Goal: Find specific page/section: Find specific page/section

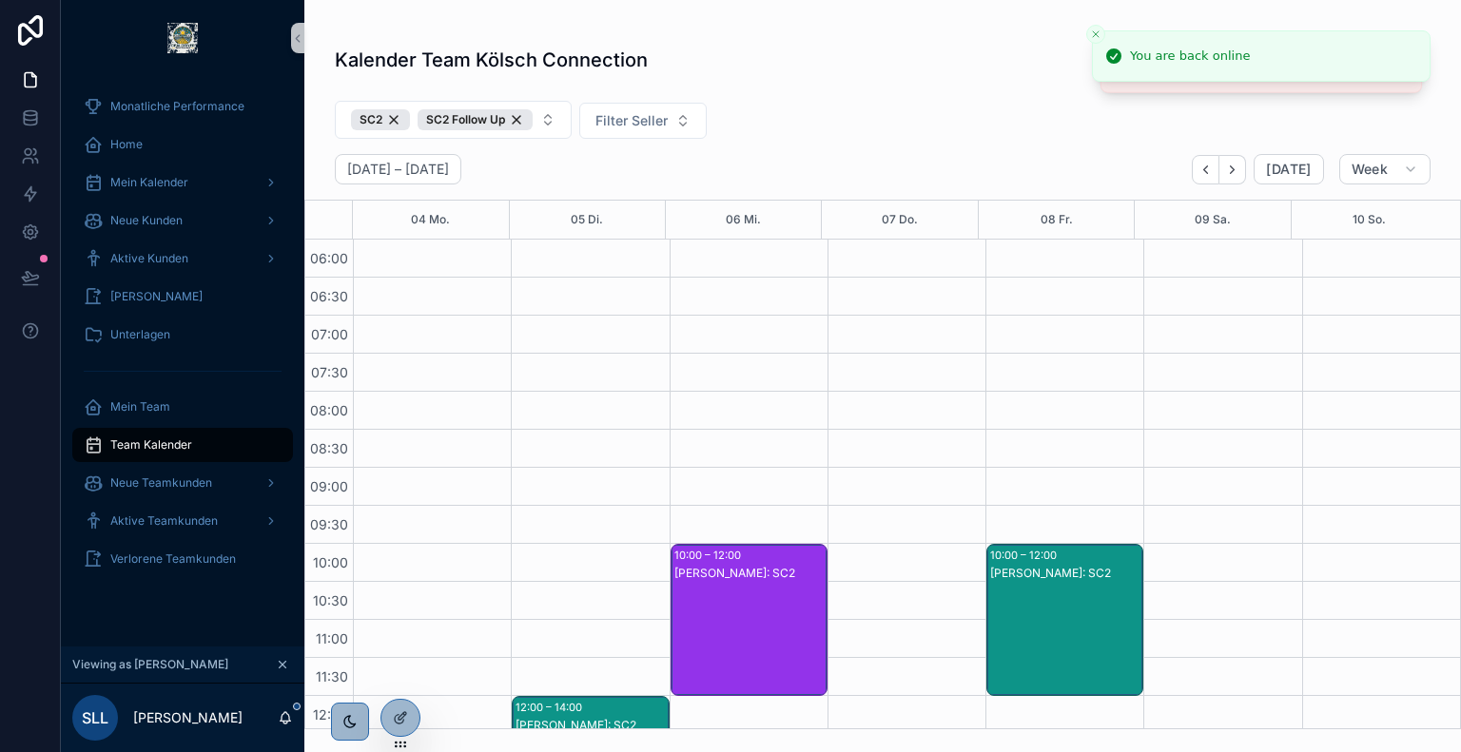
scroll to position [353, 0]
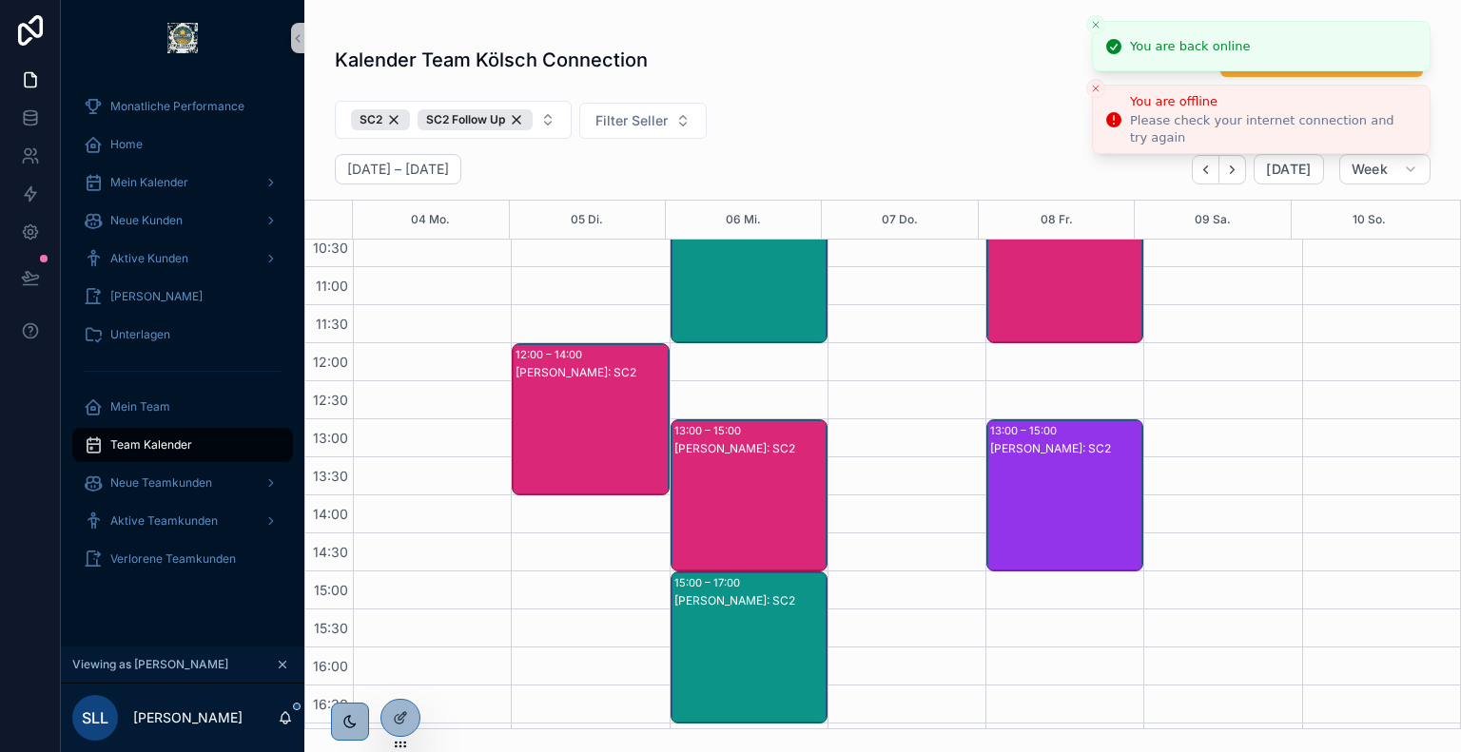
click at [1094, 33] on button "Close toast" at bounding box center [1095, 24] width 19 height 19
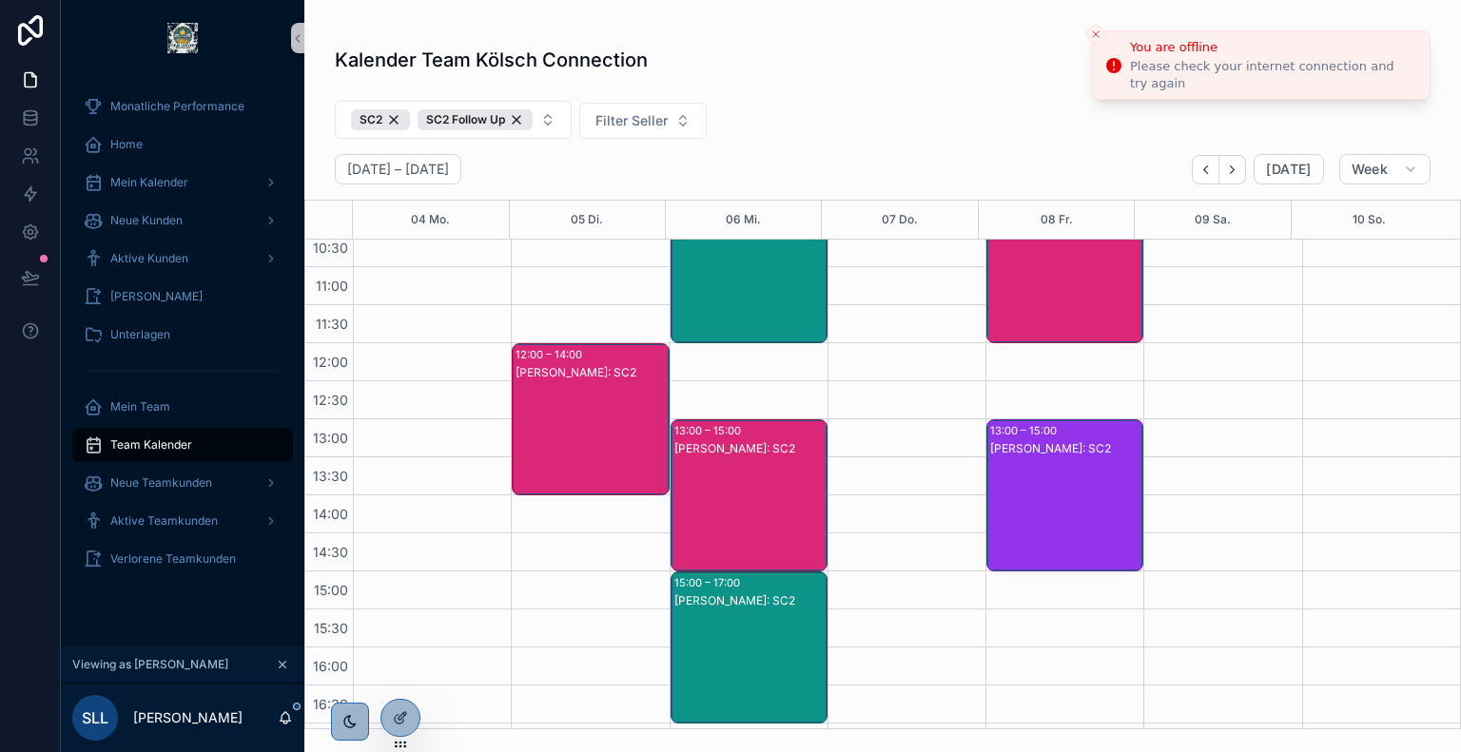
click at [1094, 29] on icon "Close toast" at bounding box center [1095, 34] width 11 height 11
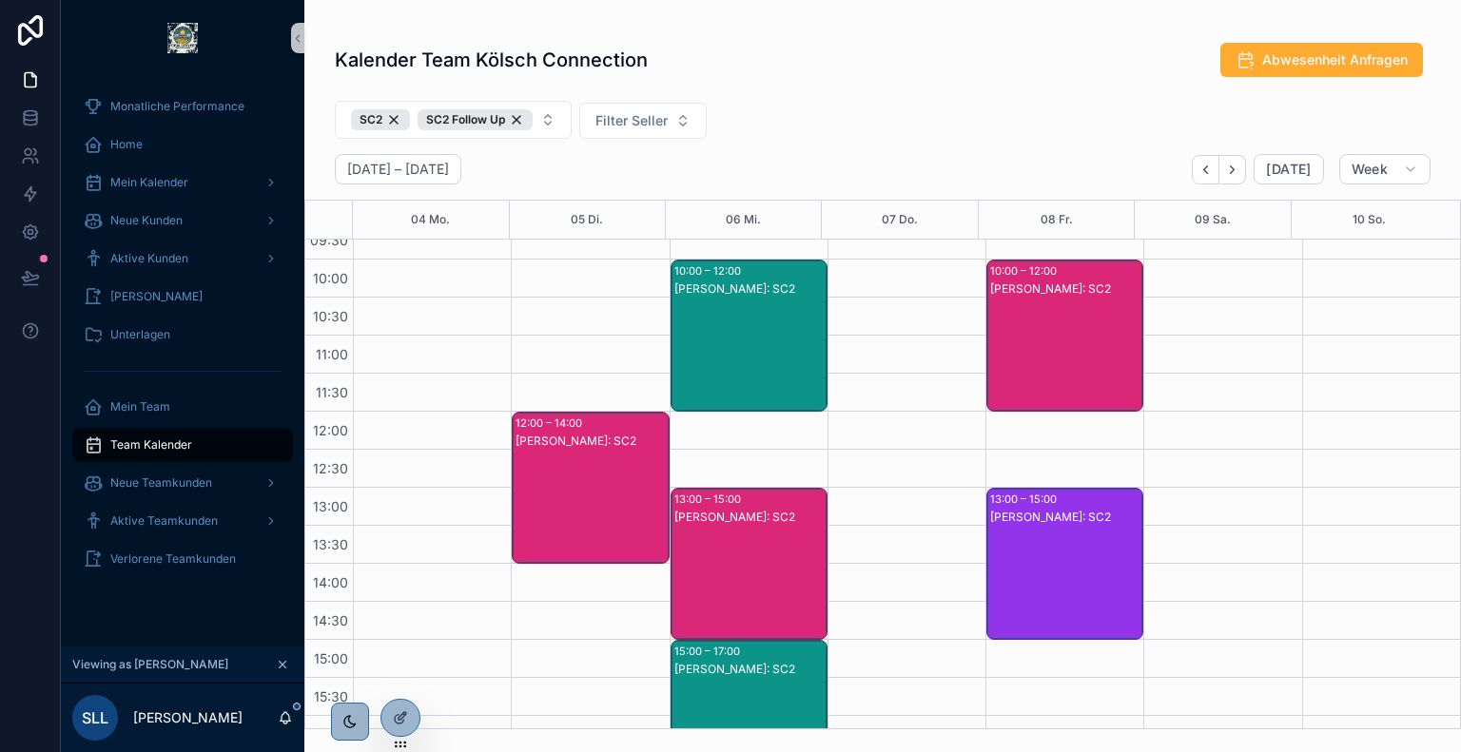
scroll to position [285, 0]
click at [401, 676] on icon at bounding box center [400, 677] width 15 height 15
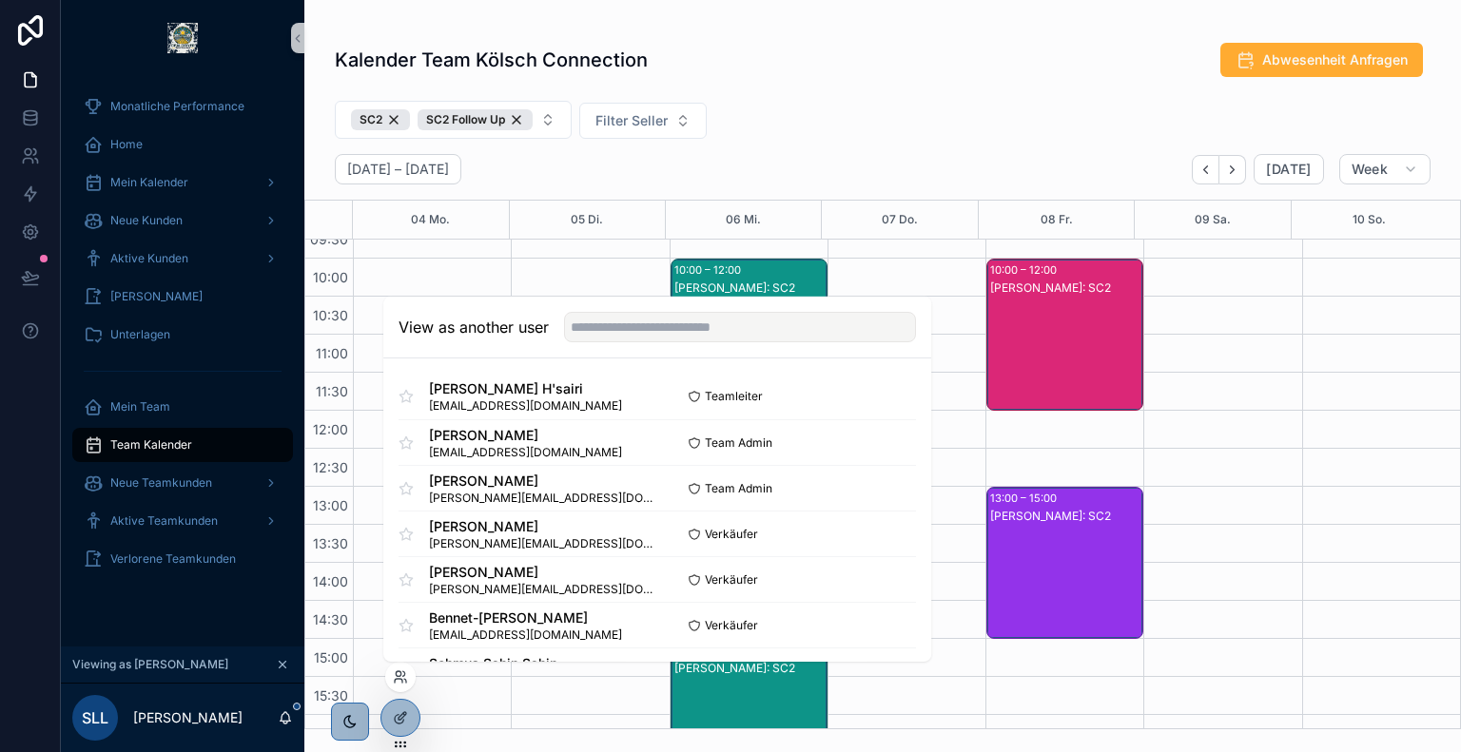
click at [616, 342] on div "View as another user" at bounding box center [657, 328] width 548 height 62
click at [620, 333] on input "text" at bounding box center [740, 327] width 352 height 30
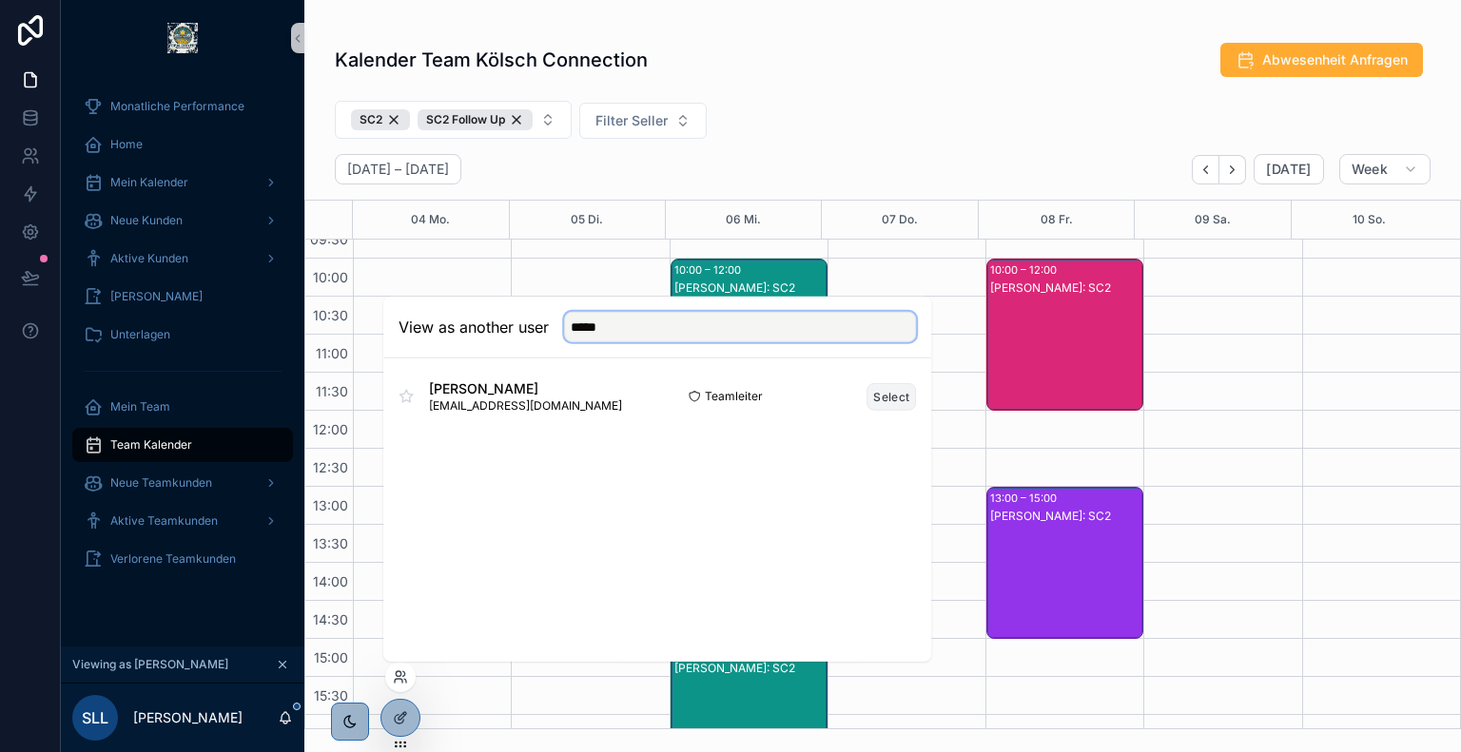
type input "*****"
click at [887, 392] on button "Select" at bounding box center [891, 396] width 49 height 28
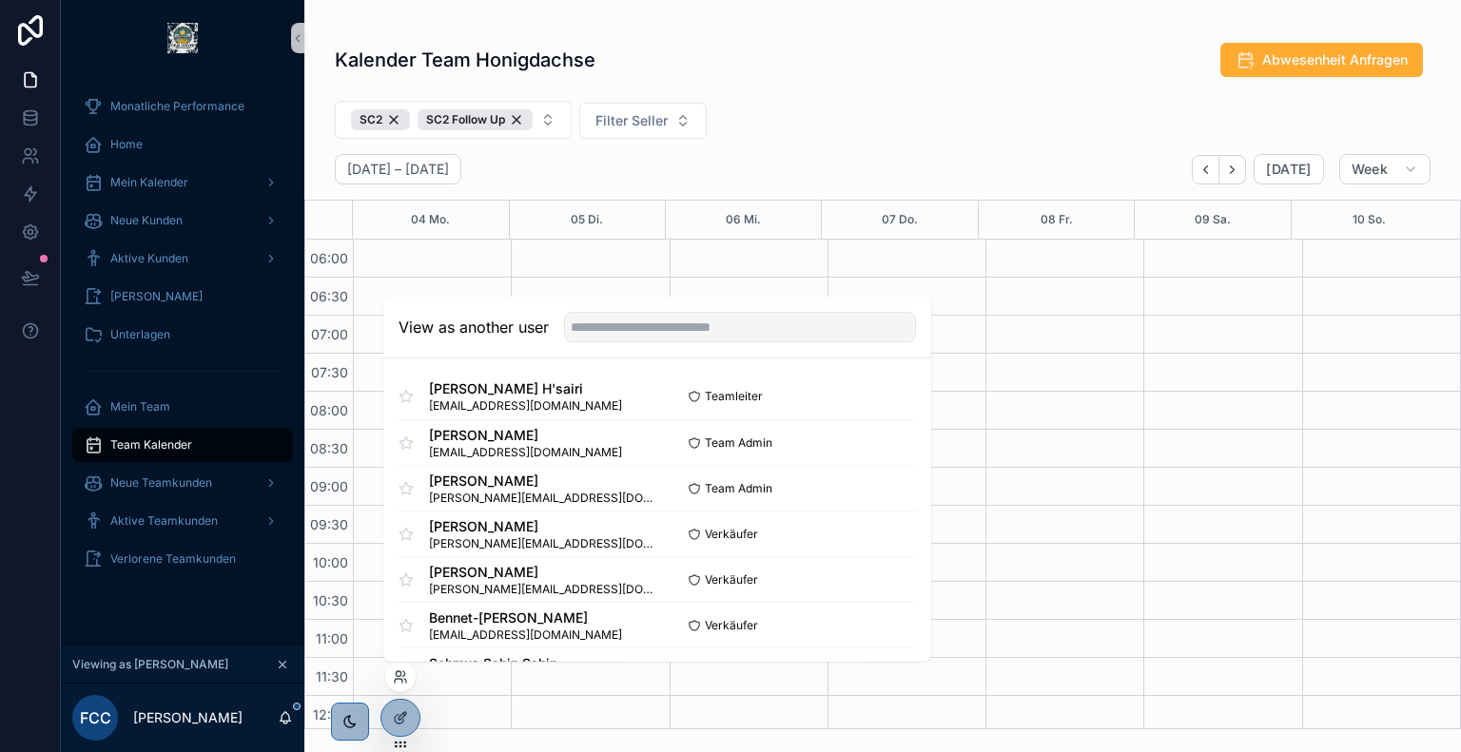
scroll to position [457, 0]
click at [837, 116] on div "SC2 SC2 Follow Up Filter Seller" at bounding box center [882, 123] width 1157 height 61
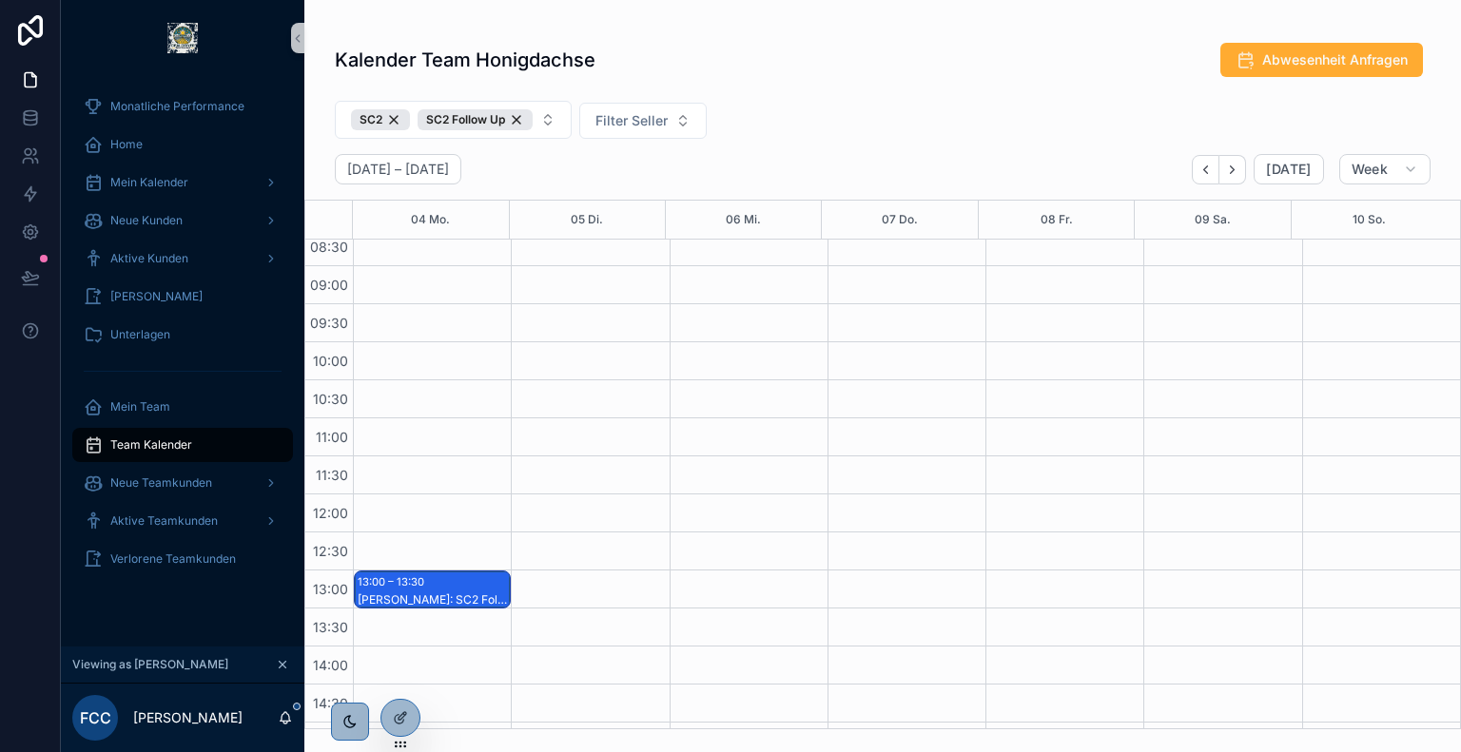
scroll to position [0, 0]
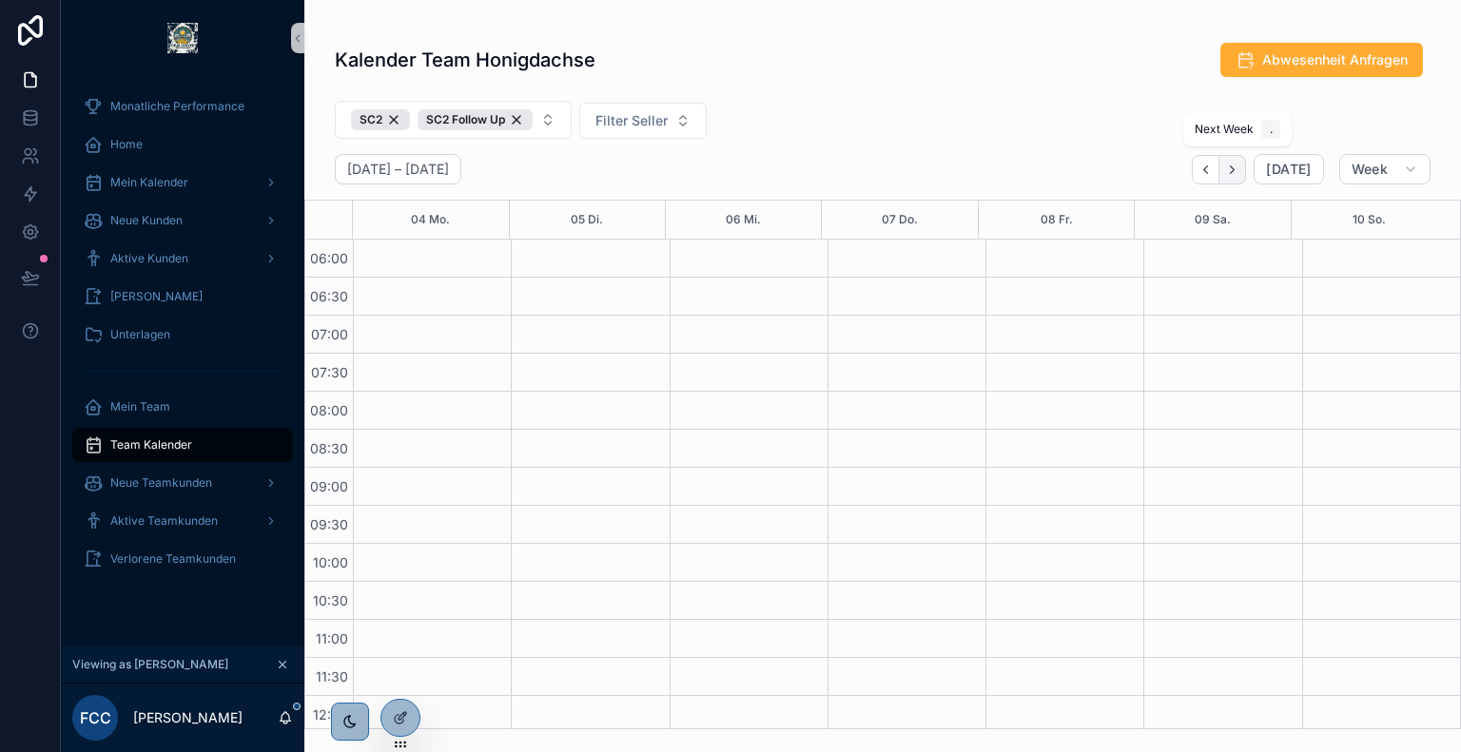
click at [1239, 165] on icon "Next" at bounding box center [1232, 170] width 14 height 14
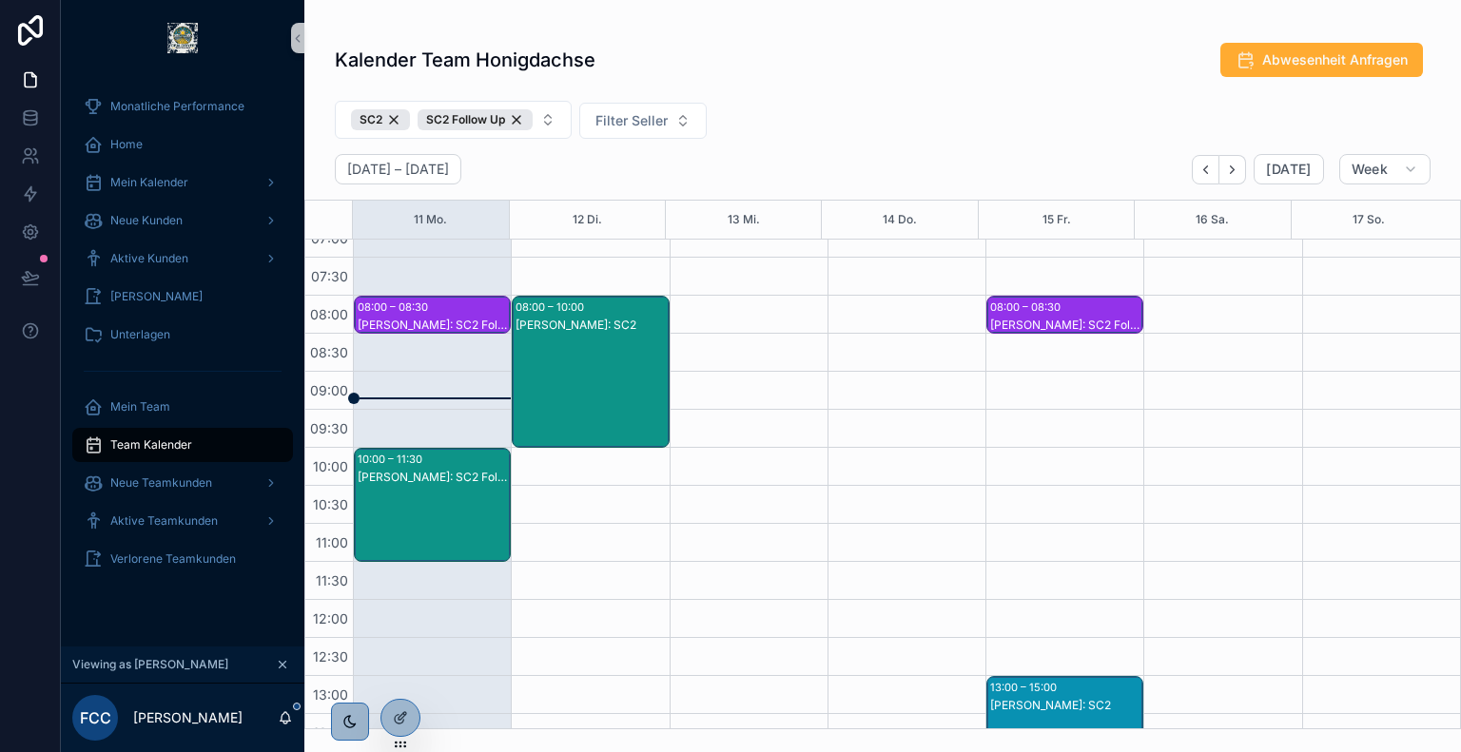
scroll to position [95, 0]
click at [424, 495] on div "[PERSON_NAME]: SC2 Follow Up" at bounding box center [433, 525] width 151 height 110
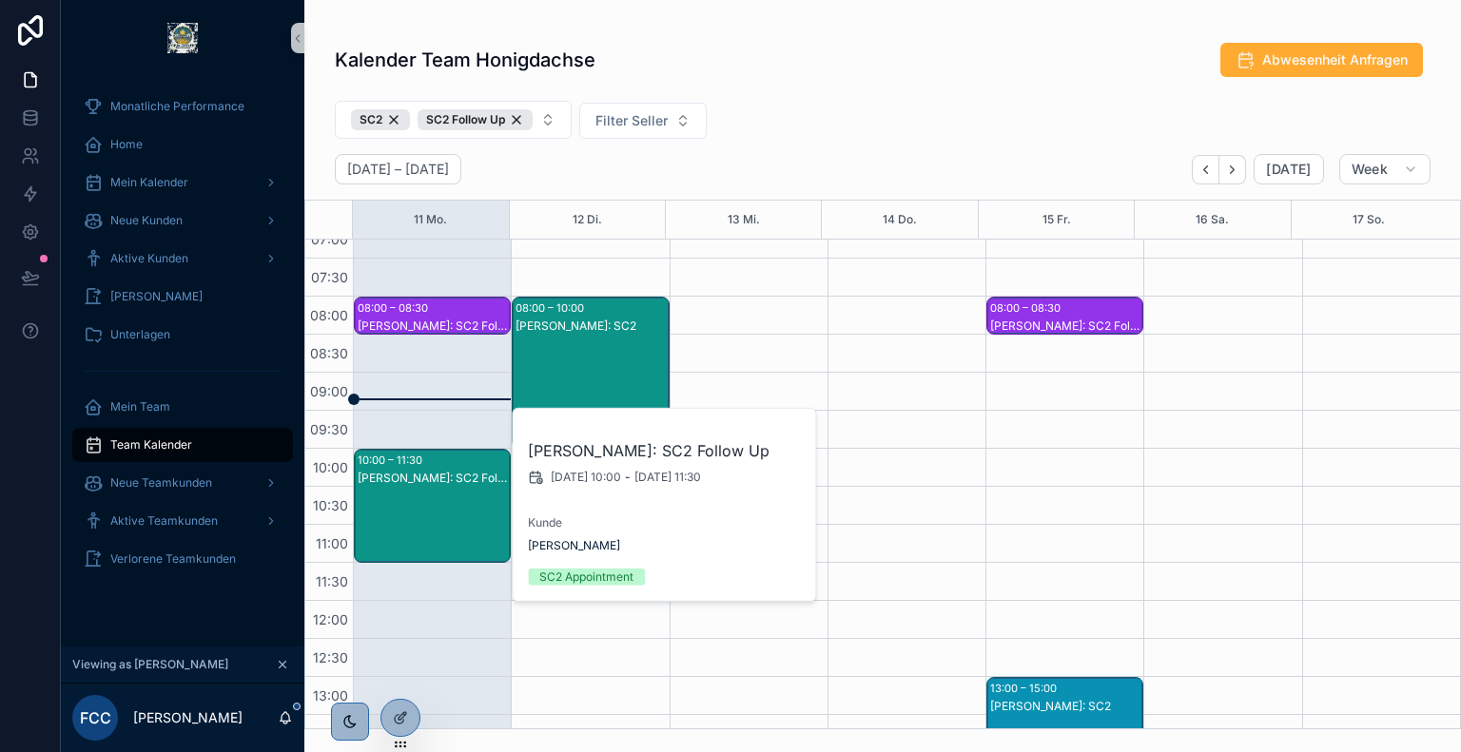
click at [826, 87] on div "Kalender Team Honigdachse Abwesenheit Anfragen SC2 SC2 Follow Up Filter Seller …" at bounding box center [882, 379] width 1157 height 699
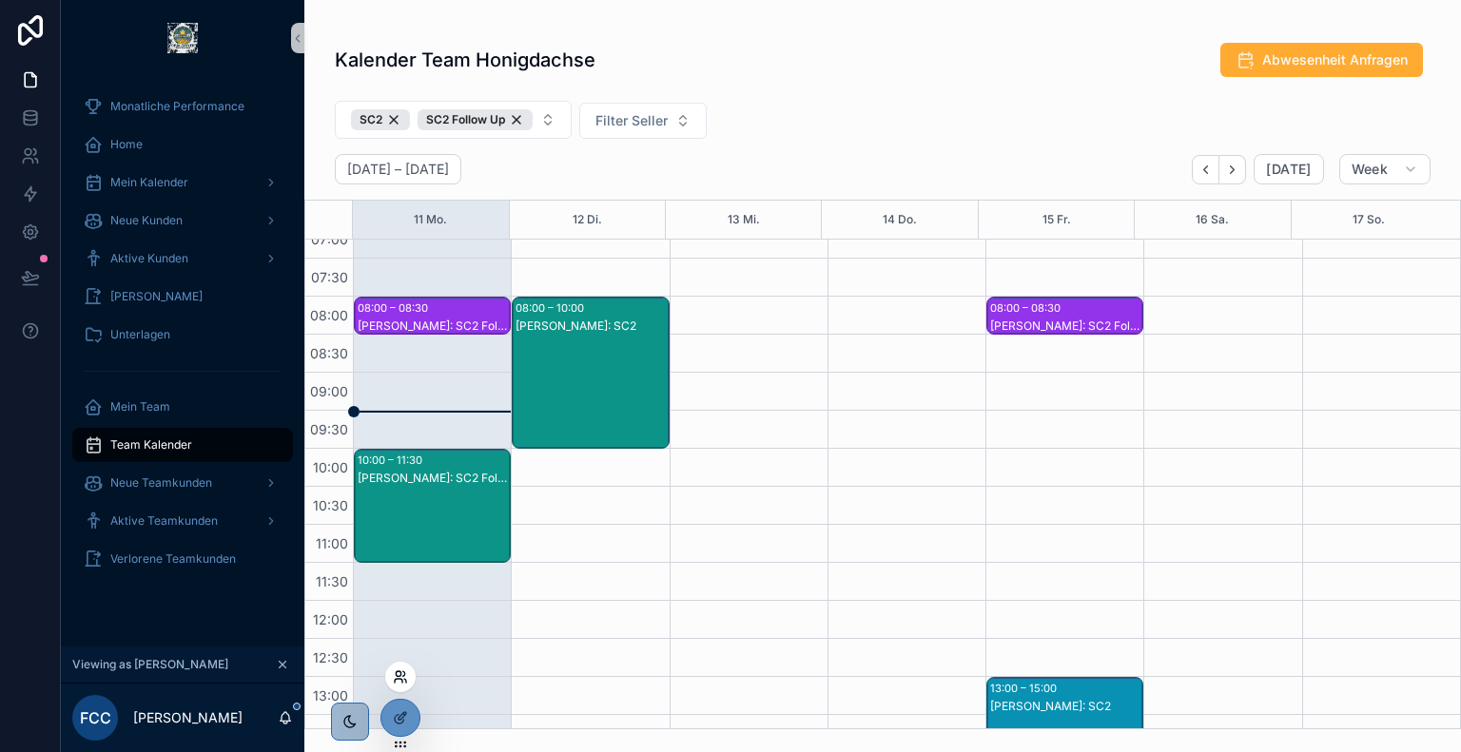
click at [400, 682] on icon at bounding box center [400, 677] width 15 height 15
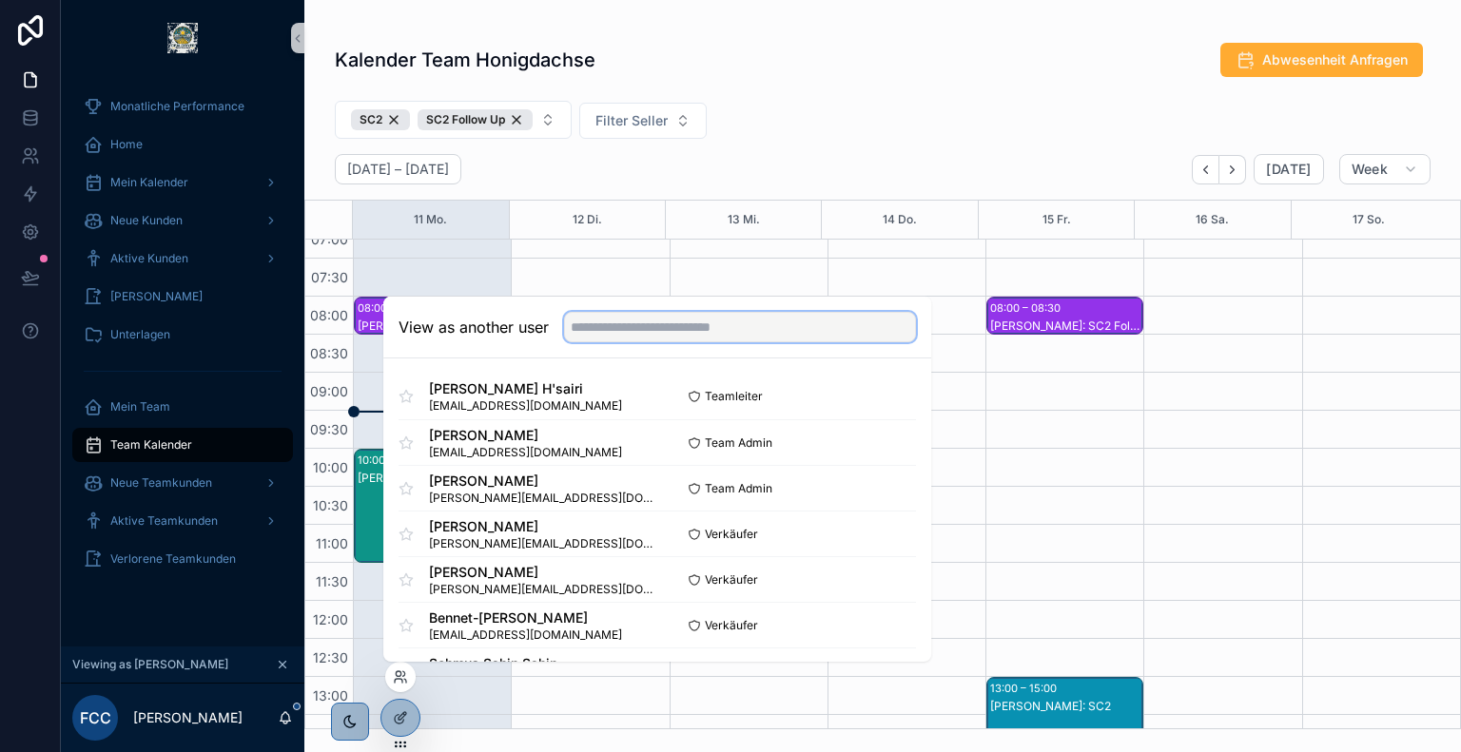
click at [712, 329] on input "text" at bounding box center [740, 327] width 352 height 30
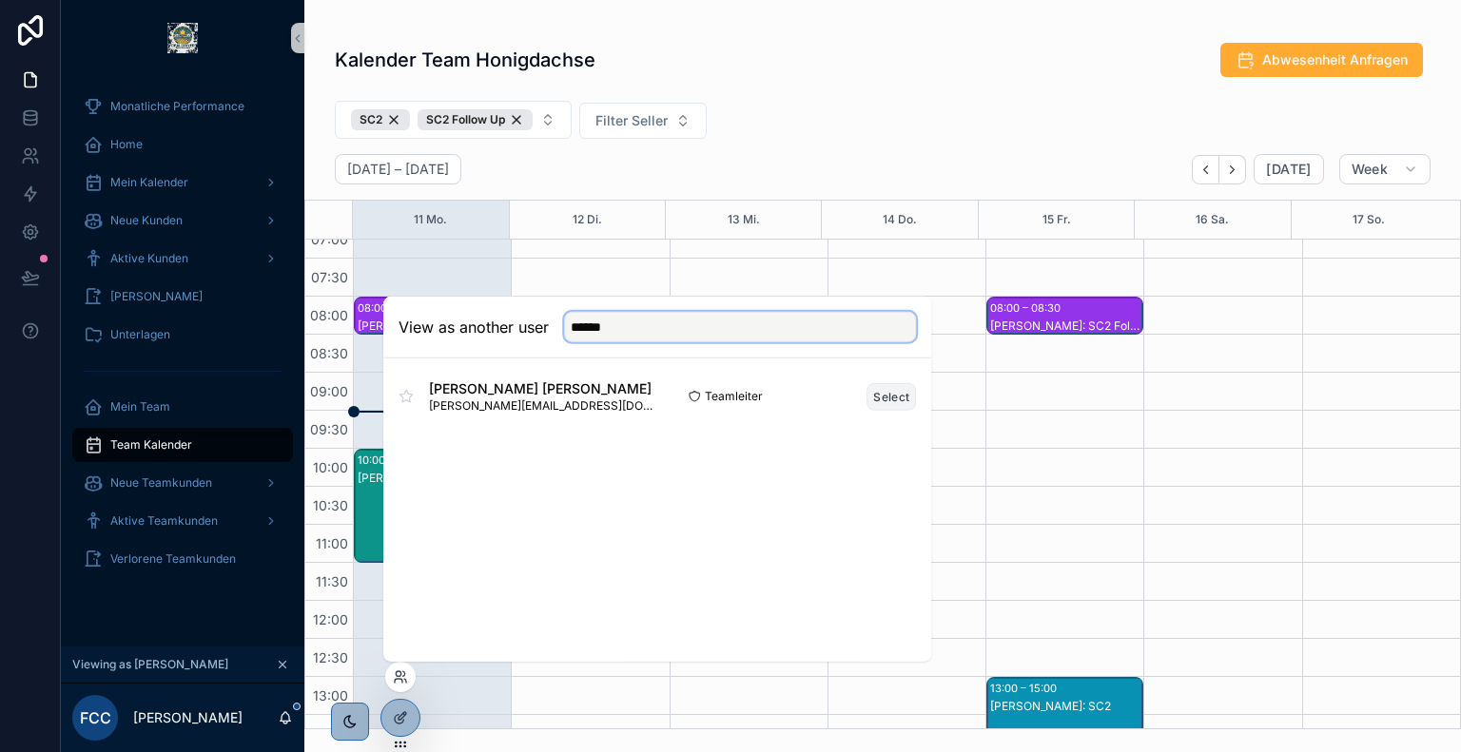
type input "******"
click at [890, 392] on button "Select" at bounding box center [891, 396] width 49 height 28
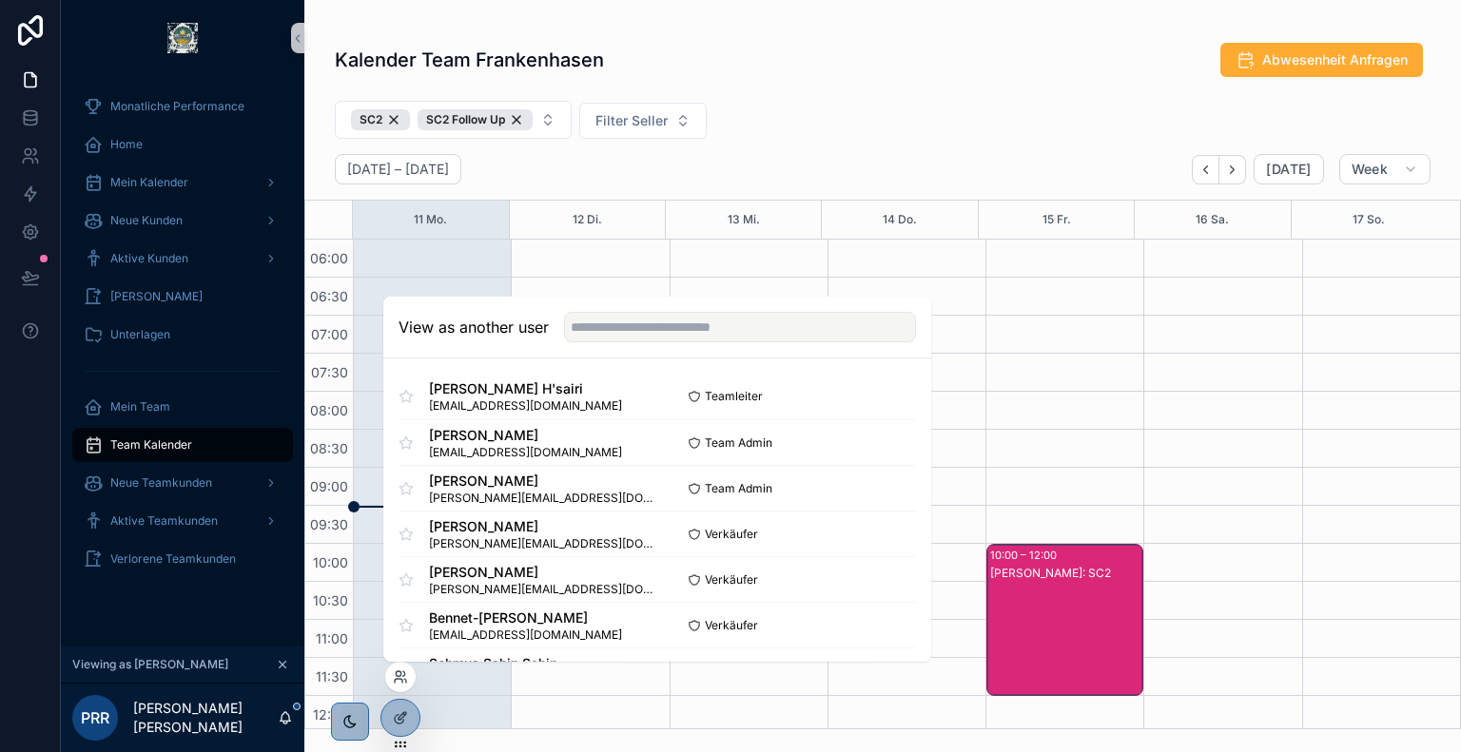
scroll to position [0, 0]
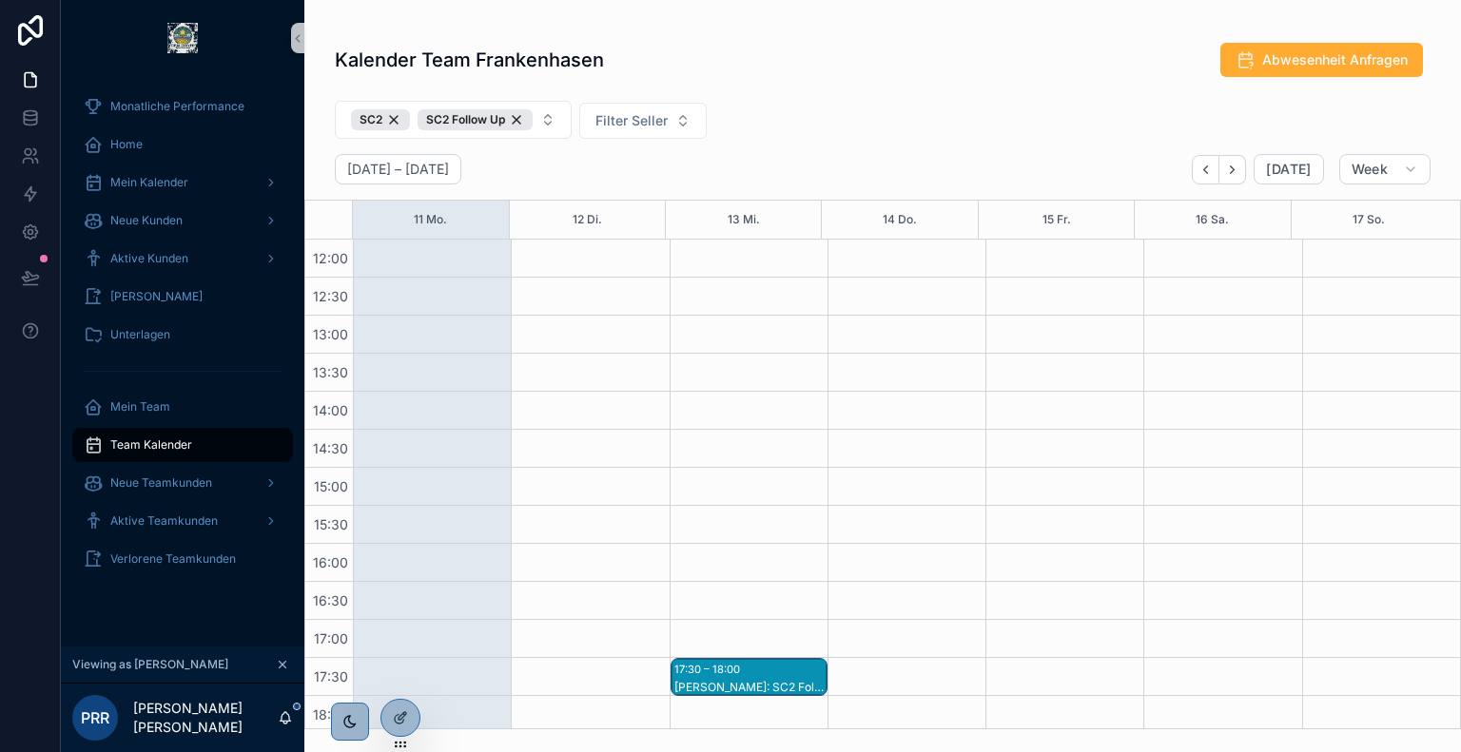
click at [782, 133] on div "SC2 SC2 Follow Up Filter Seller" at bounding box center [882, 123] width 1157 height 61
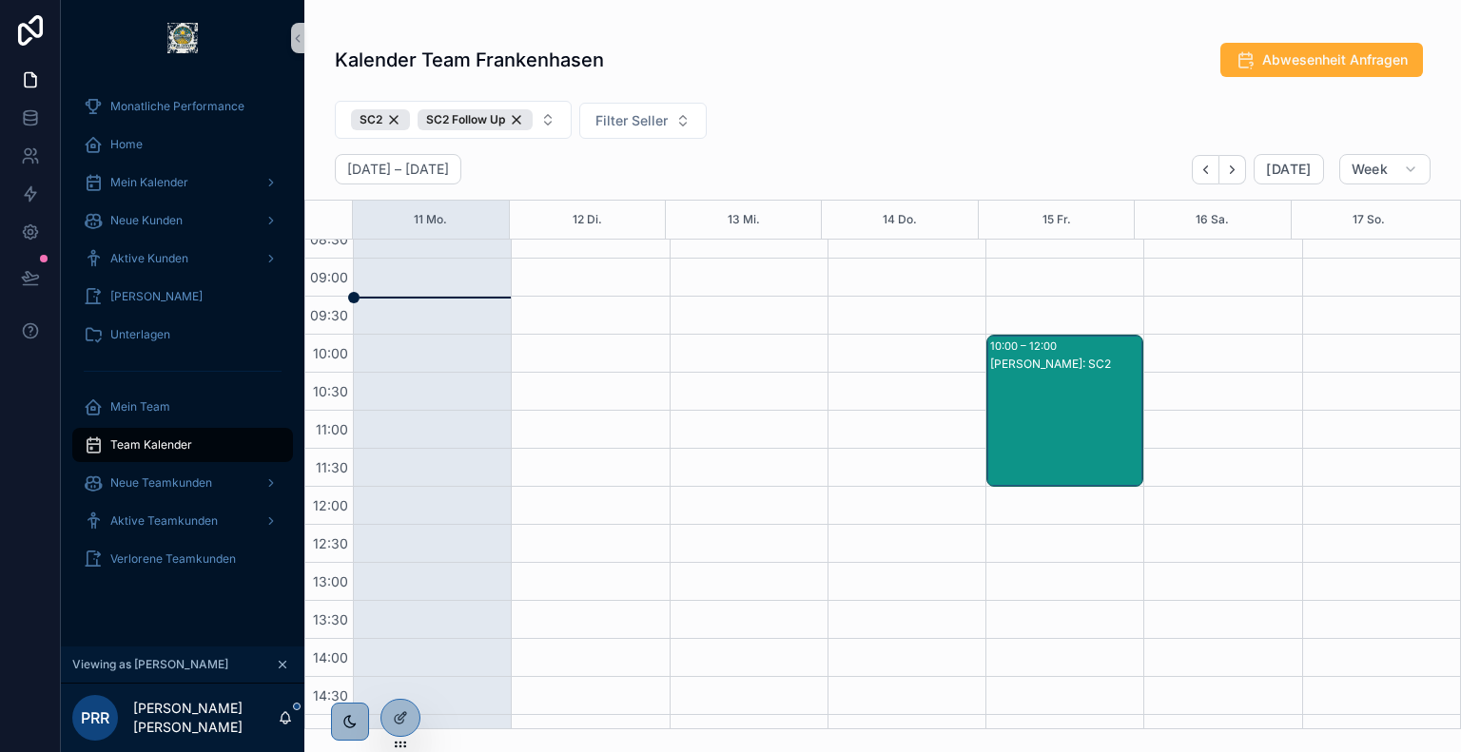
scroll to position [216, 0]
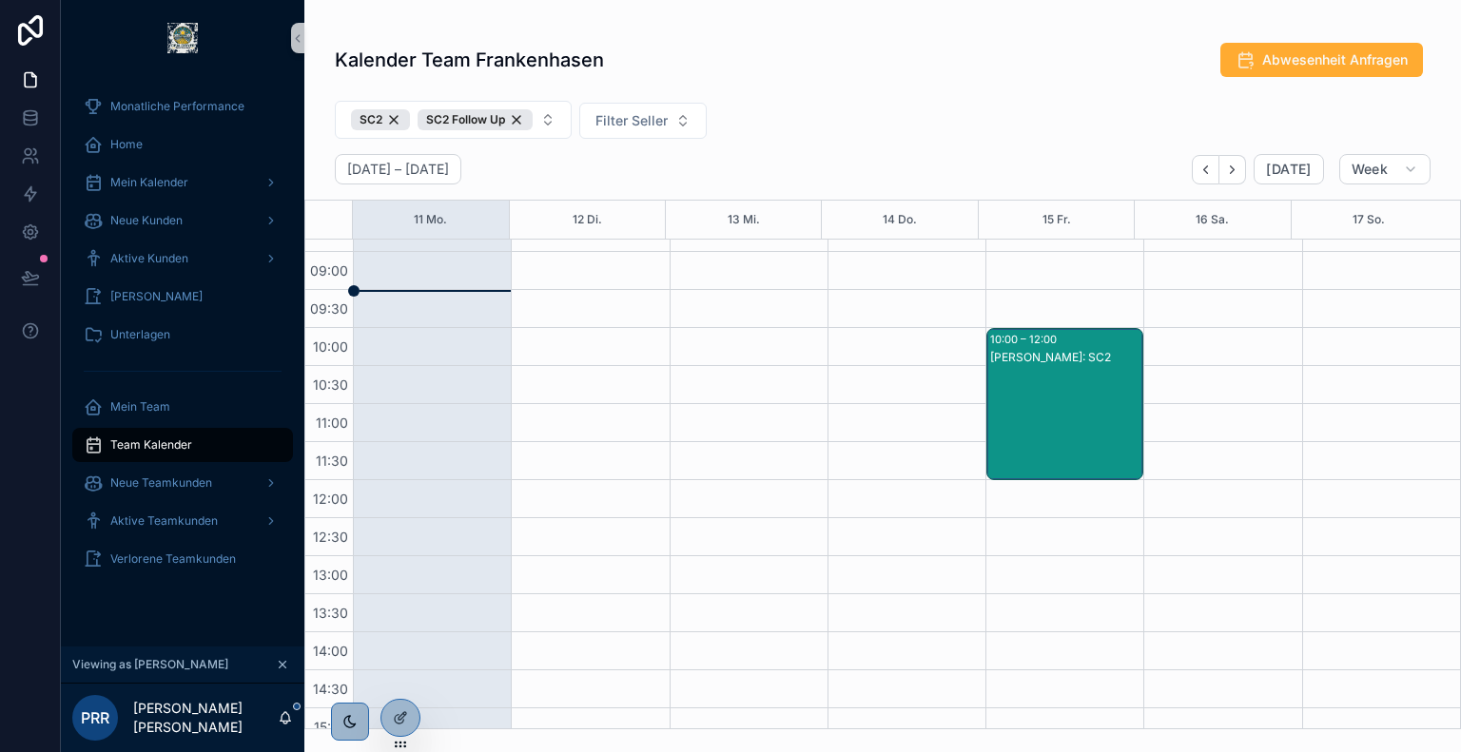
click at [1068, 416] on div "[PERSON_NAME]: SC2" at bounding box center [1065, 423] width 151 height 148
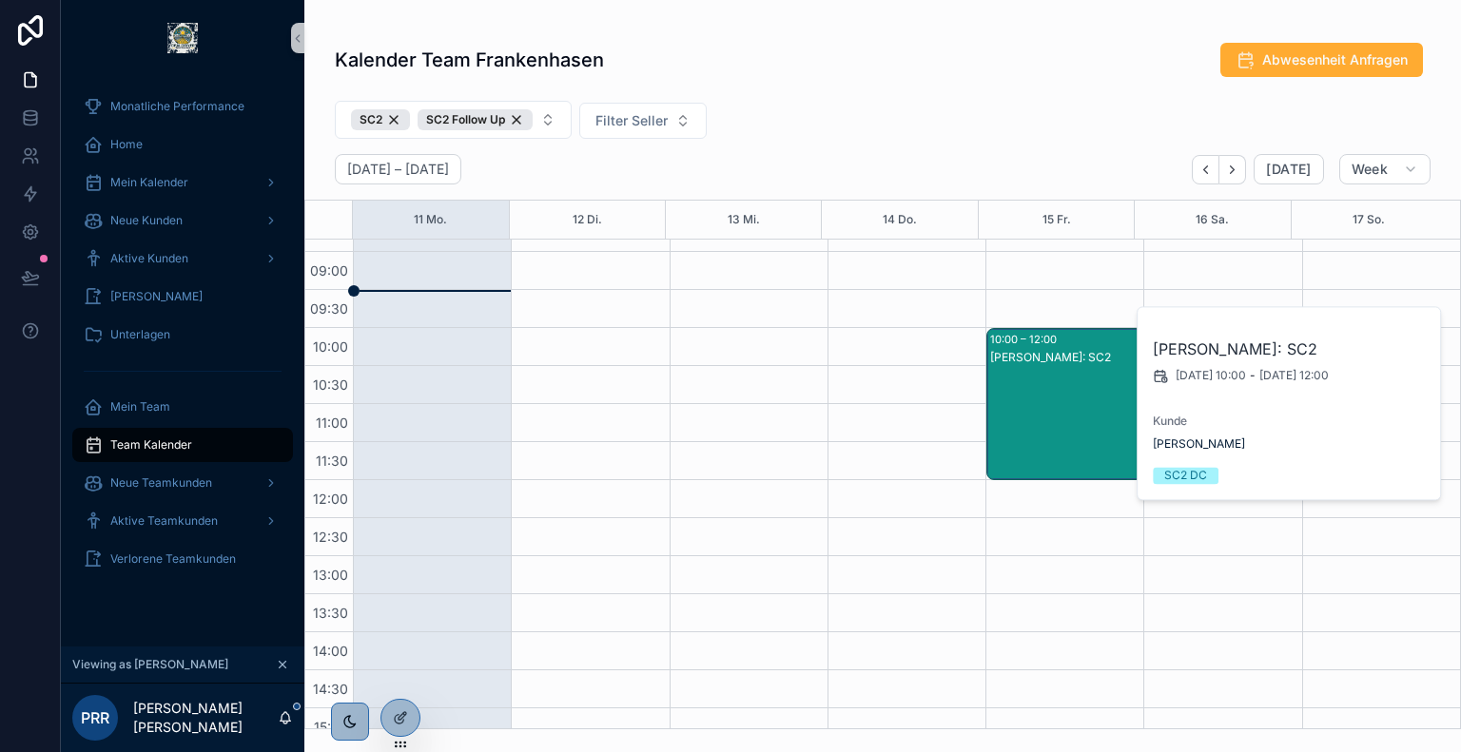
click at [783, 97] on div "SC2 SC2 Follow Up Filter Seller" at bounding box center [882, 123] width 1157 height 61
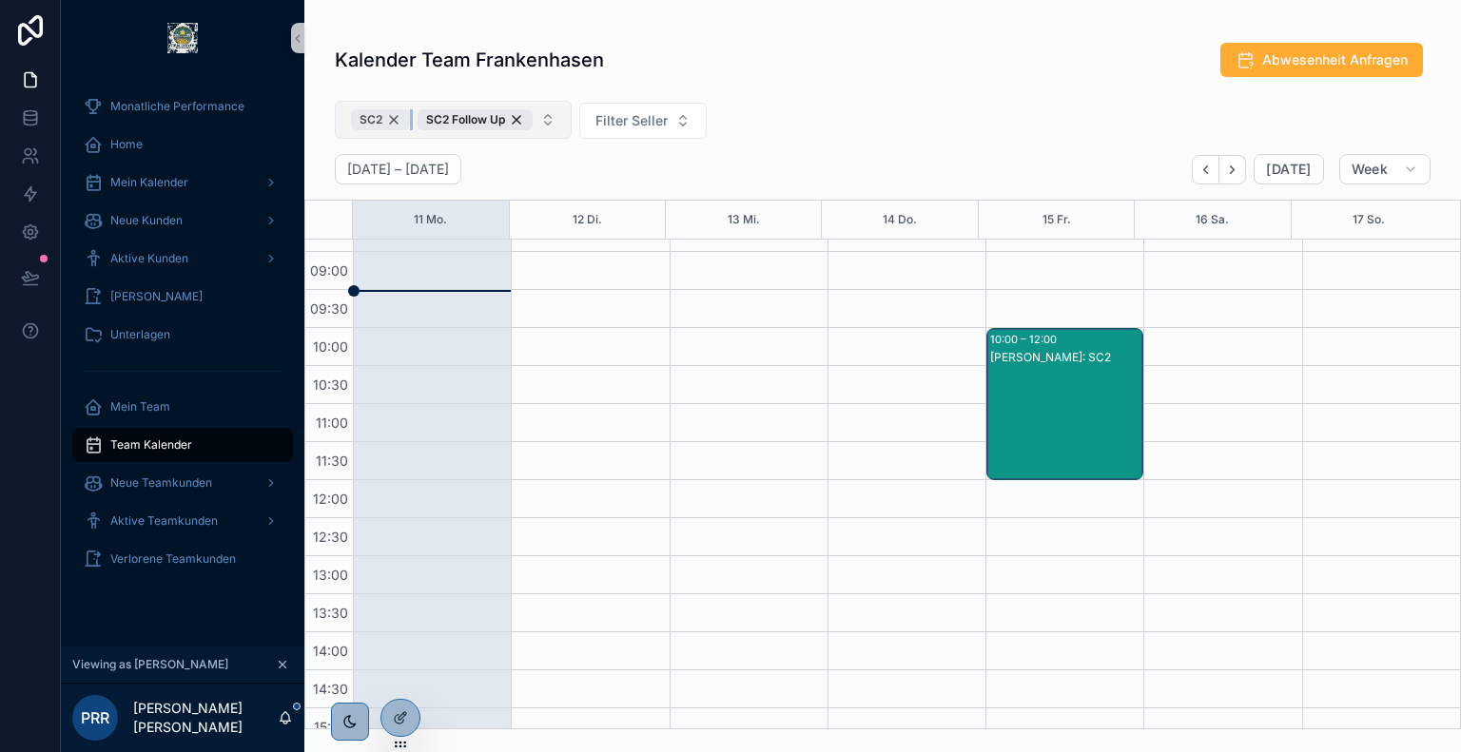
click at [396, 124] on div "SC2" at bounding box center [380, 119] width 59 height 21
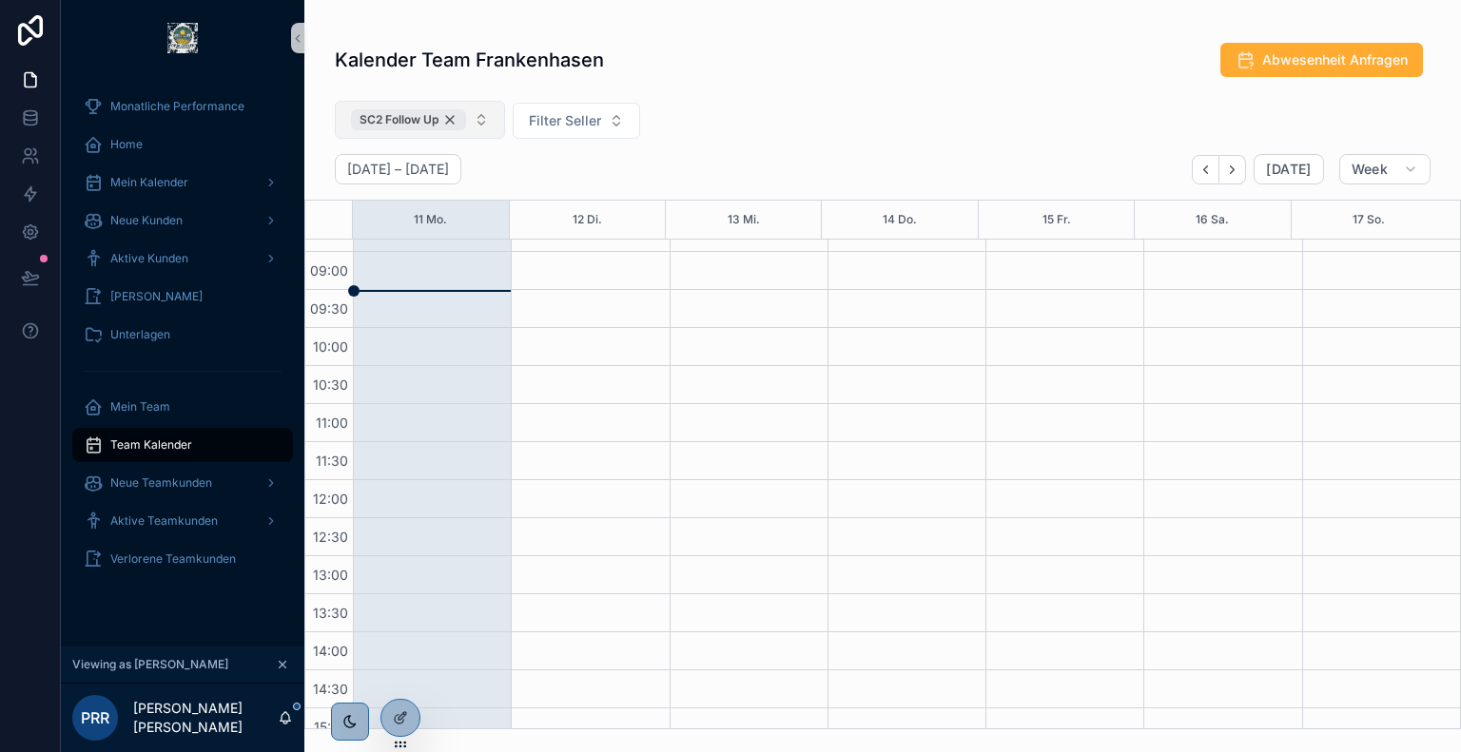
click at [453, 121] on div "SC2 Follow Up" at bounding box center [408, 119] width 115 height 21
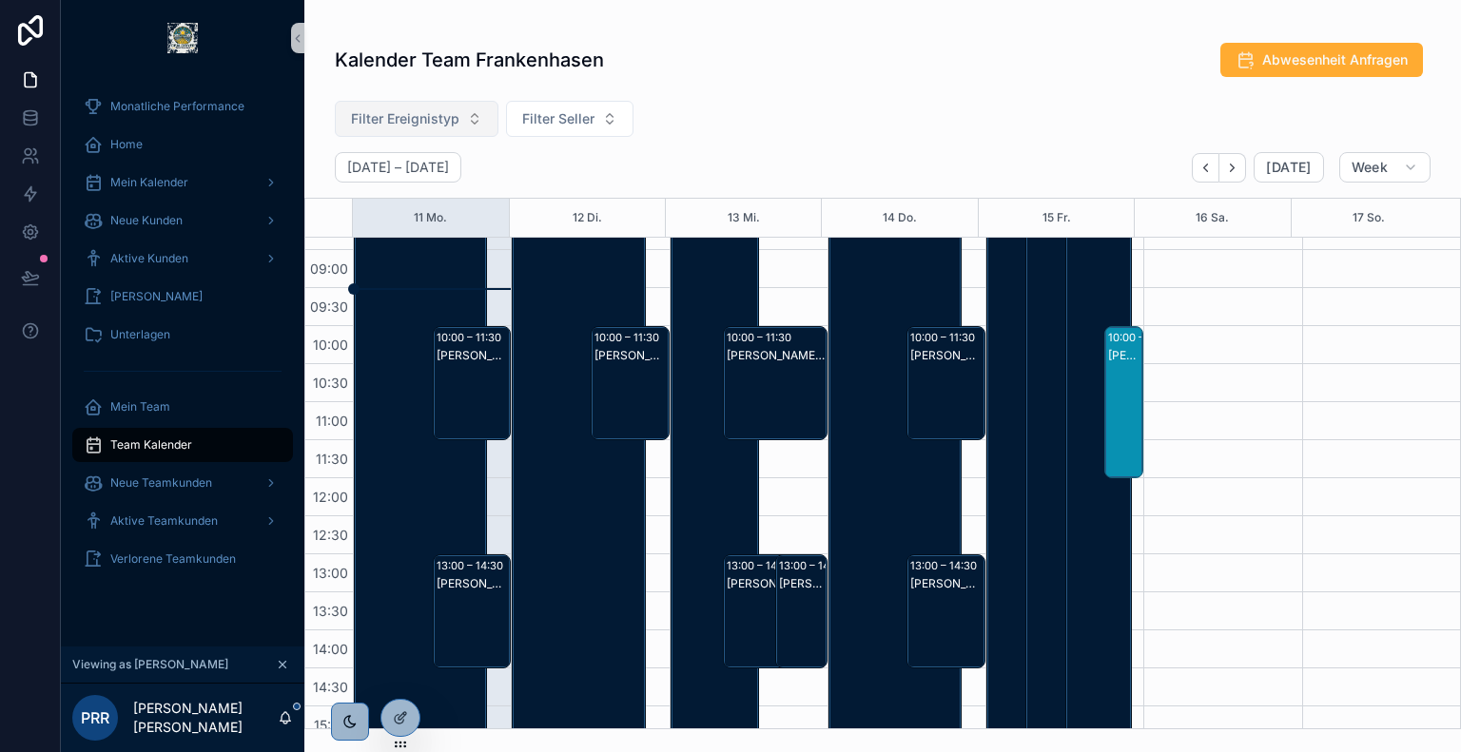
click at [749, 128] on div "Filter Ereignistyp Filter Seller" at bounding box center [882, 122] width 1157 height 59
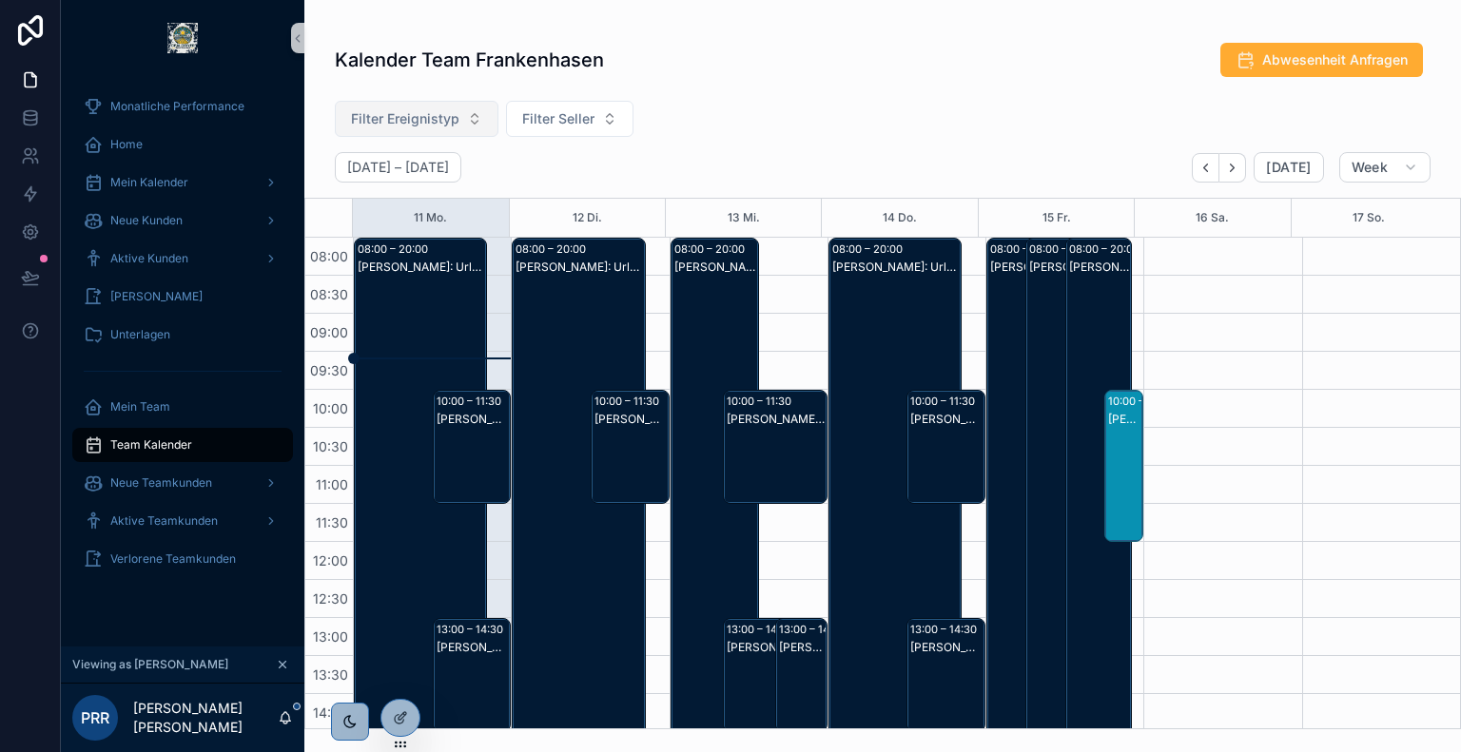
scroll to position [114, 0]
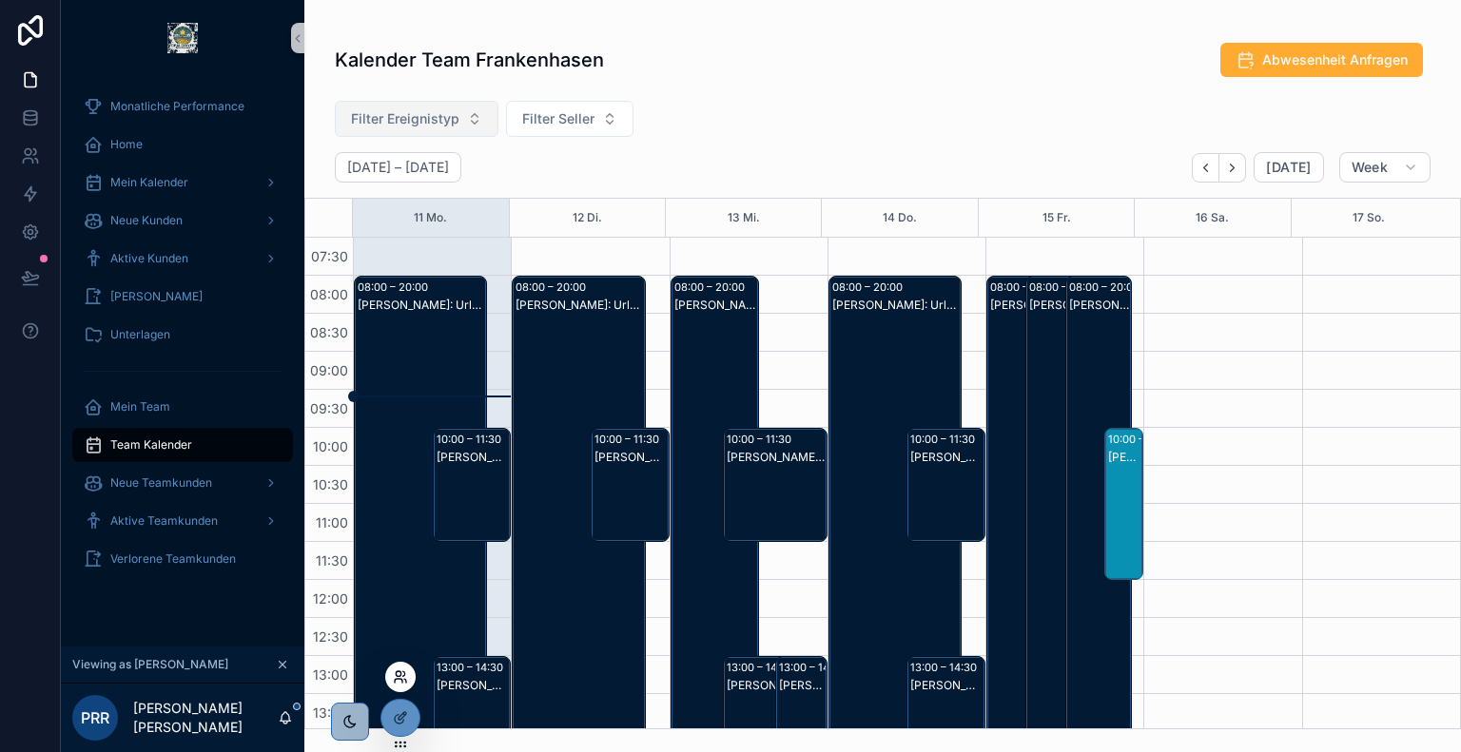
click at [407, 673] on icon at bounding box center [400, 677] width 15 height 15
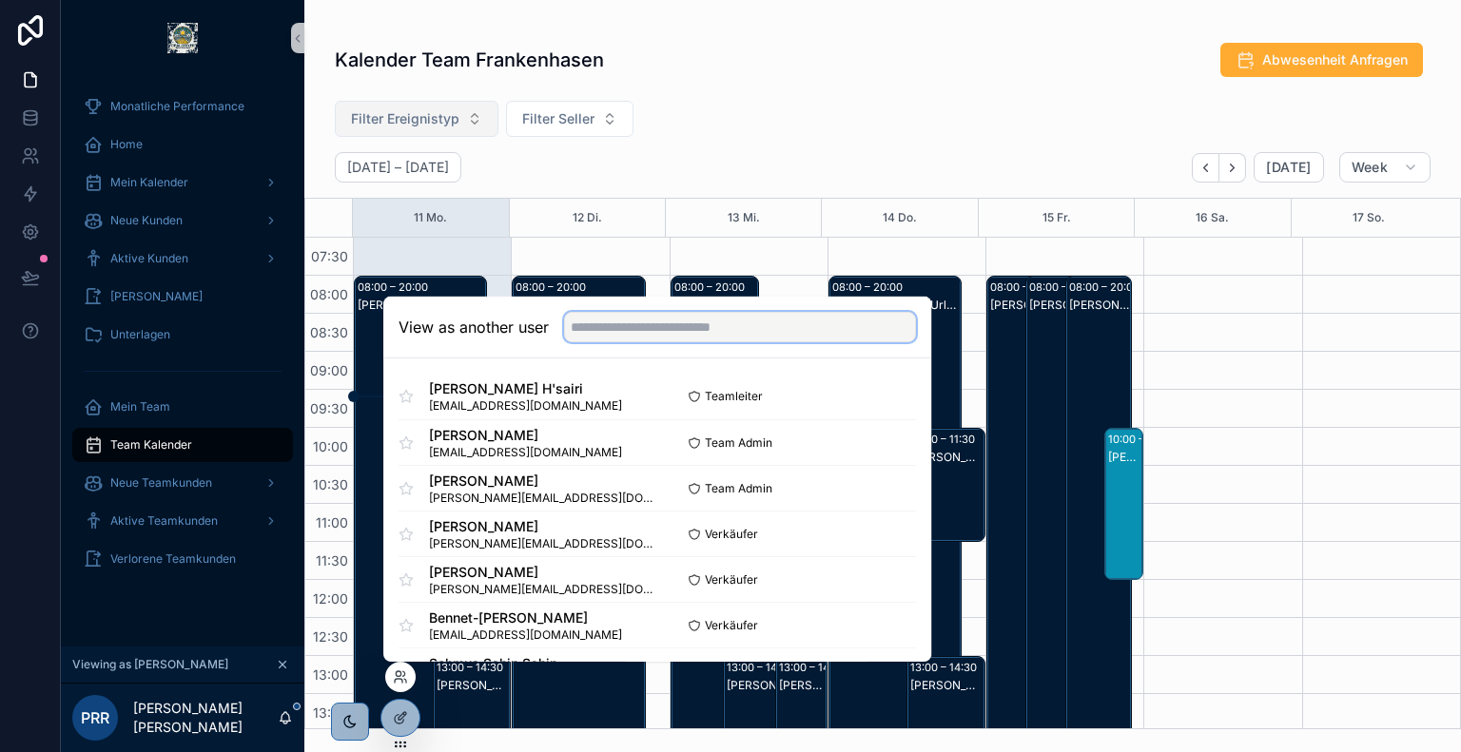
click at [662, 322] on input "text" at bounding box center [740, 327] width 352 height 30
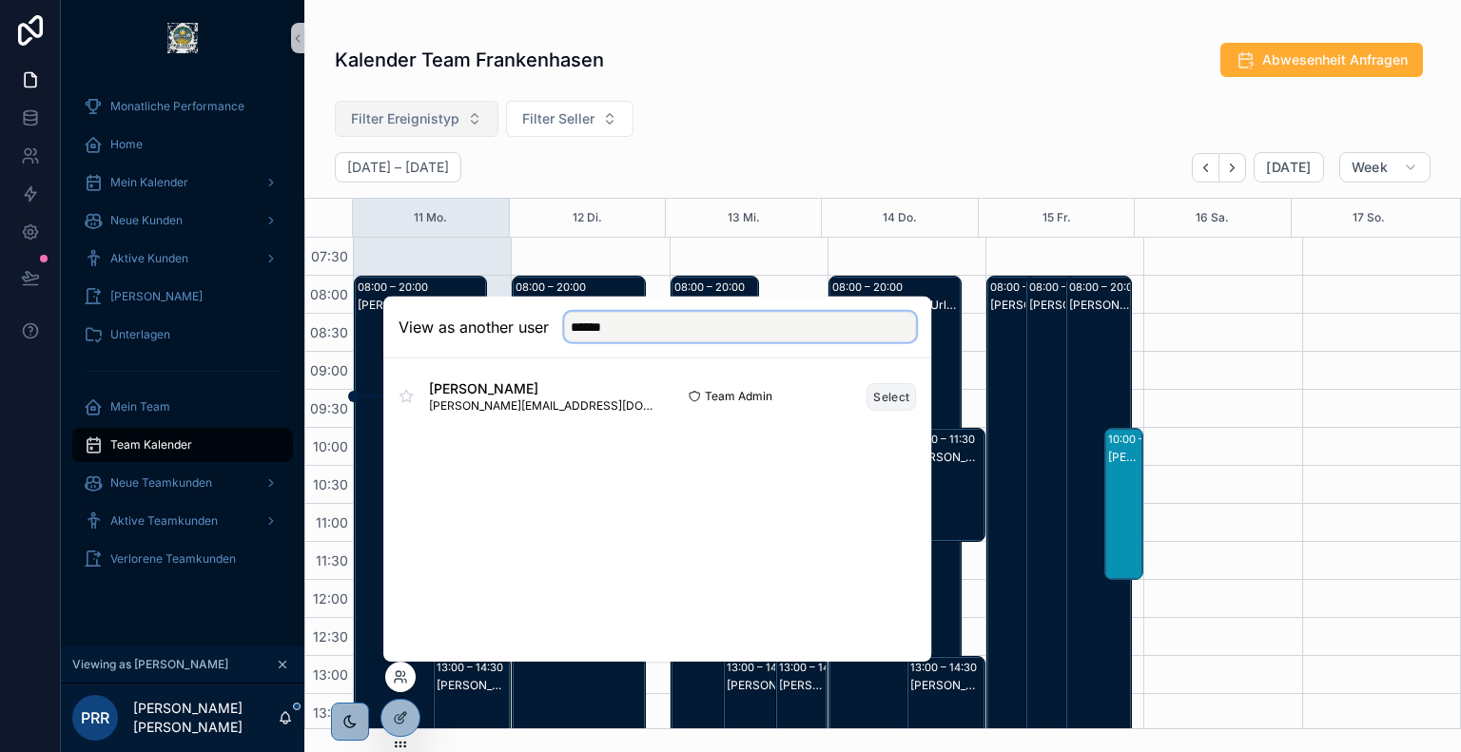
type input "******"
click at [875, 392] on button "Select" at bounding box center [891, 396] width 49 height 28
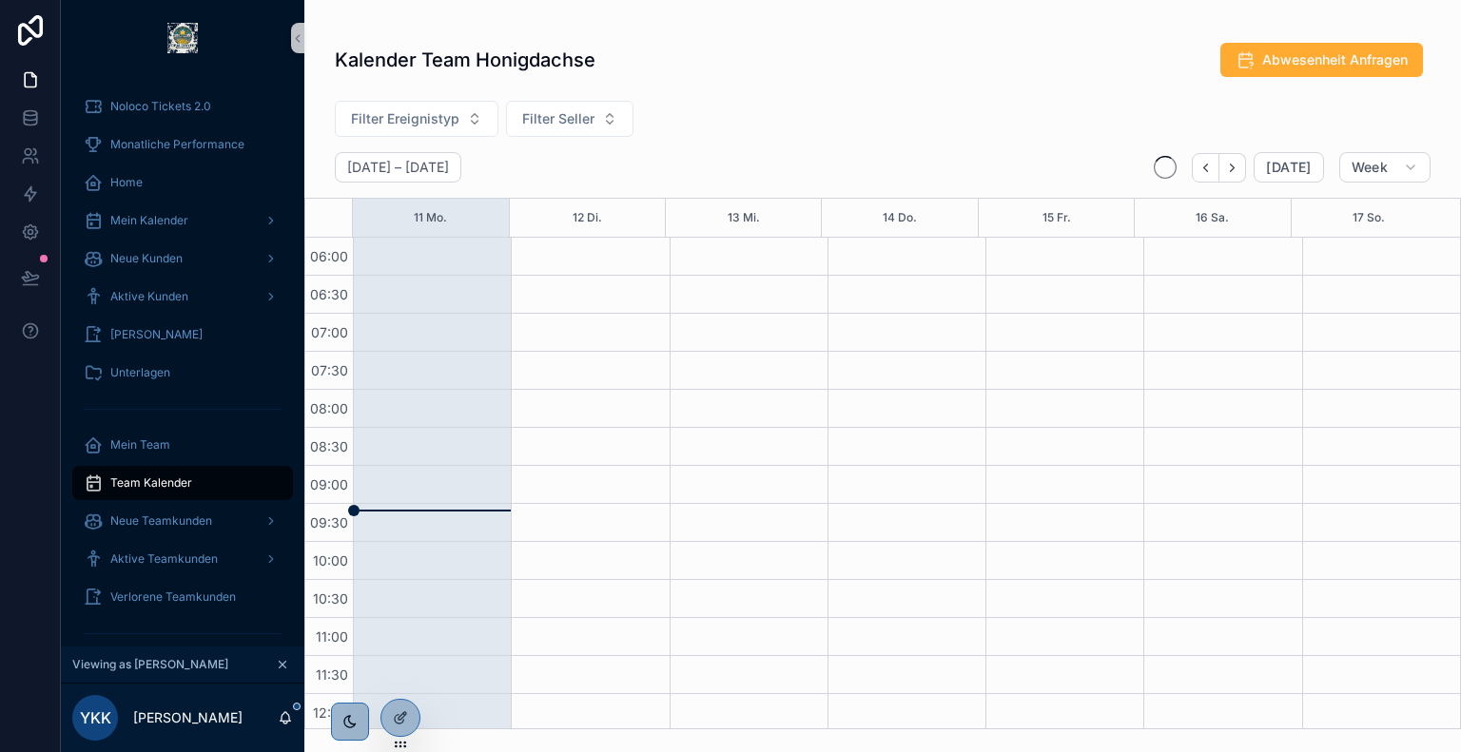
scroll to position [457, 0]
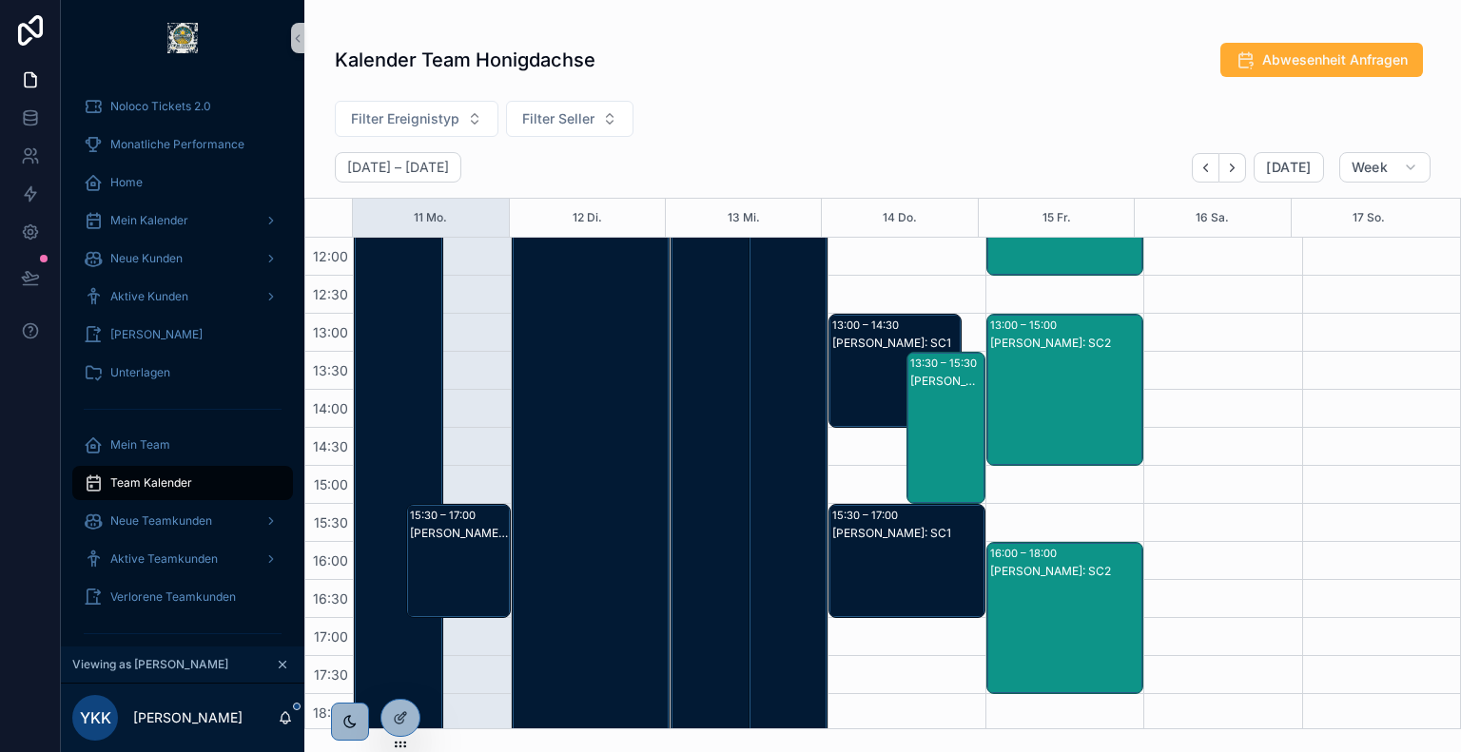
click at [774, 162] on div "August 11 – 17 Today Week" at bounding box center [882, 167] width 1157 height 30
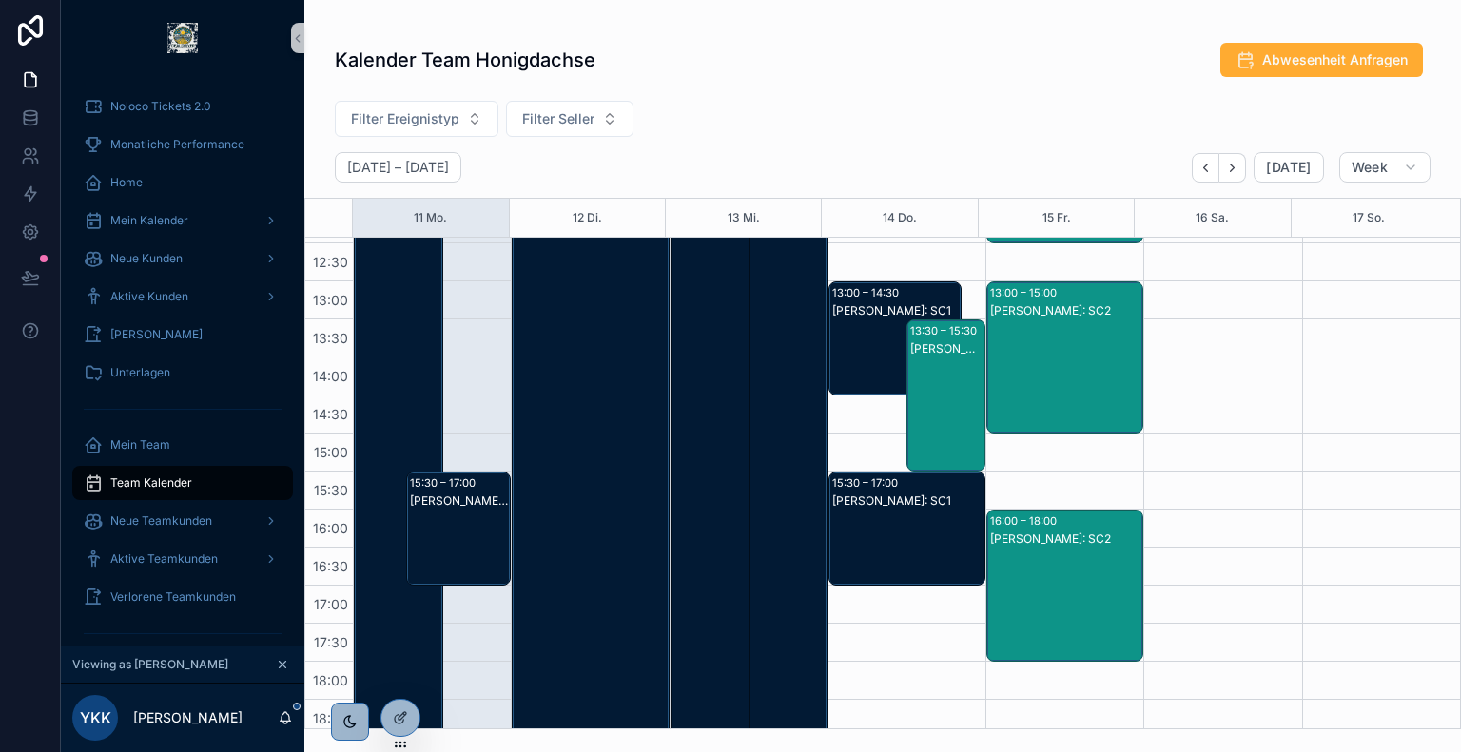
scroll to position [493, 0]
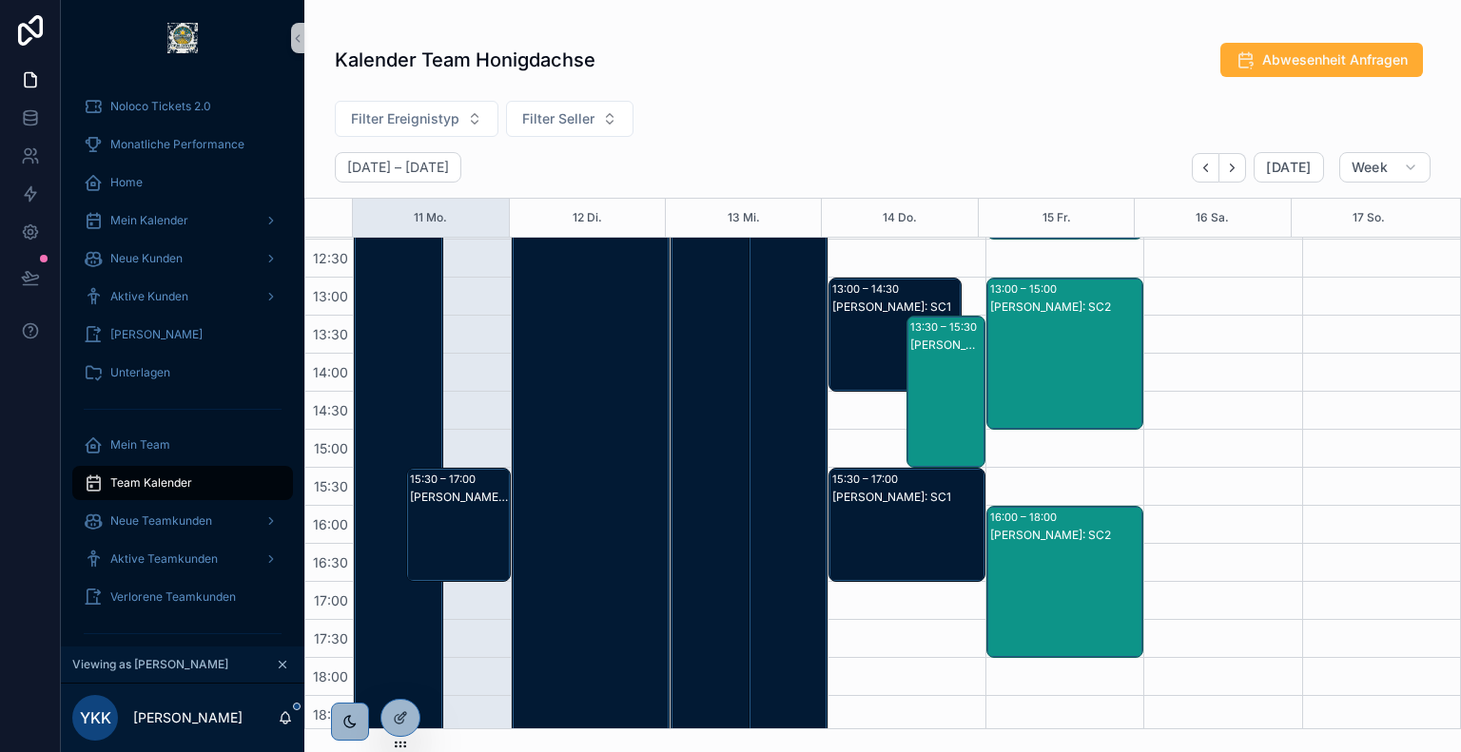
click at [465, 502] on div "Chris Schwentker: SC1" at bounding box center [459, 497] width 99 height 15
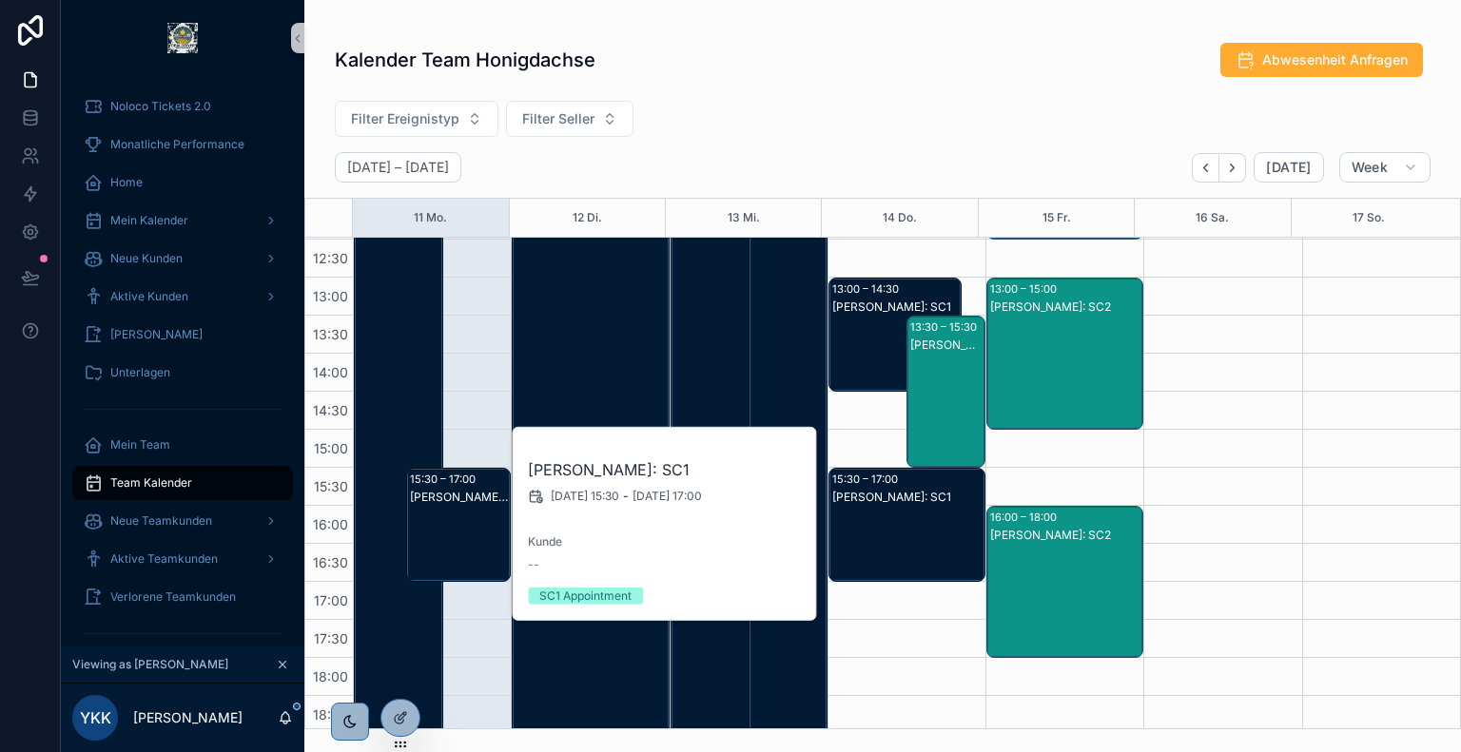
click at [852, 117] on div "Filter Ereignistyp Filter Seller" at bounding box center [882, 122] width 1157 height 59
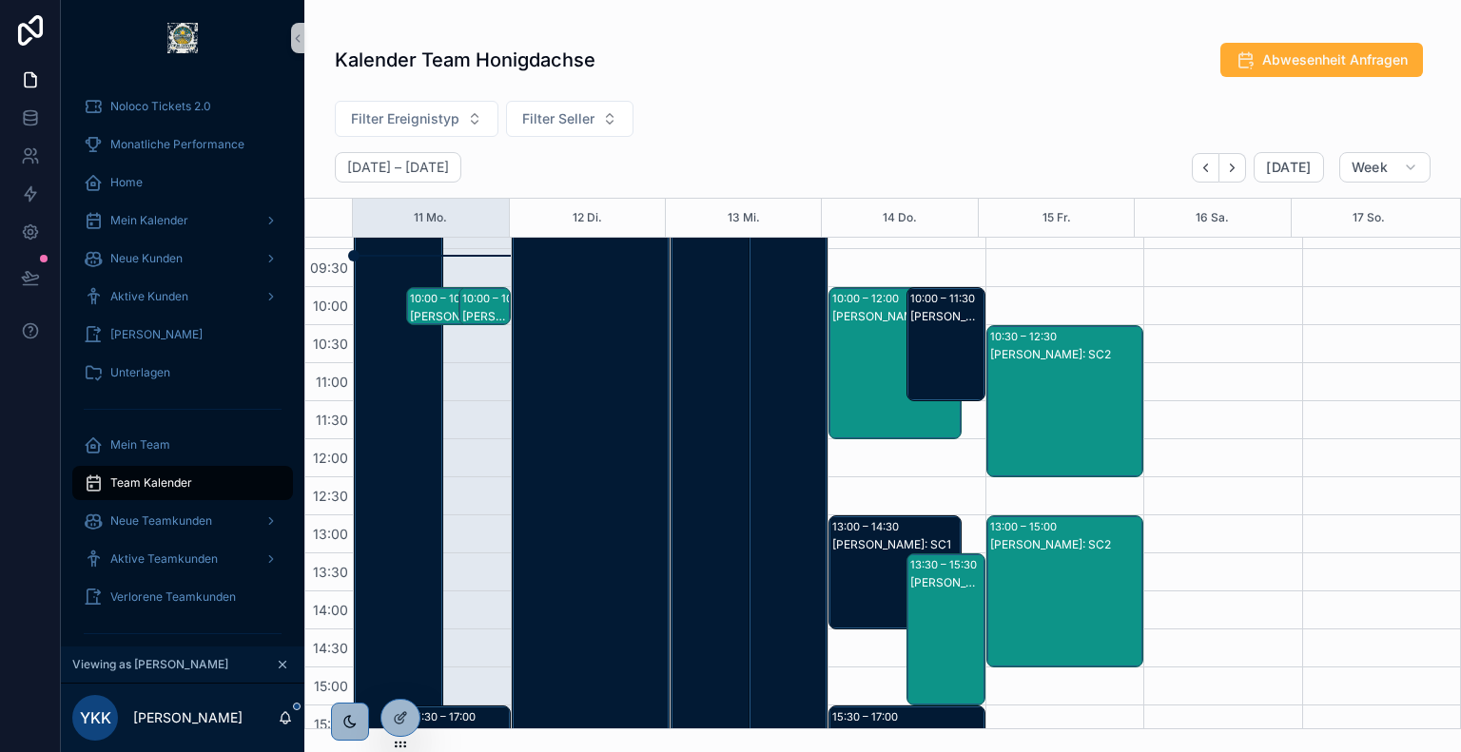
scroll to position [259, 0]
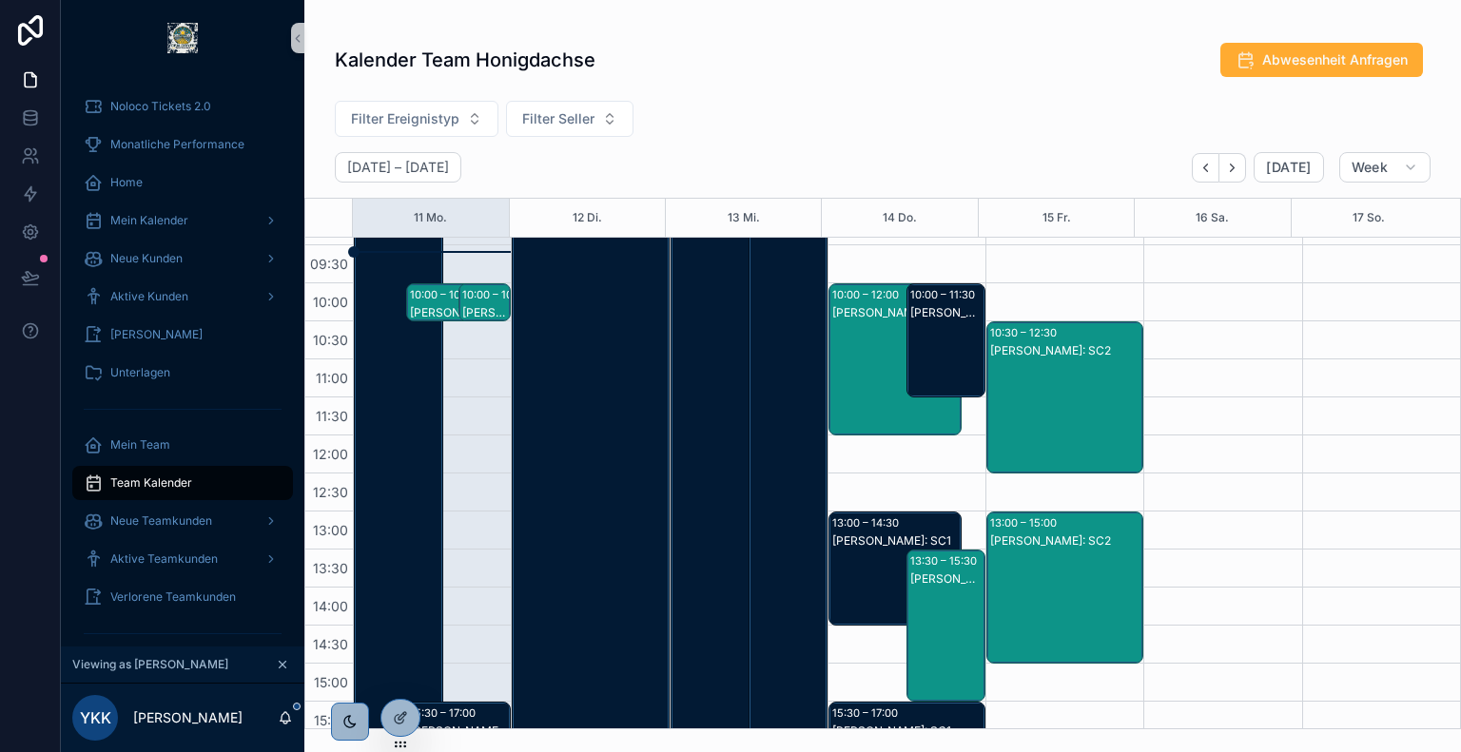
click at [1046, 395] on div "Felix Cramer: SC2" at bounding box center [1065, 416] width 151 height 148
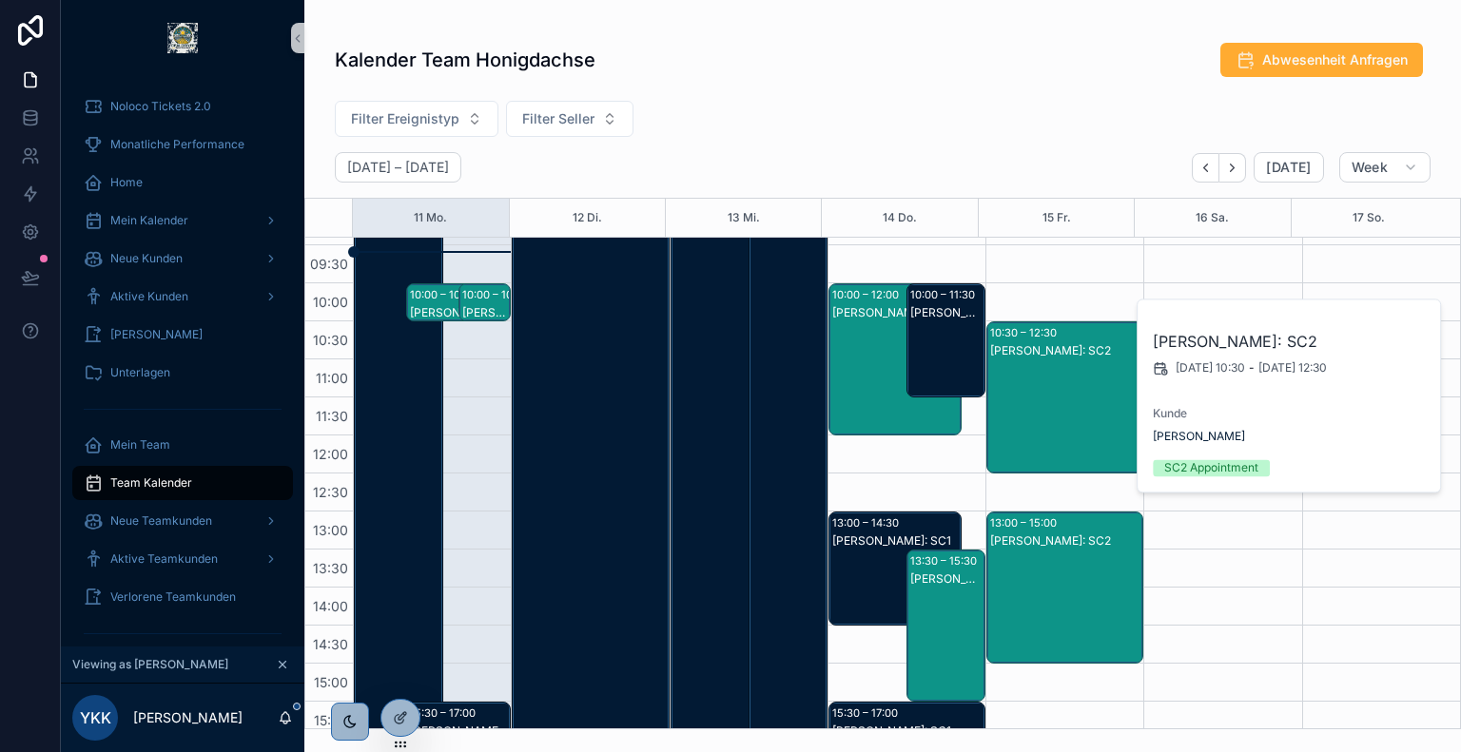
click at [886, 400] on div "Felix Cramer: SC2" at bounding box center [895, 378] width 127 height 148
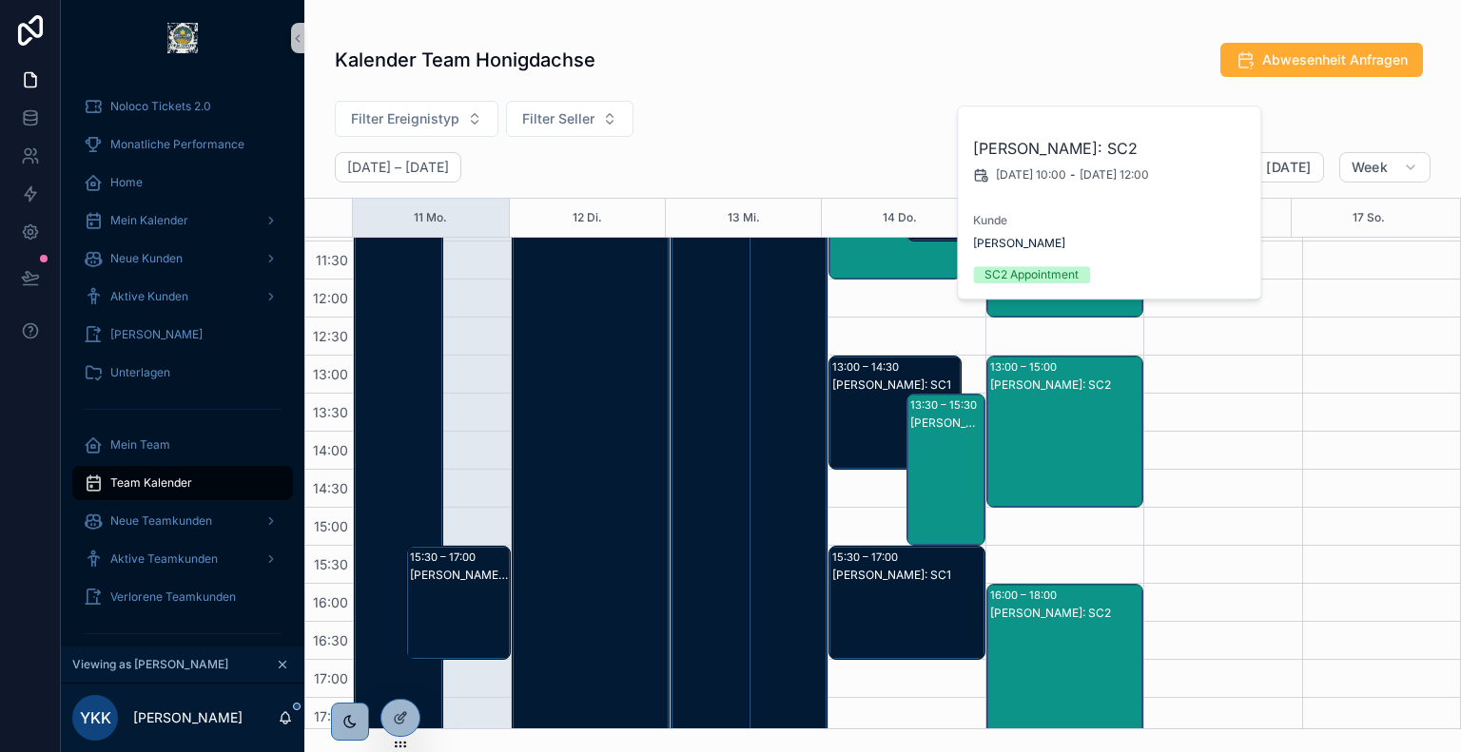
scroll to position [415, 0]
click at [1030, 405] on div "Felix Cramer: SC2" at bounding box center [1065, 451] width 151 height 148
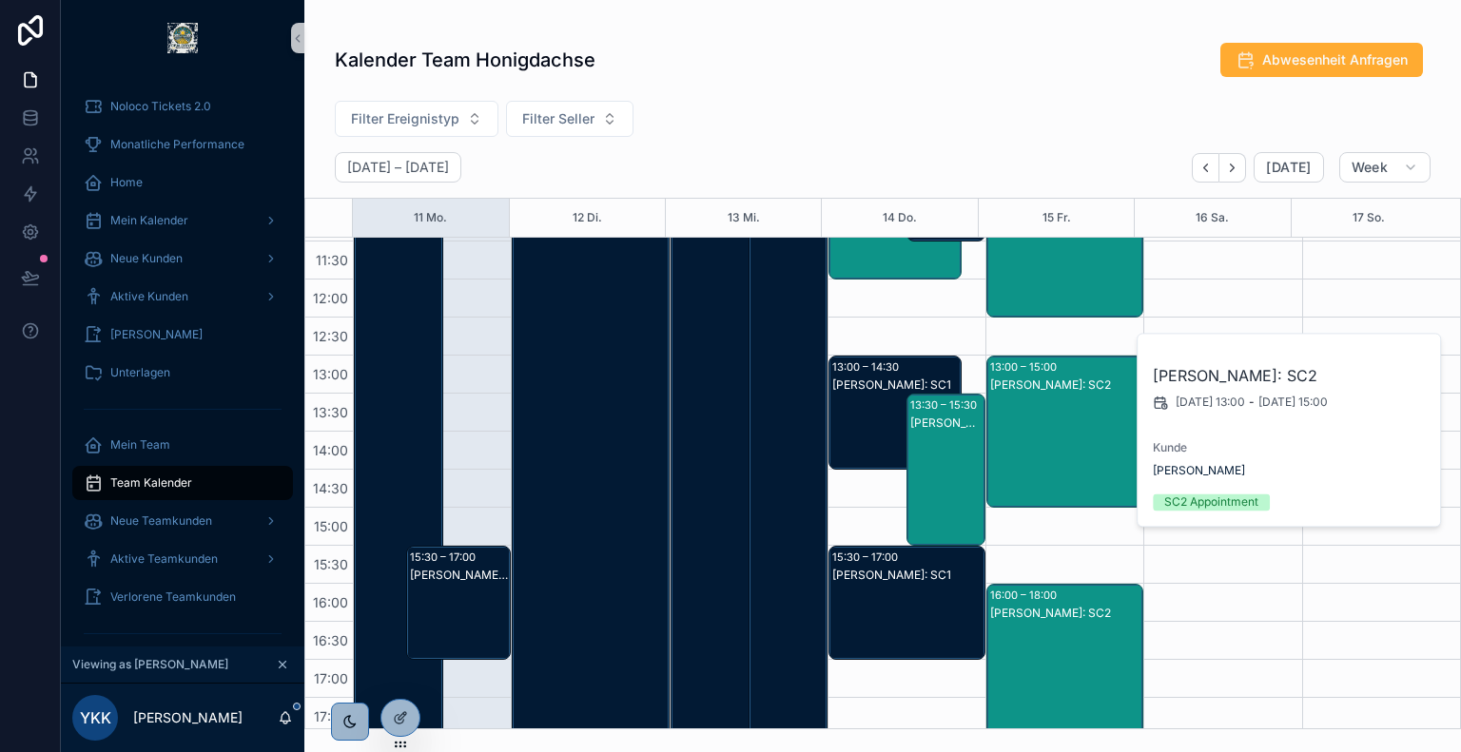
click at [962, 439] on div "Felix Cramer: SC2" at bounding box center [946, 489] width 73 height 148
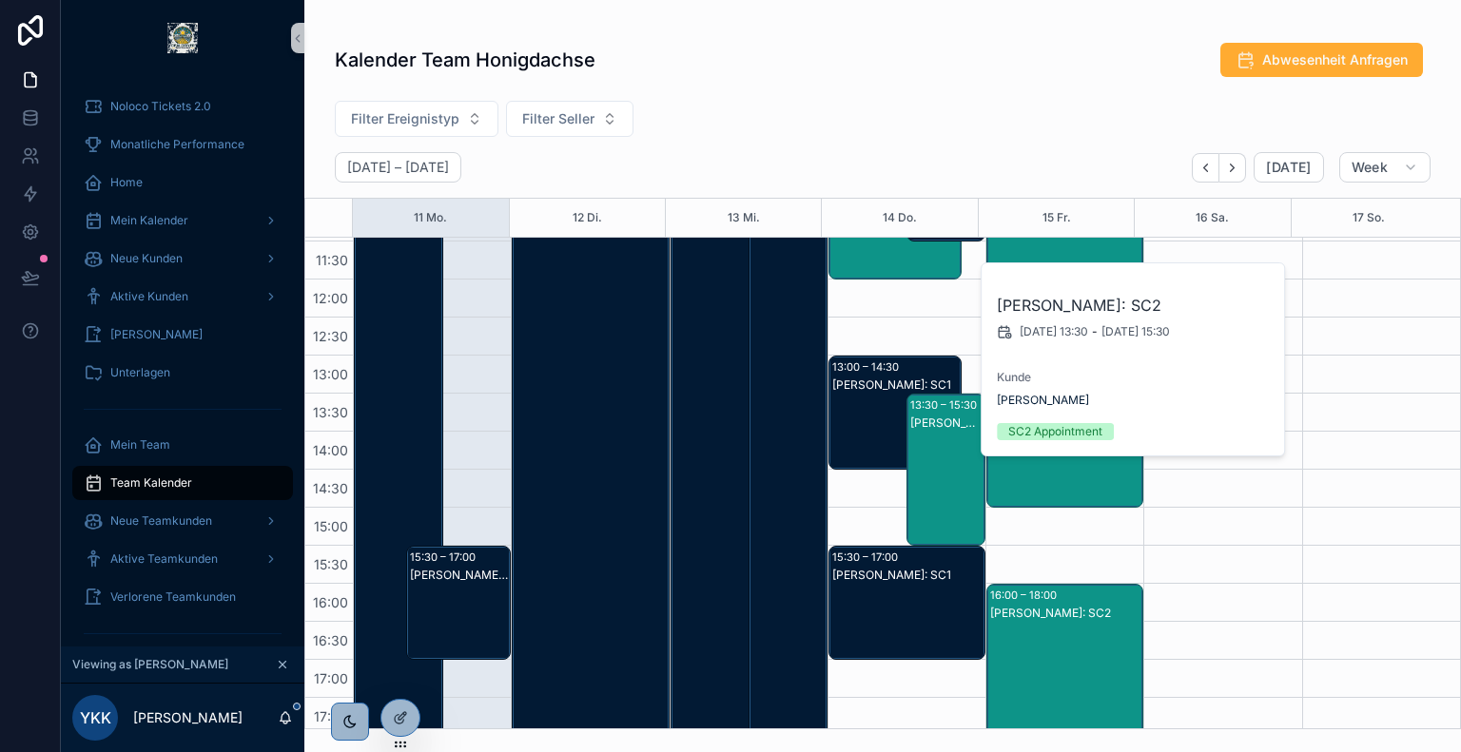
scroll to position [532, 0]
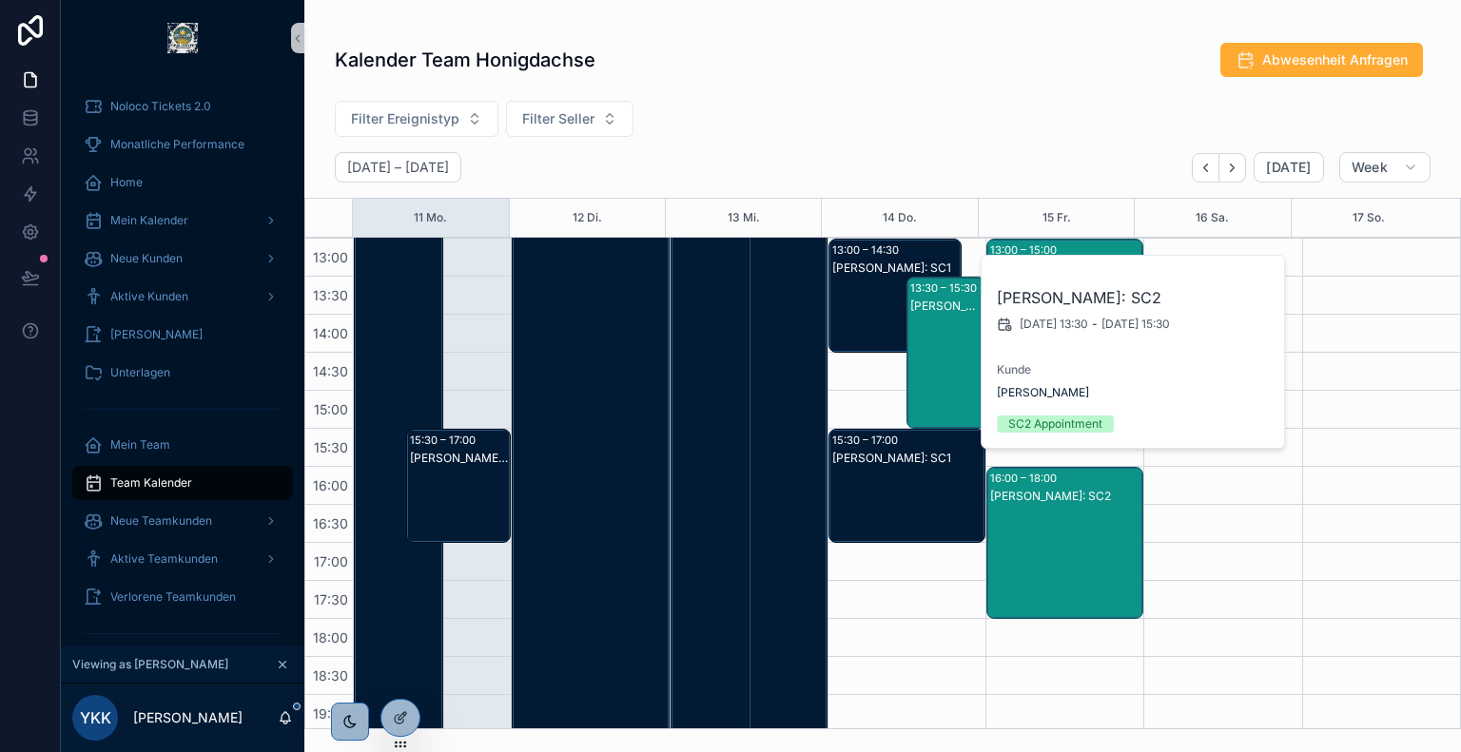
click at [1069, 494] on div "Felix Cramer: SC2" at bounding box center [1065, 496] width 151 height 15
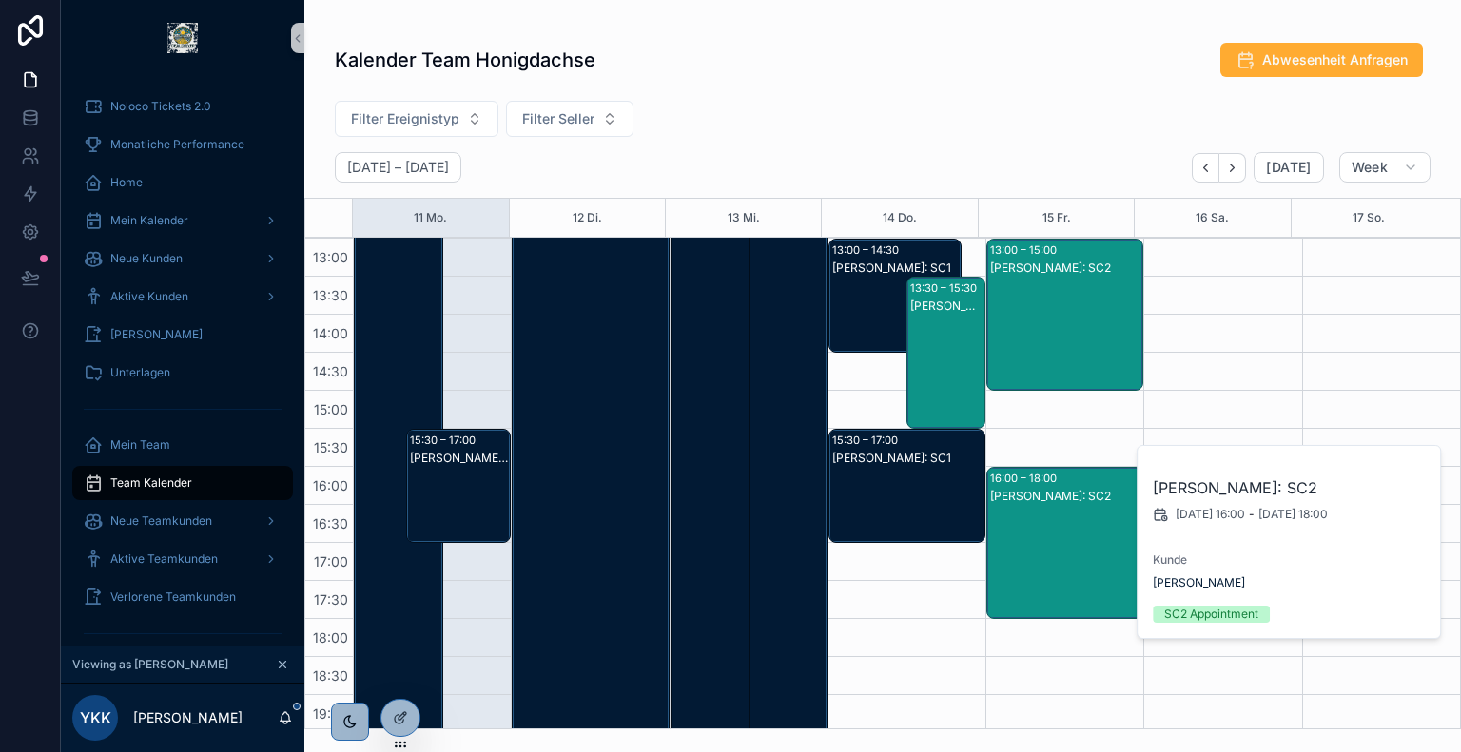
click at [814, 121] on div "Filter Ereignistyp Filter Seller" at bounding box center [882, 122] width 1157 height 59
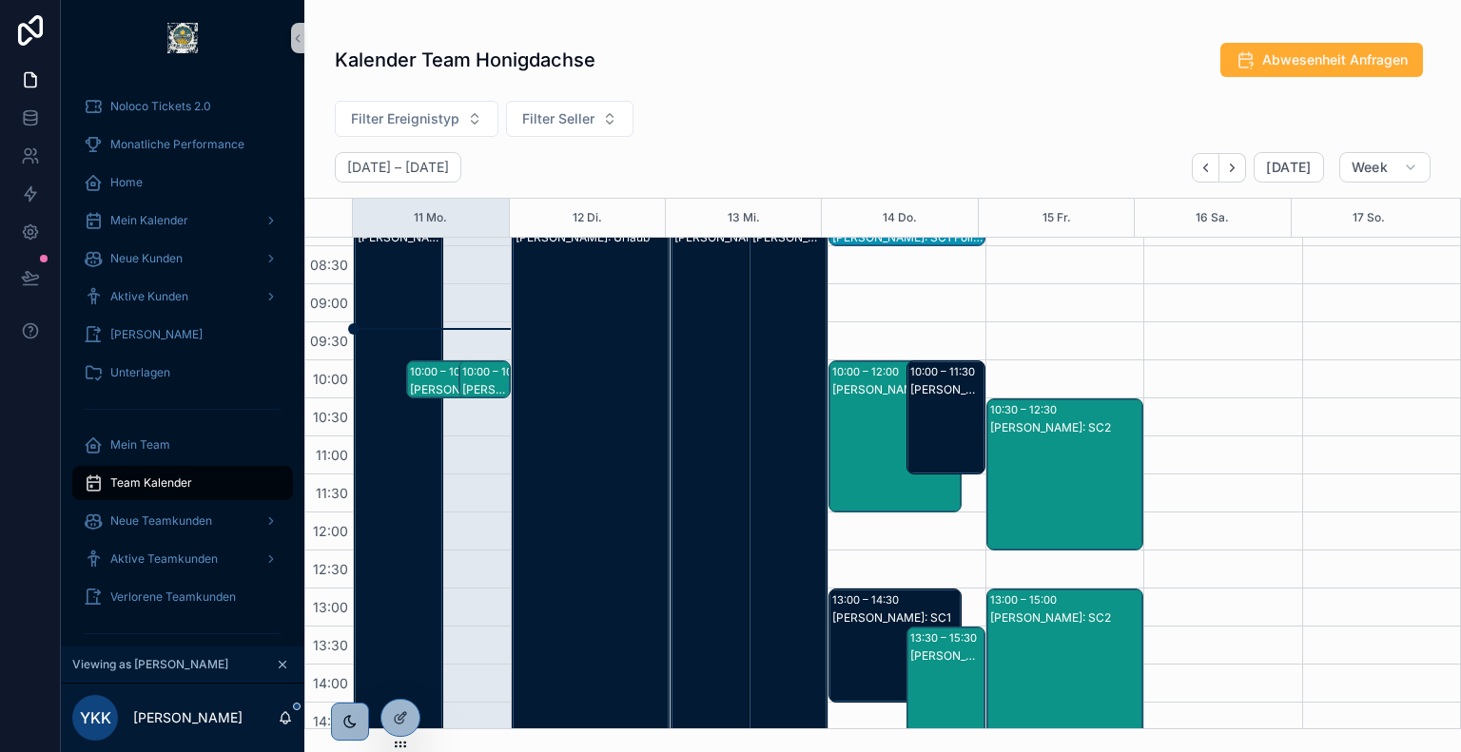
scroll to position [296, 0]
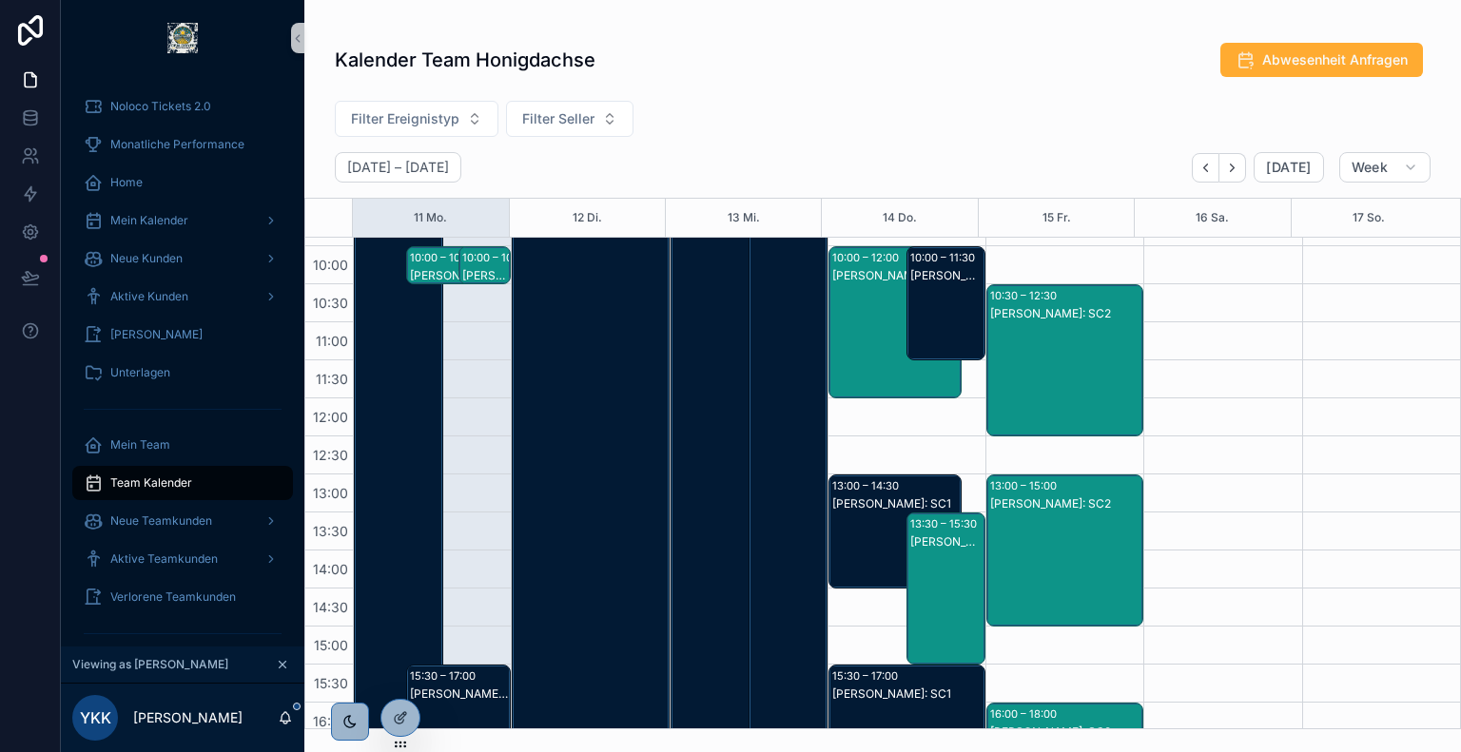
click at [1012, 345] on div "Felix Cramer: SC2" at bounding box center [1065, 379] width 151 height 148
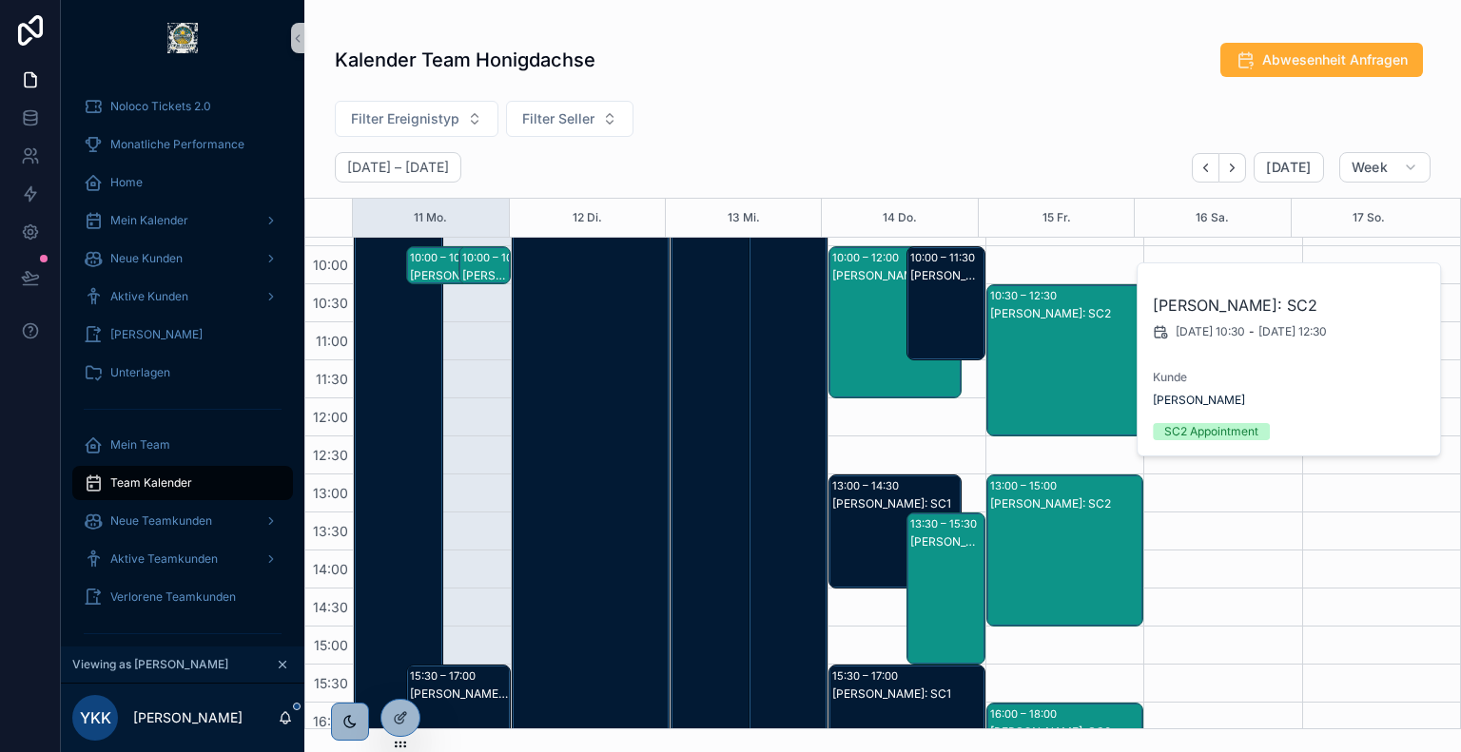
click at [1035, 485] on div "13:00 – 15:00" at bounding box center [1025, 486] width 71 height 19
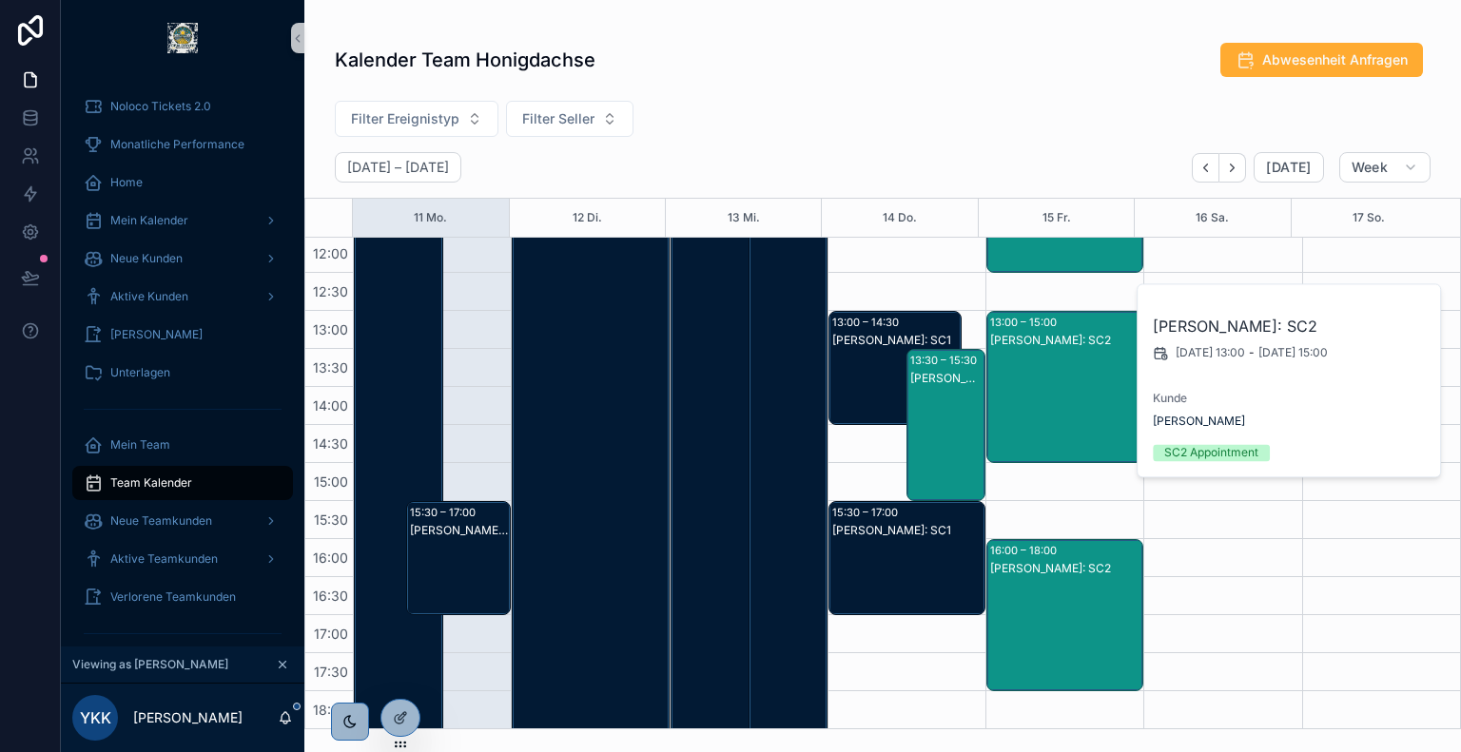
scroll to position [464, 0]
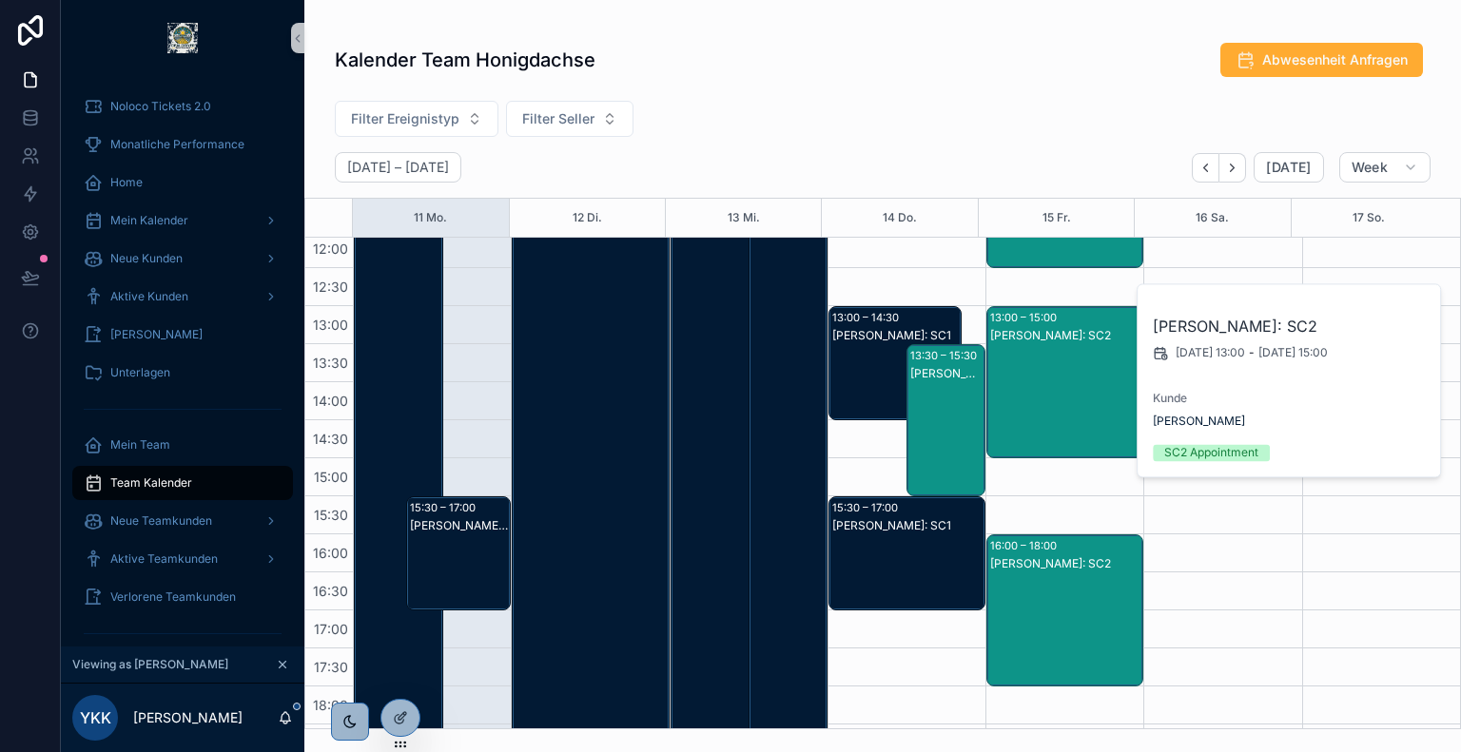
click at [1060, 562] on div "Felix Cramer: SC2" at bounding box center [1065, 563] width 151 height 15
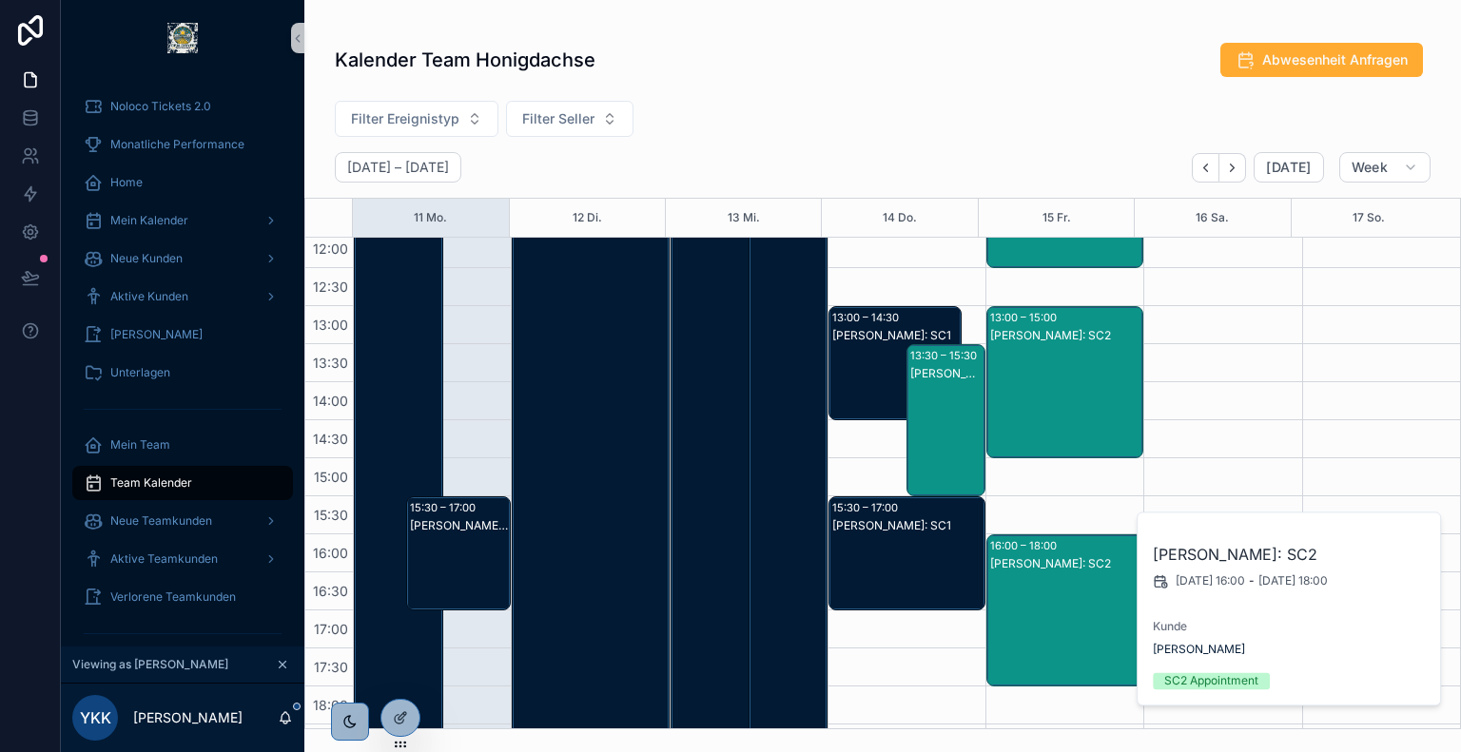
click at [874, 145] on div "Filter Ereignistyp Filter Seller" at bounding box center [882, 122] width 1157 height 59
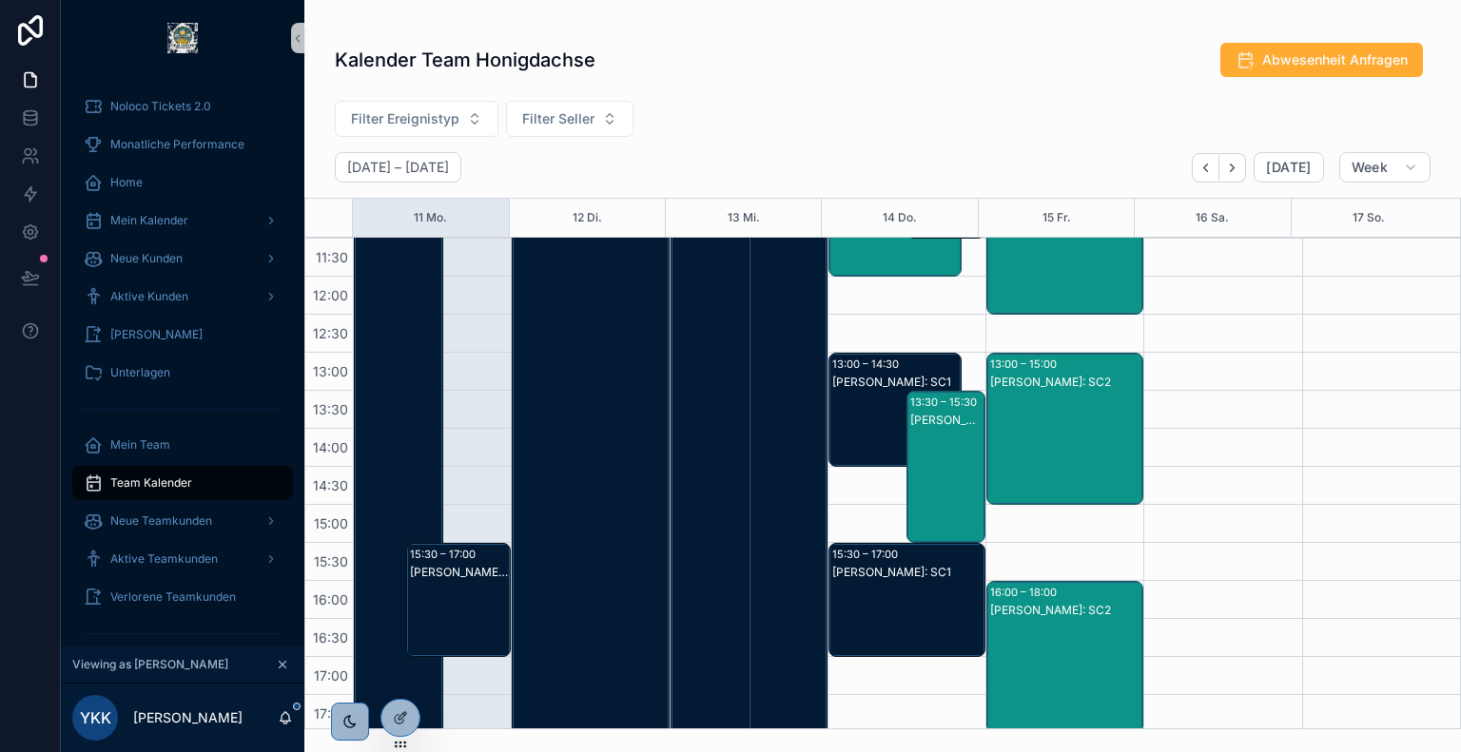
scroll to position [417, 0]
click at [399, 680] on icon at bounding box center [400, 677] width 15 height 15
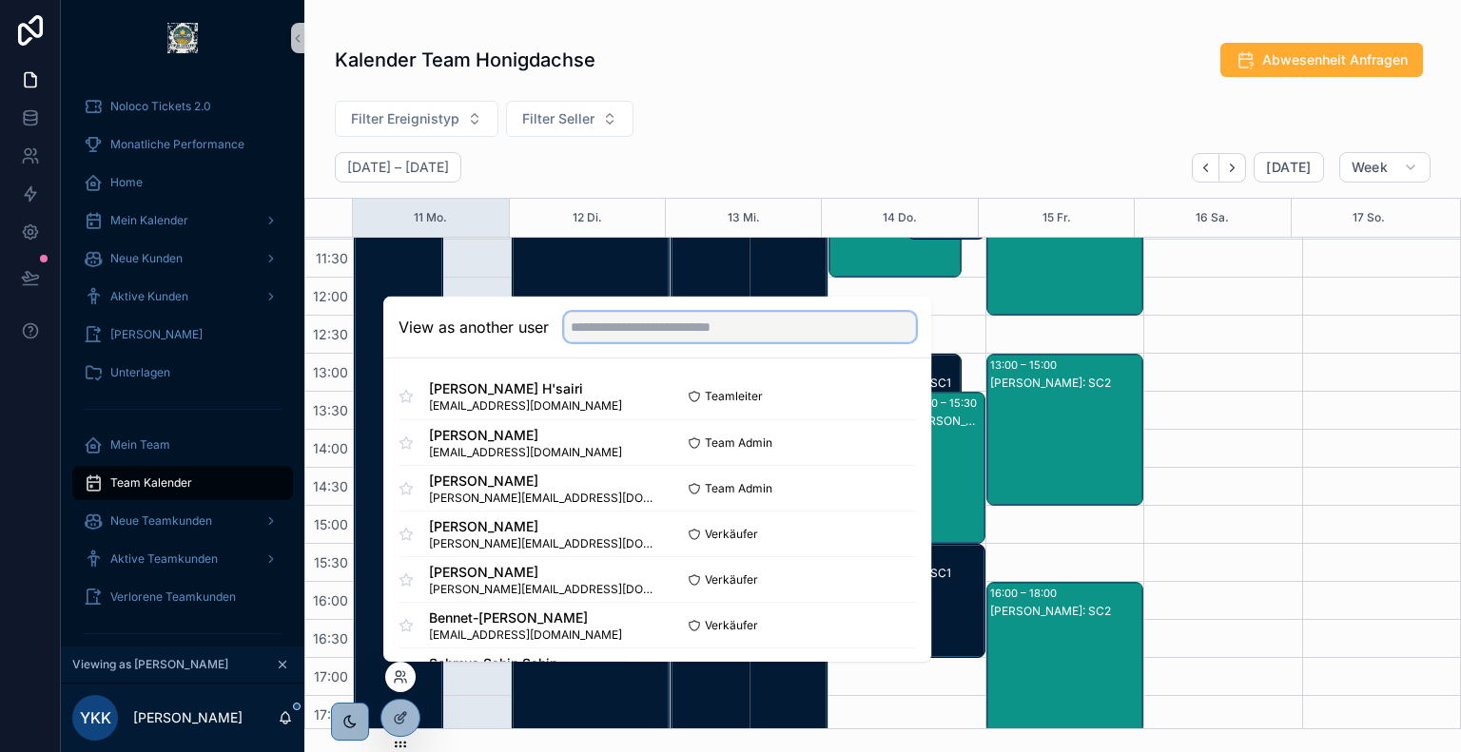
click at [654, 334] on input "text" at bounding box center [740, 327] width 352 height 30
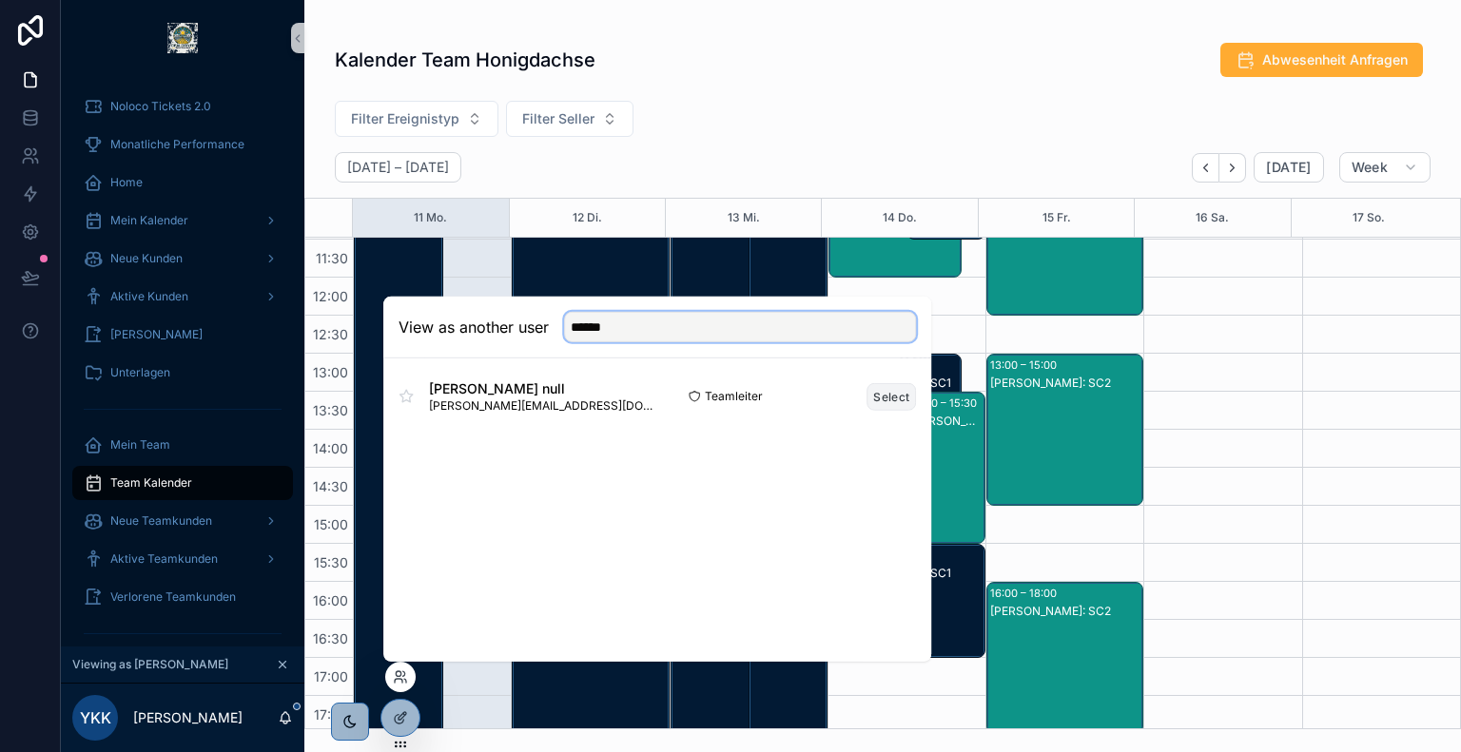
type input "******"
click at [887, 399] on button "Select" at bounding box center [891, 396] width 49 height 28
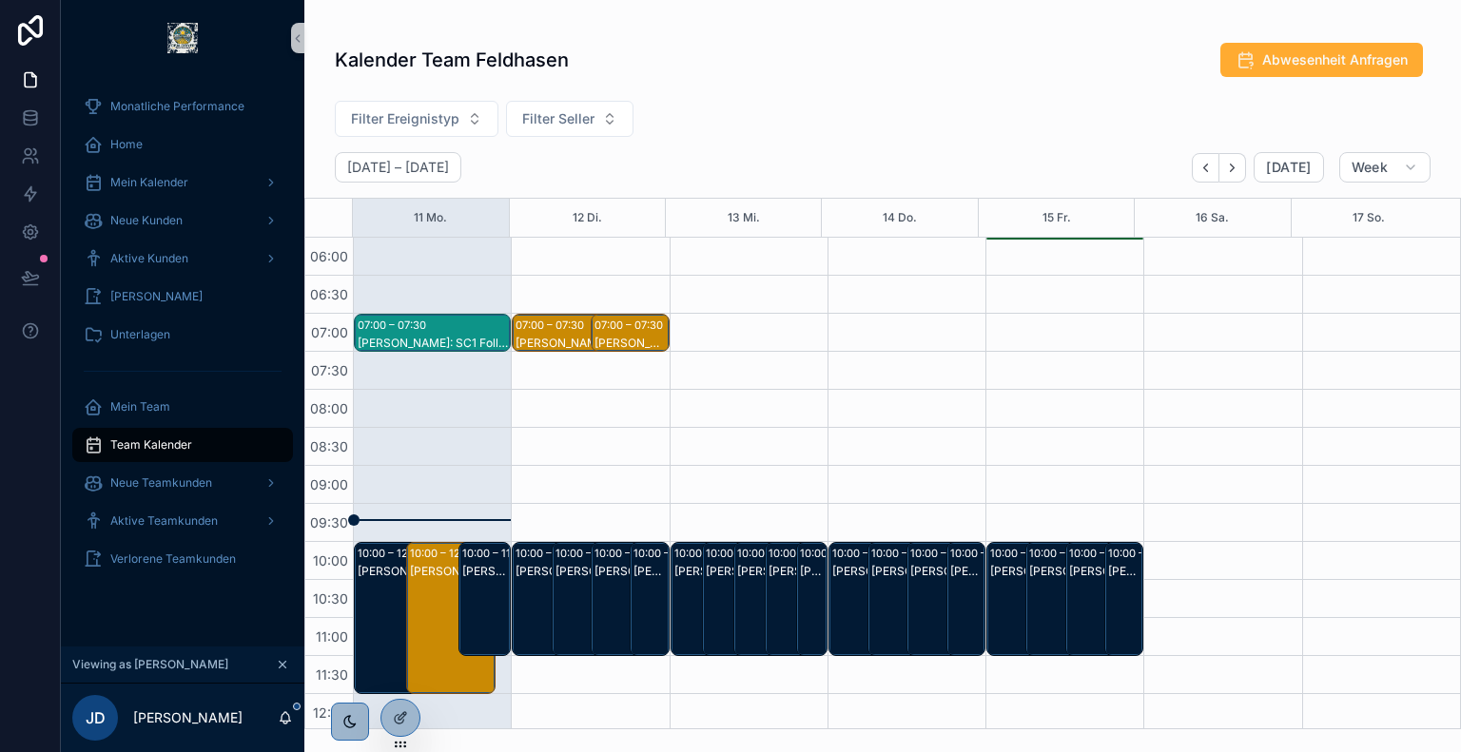
click at [709, 113] on div "Filter Ereignistyp Filter Seller" at bounding box center [882, 122] width 1157 height 59
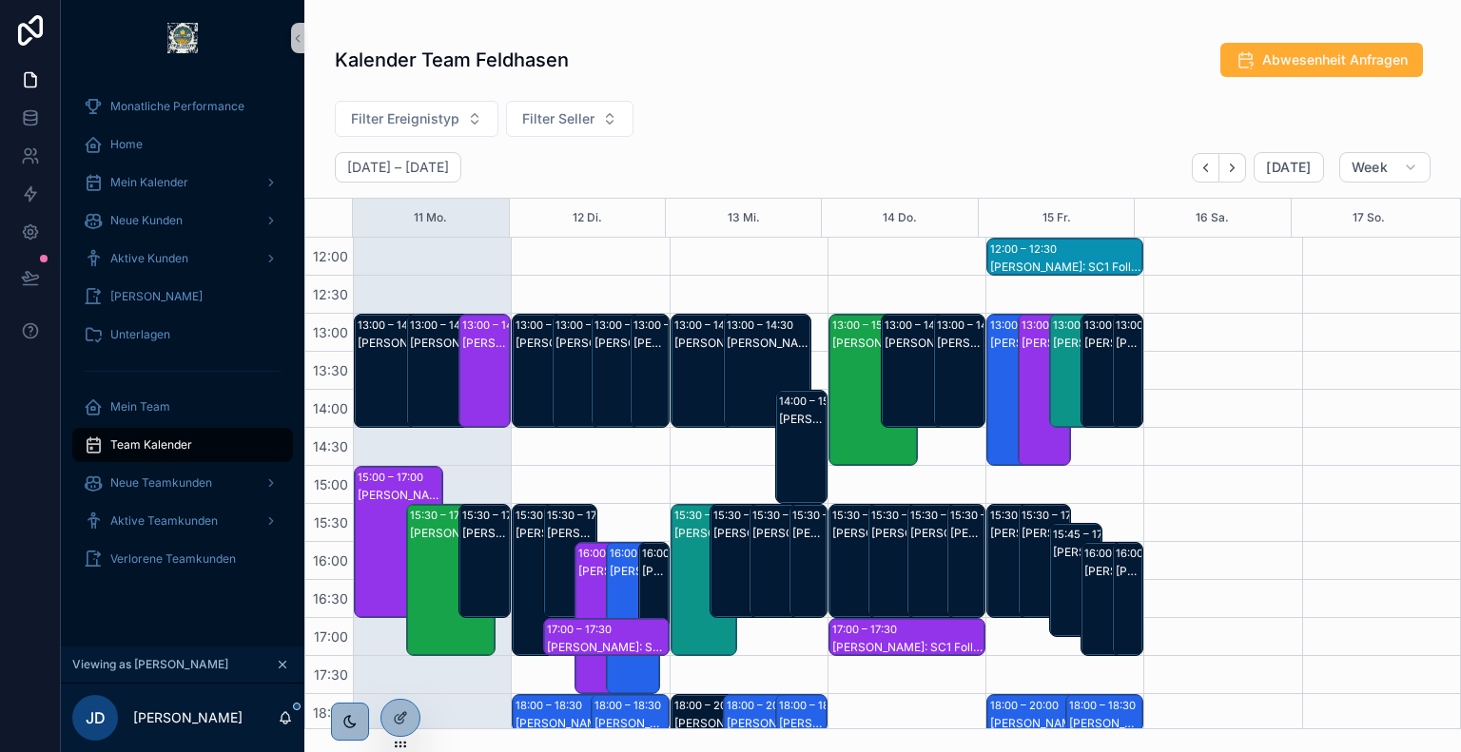
click at [491, 364] on div "Juliet Weller: SC1 Follow Up" at bounding box center [485, 390] width 47 height 110
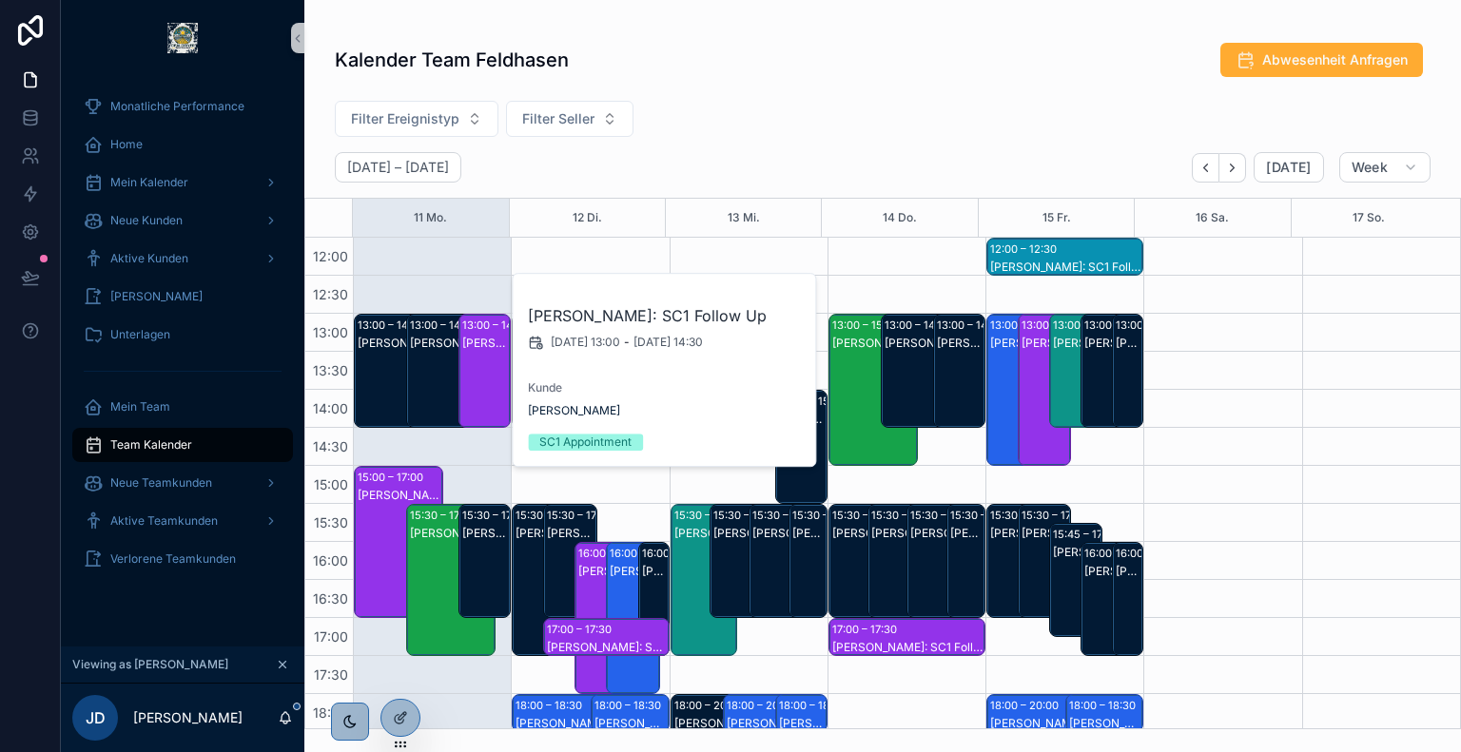
click at [387, 493] on div "Juliet Weller: SC2" at bounding box center [400, 495] width 84 height 15
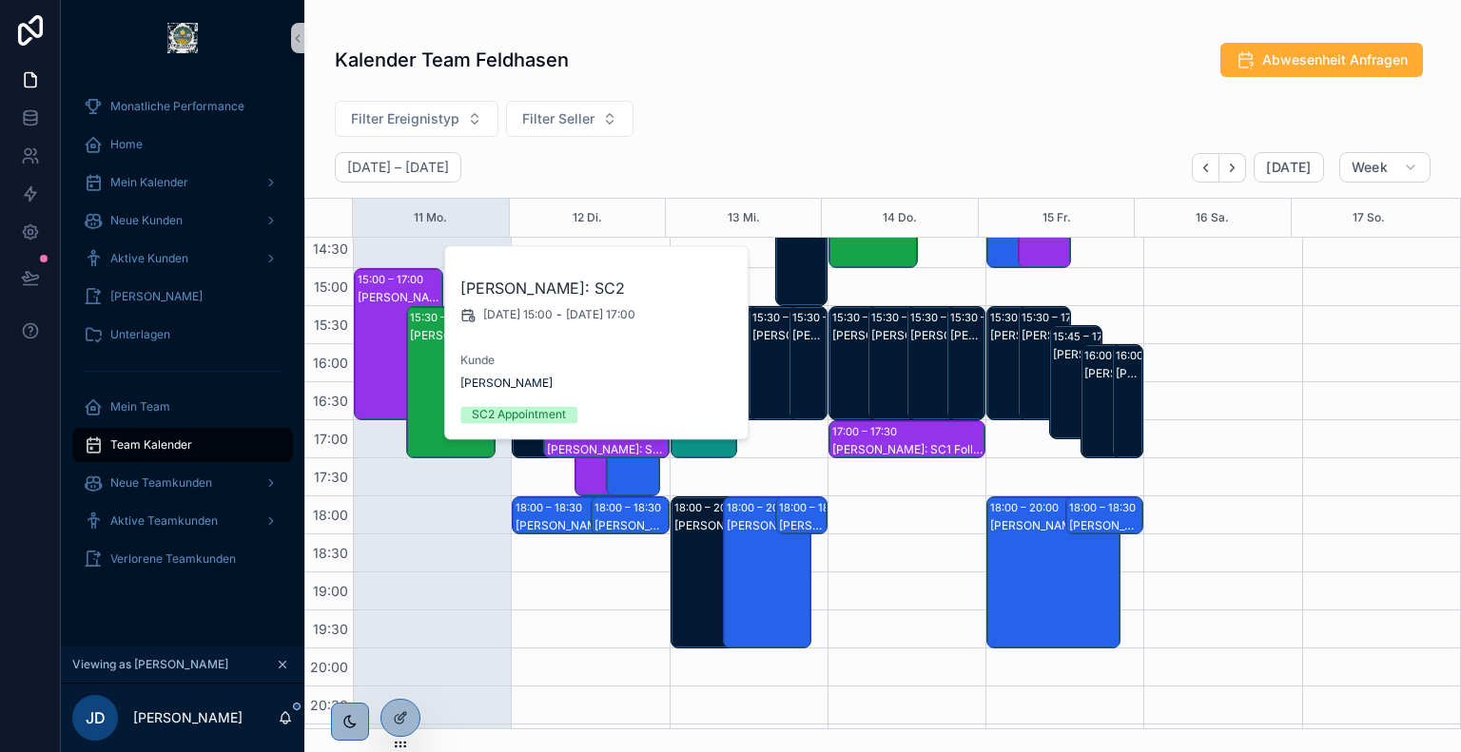
scroll to position [662, 0]
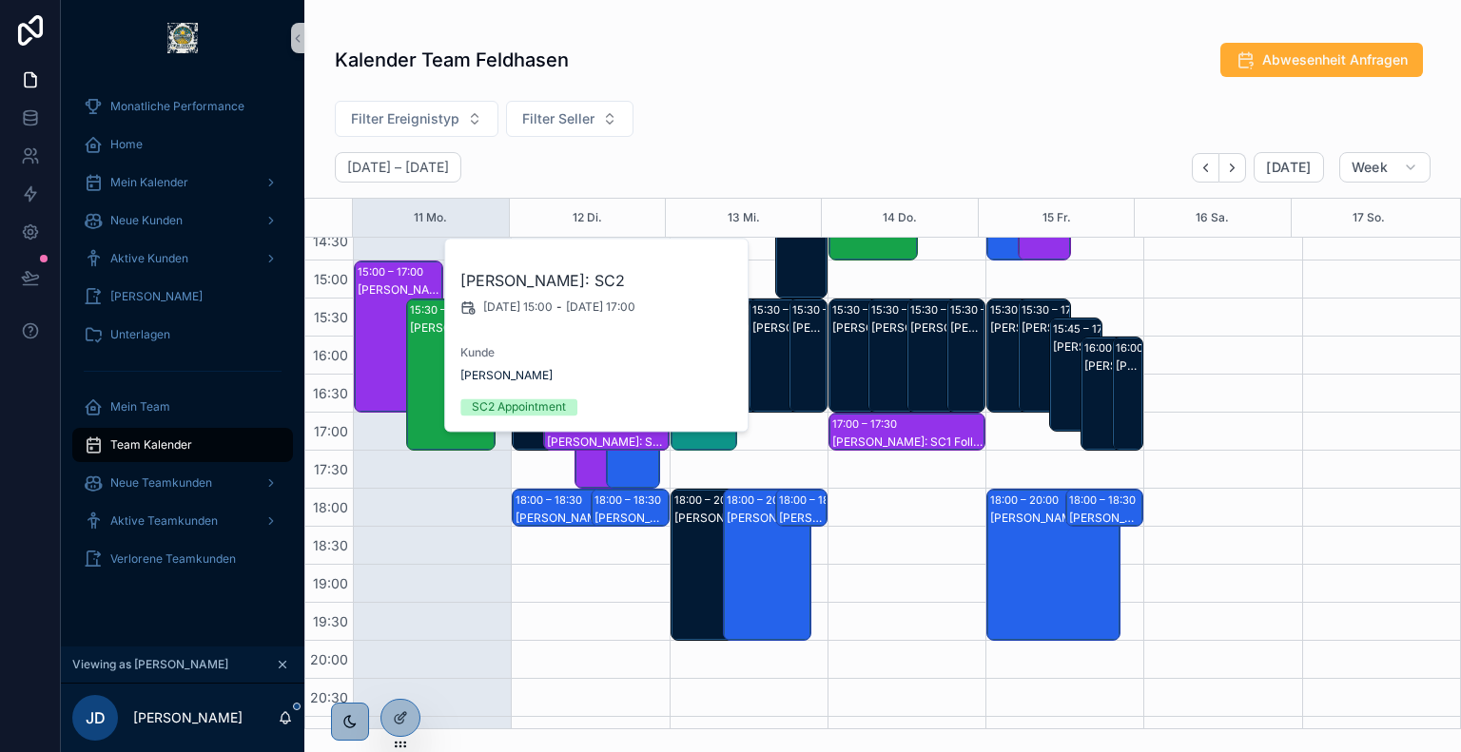
click at [433, 383] on div "Riccardo Großmann: SC2" at bounding box center [452, 394] width 84 height 148
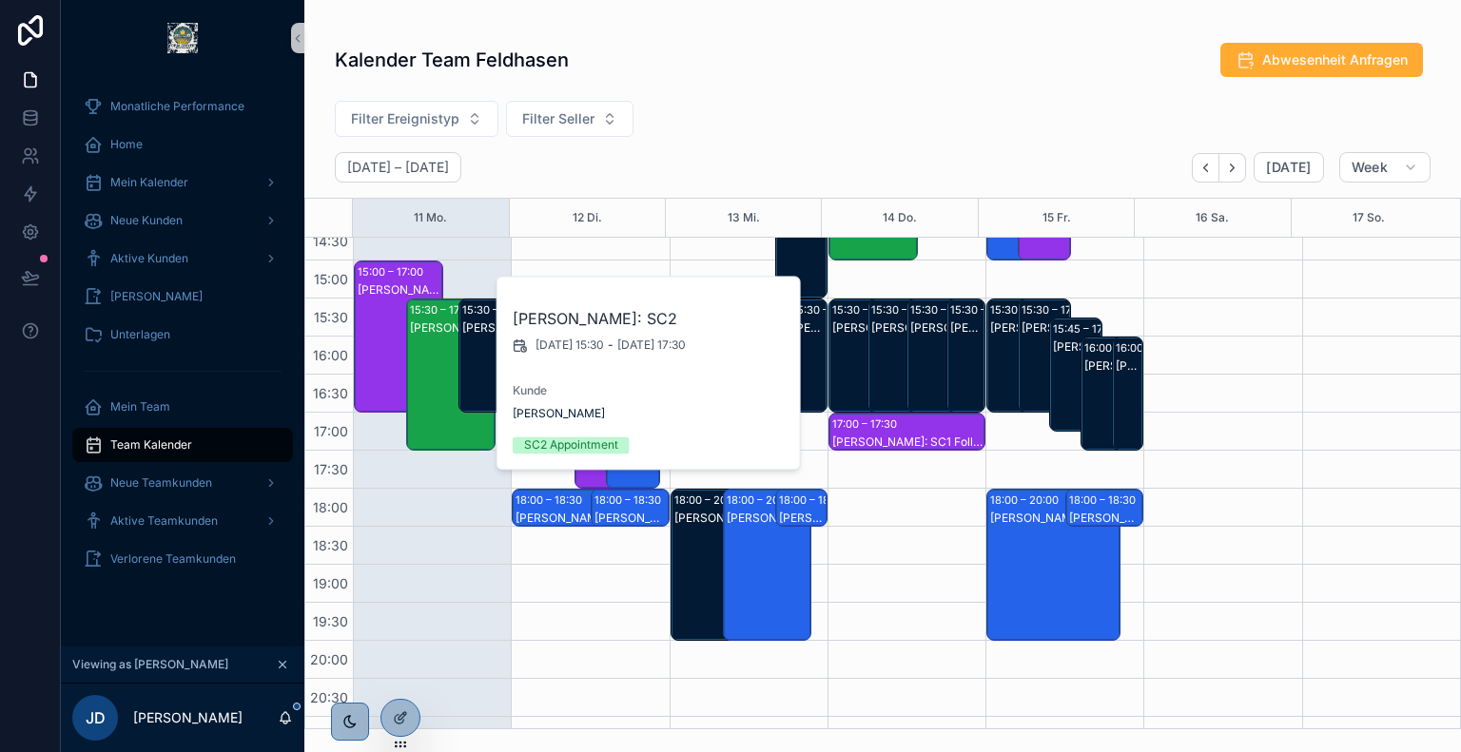
click at [478, 362] on div "Kevin Korn: SC1" at bounding box center [485, 375] width 47 height 110
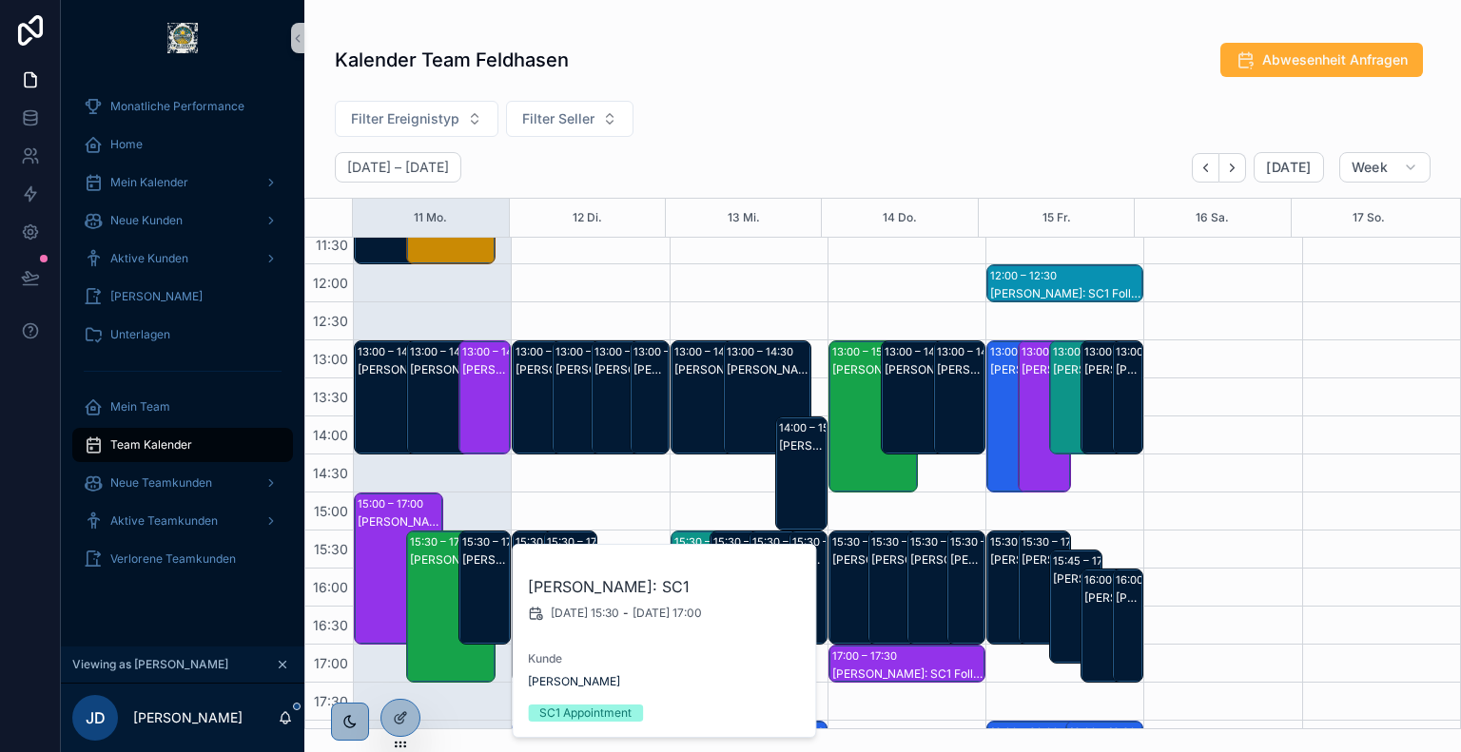
scroll to position [224, 0]
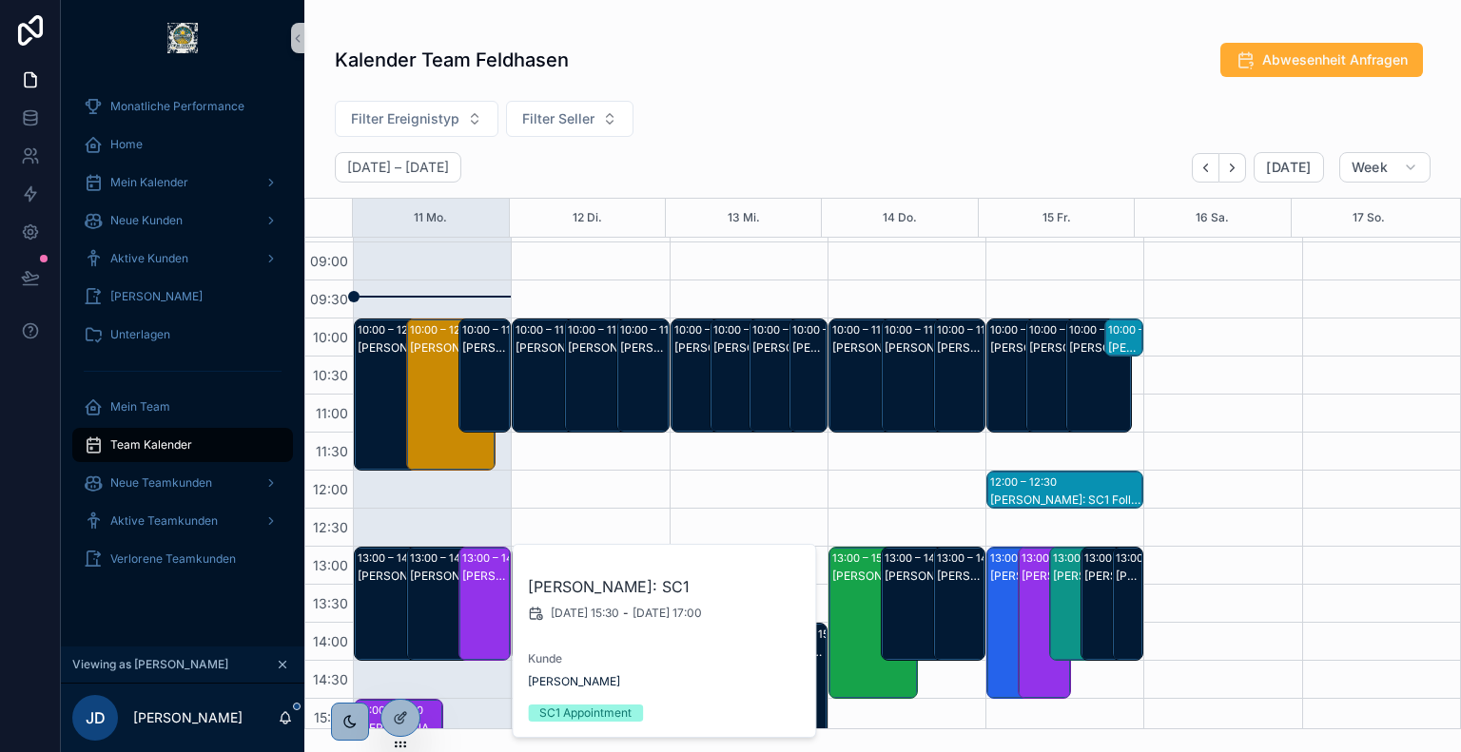
click at [436, 373] on div "Sven Sühring: SC2" at bounding box center [452, 414] width 84 height 148
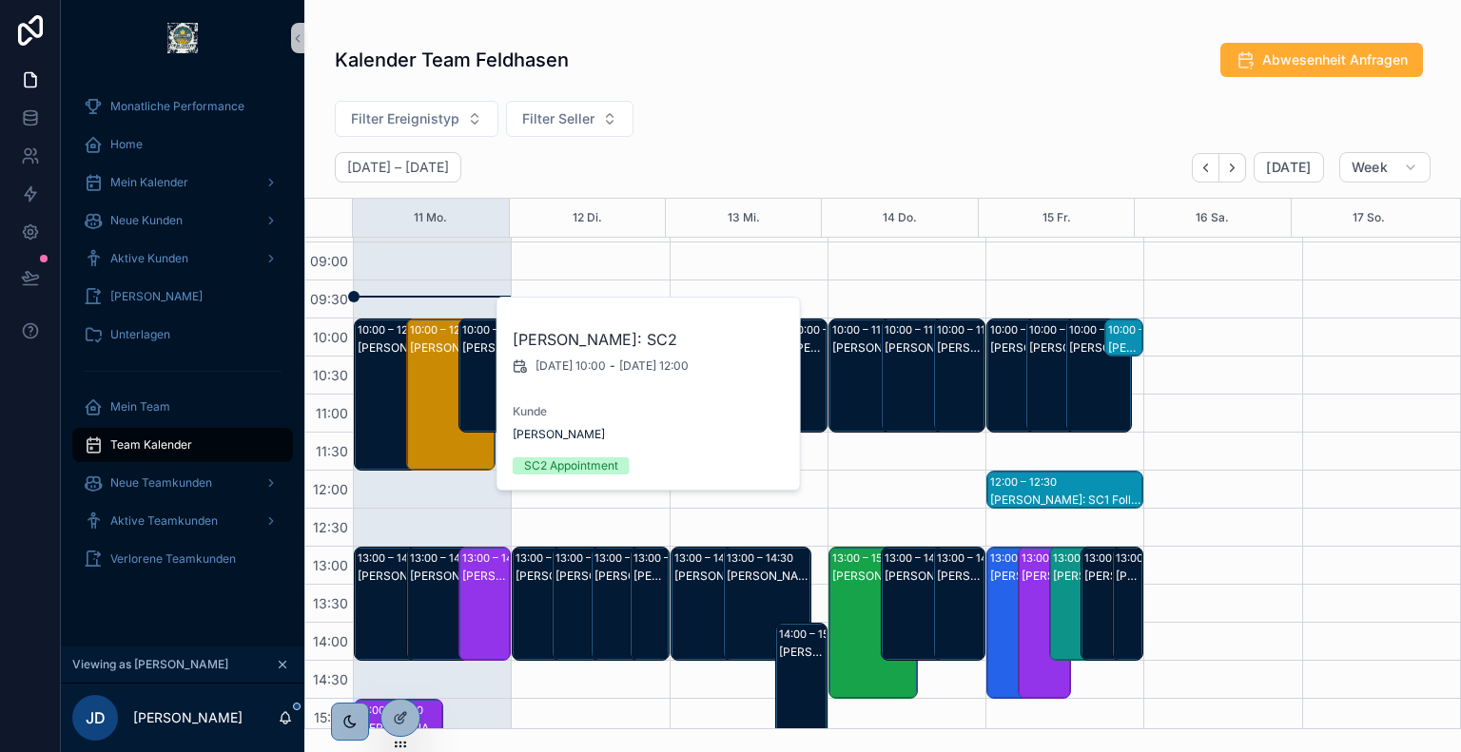
click at [871, 90] on div "Kalender Team Feldhasen Abwesenheit Anfragen Filter Ereignistyp Filter Seller A…" at bounding box center [882, 379] width 1157 height 699
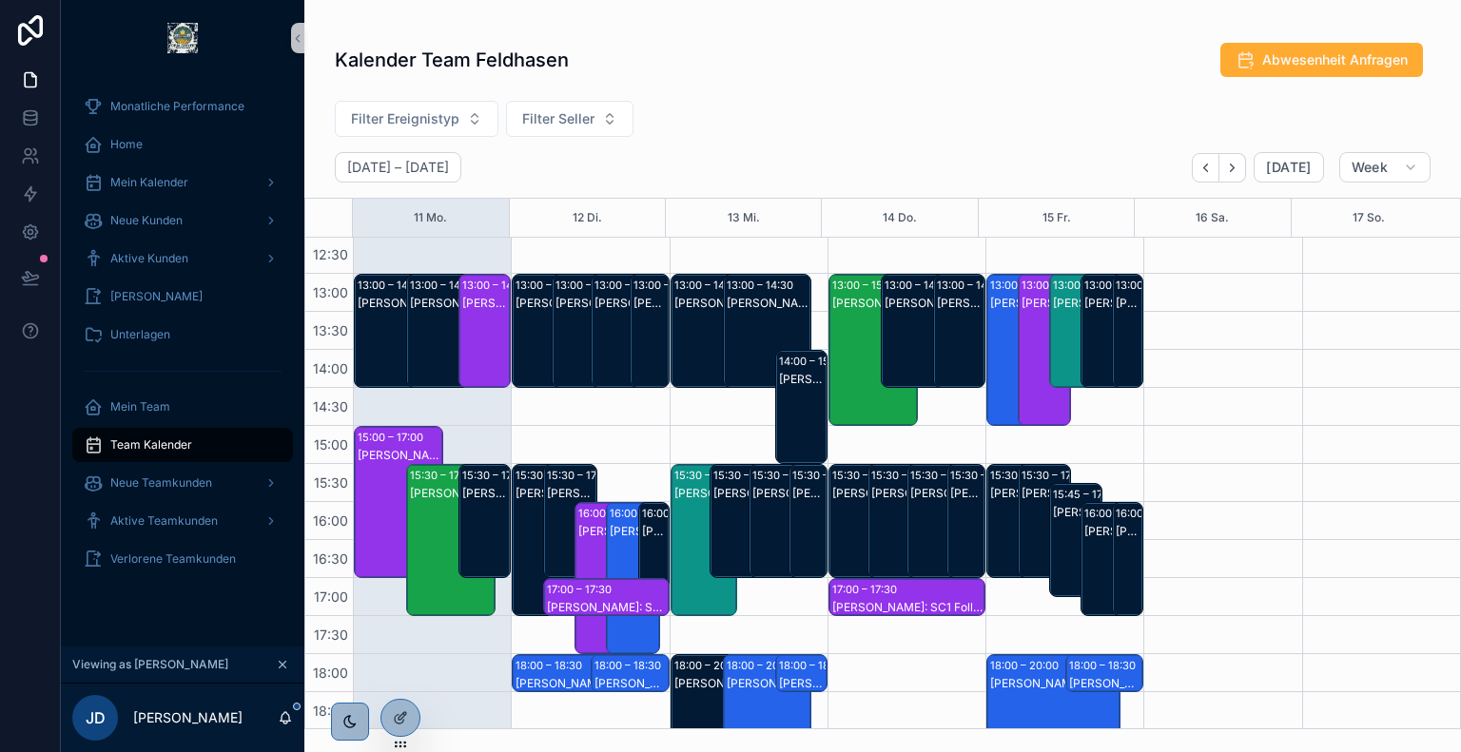
scroll to position [500, 0]
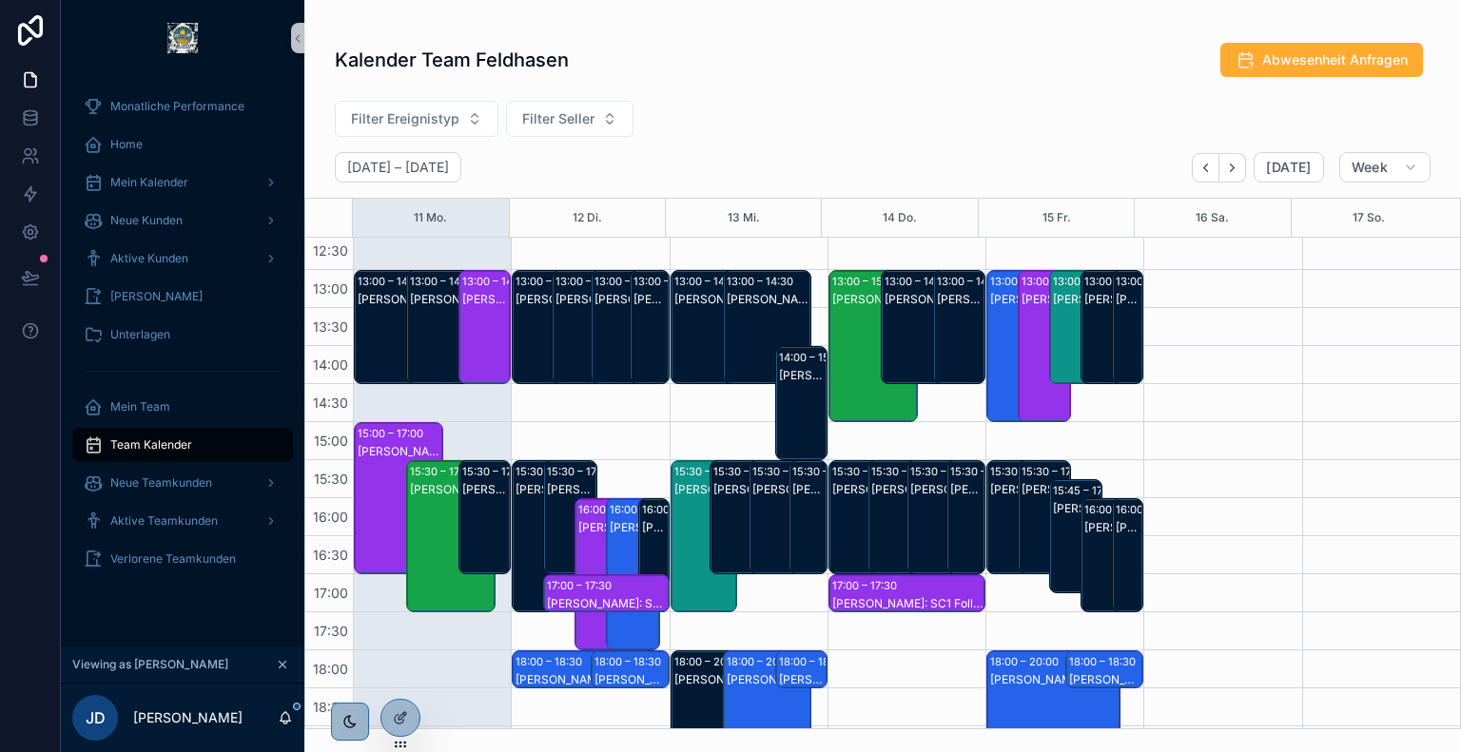
click at [377, 475] on div "Juliet Weller: SC2" at bounding box center [400, 517] width 84 height 148
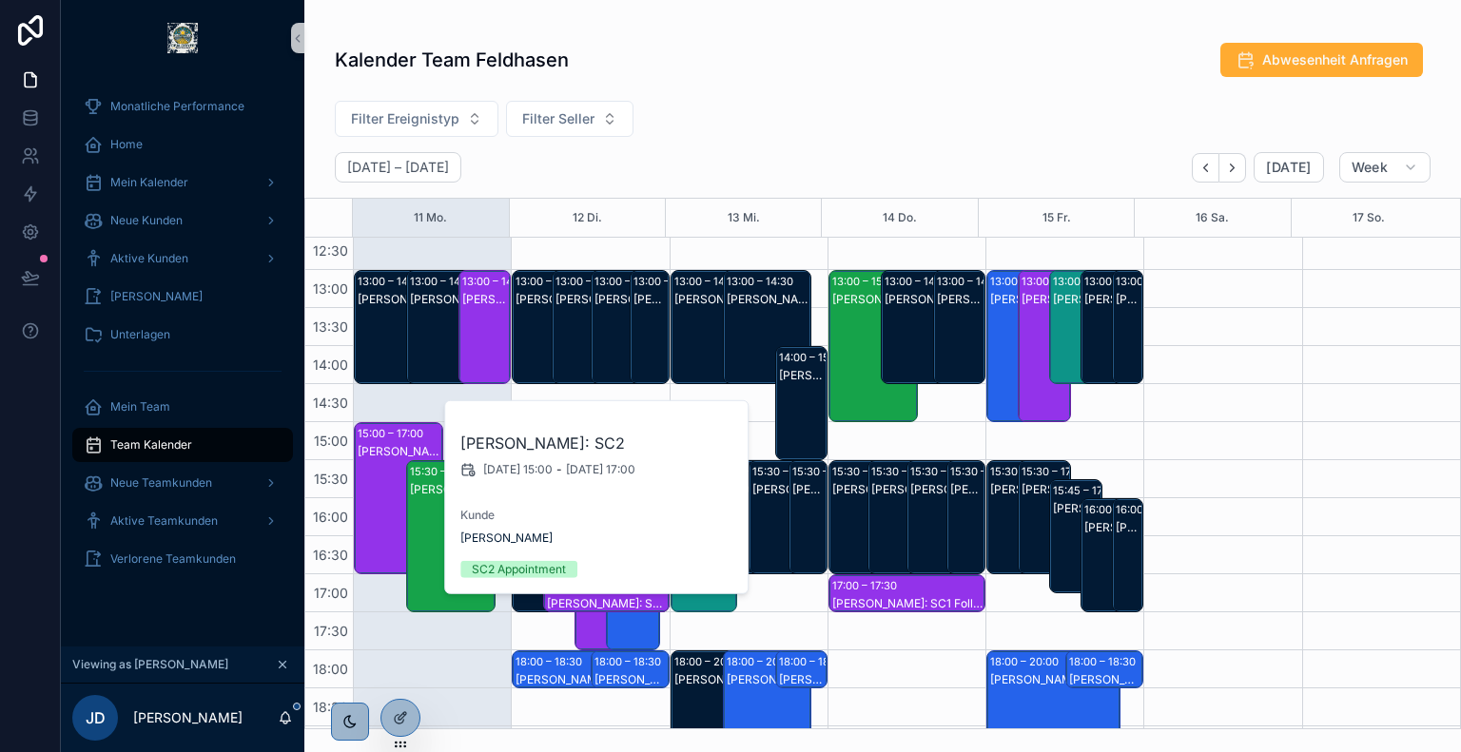
click at [803, 85] on div "Kalender Team Feldhasen Abwesenheit Anfragen" at bounding box center [882, 64] width 1157 height 44
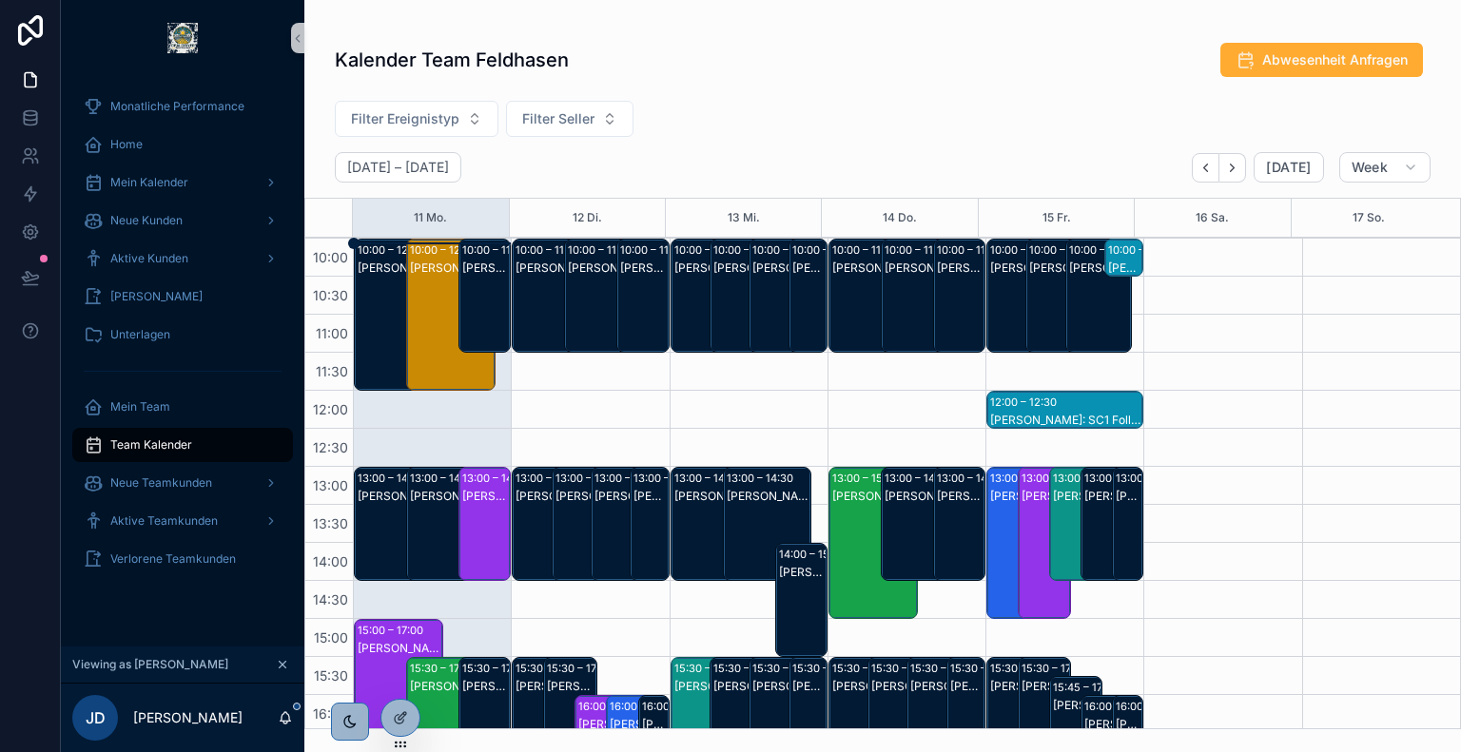
scroll to position [139, 0]
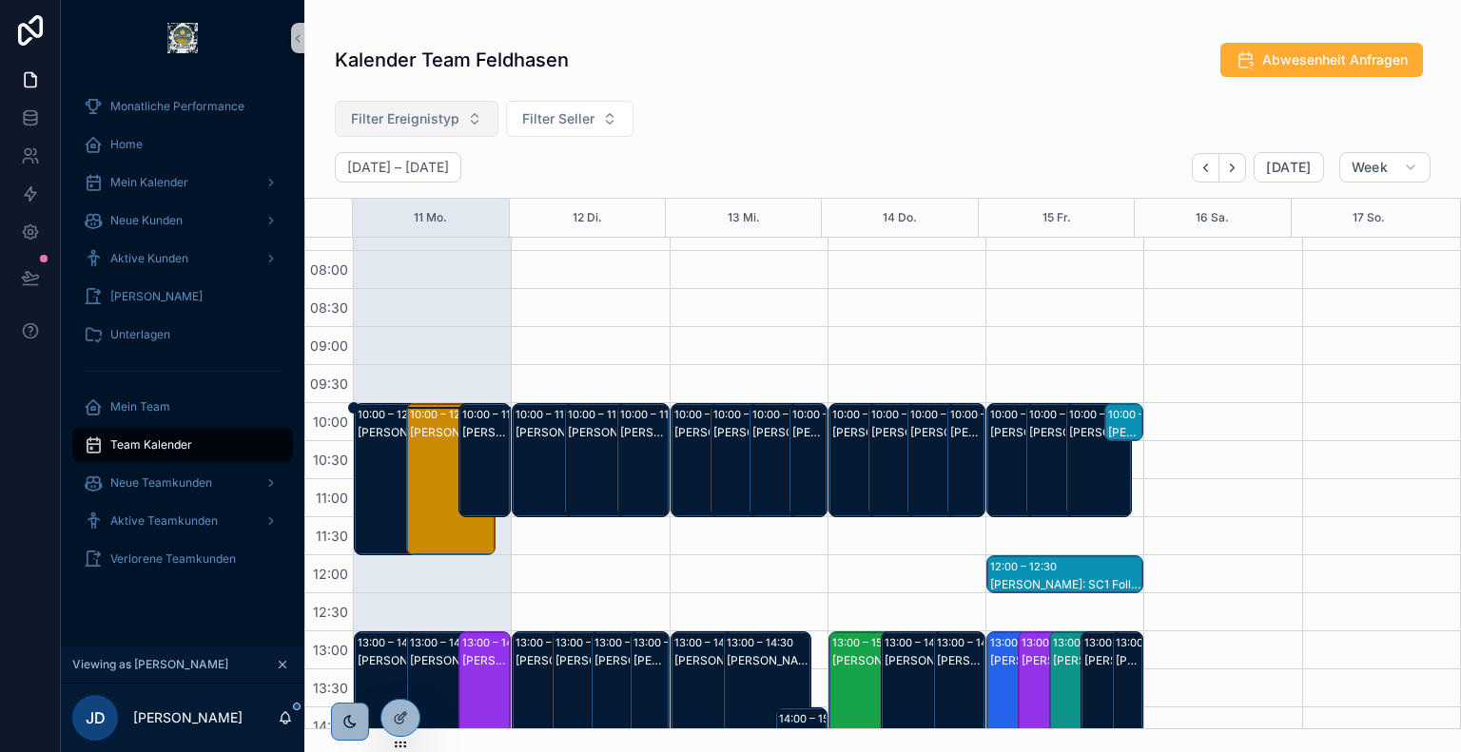
click at [430, 111] on span "Filter Ereignistyp" at bounding box center [405, 118] width 108 height 19
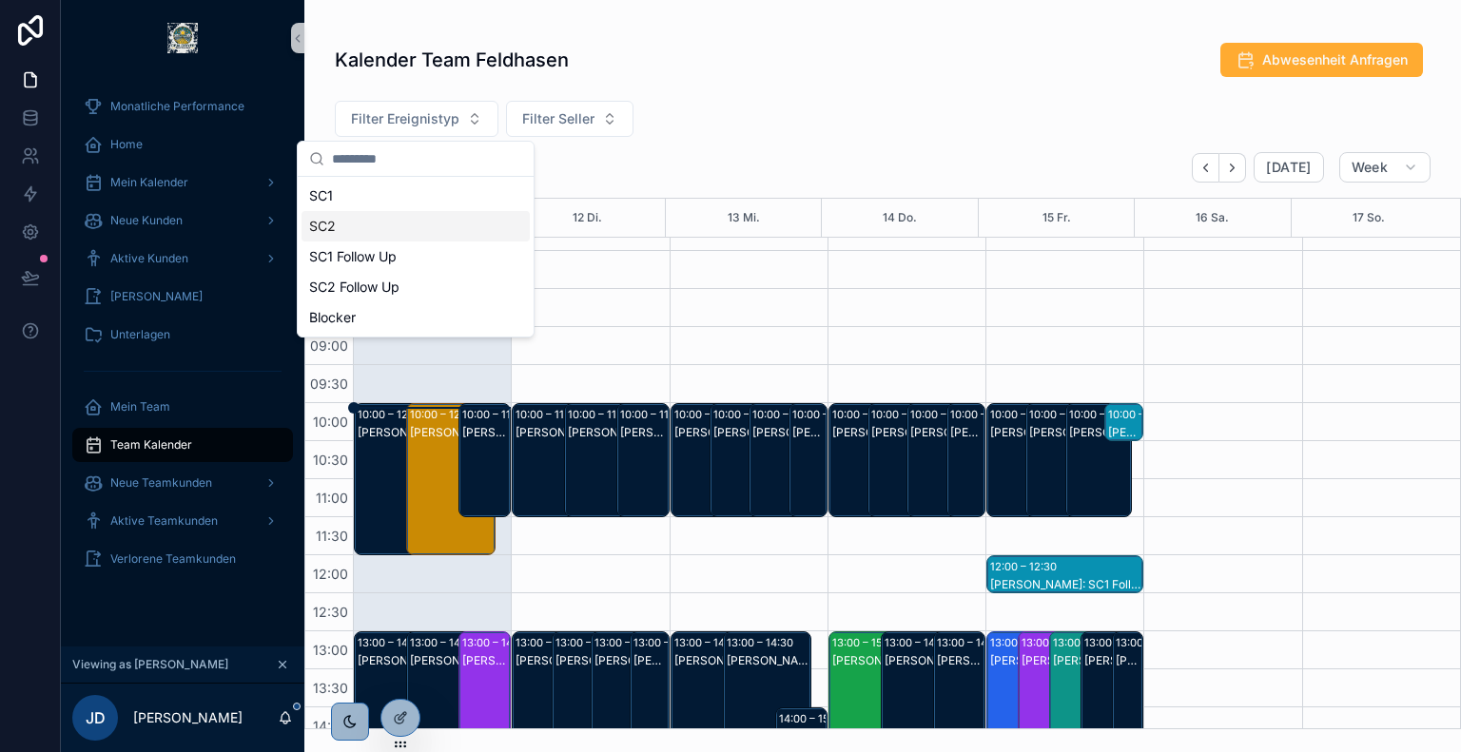
click at [396, 224] on div "SC2" at bounding box center [416, 226] width 228 height 30
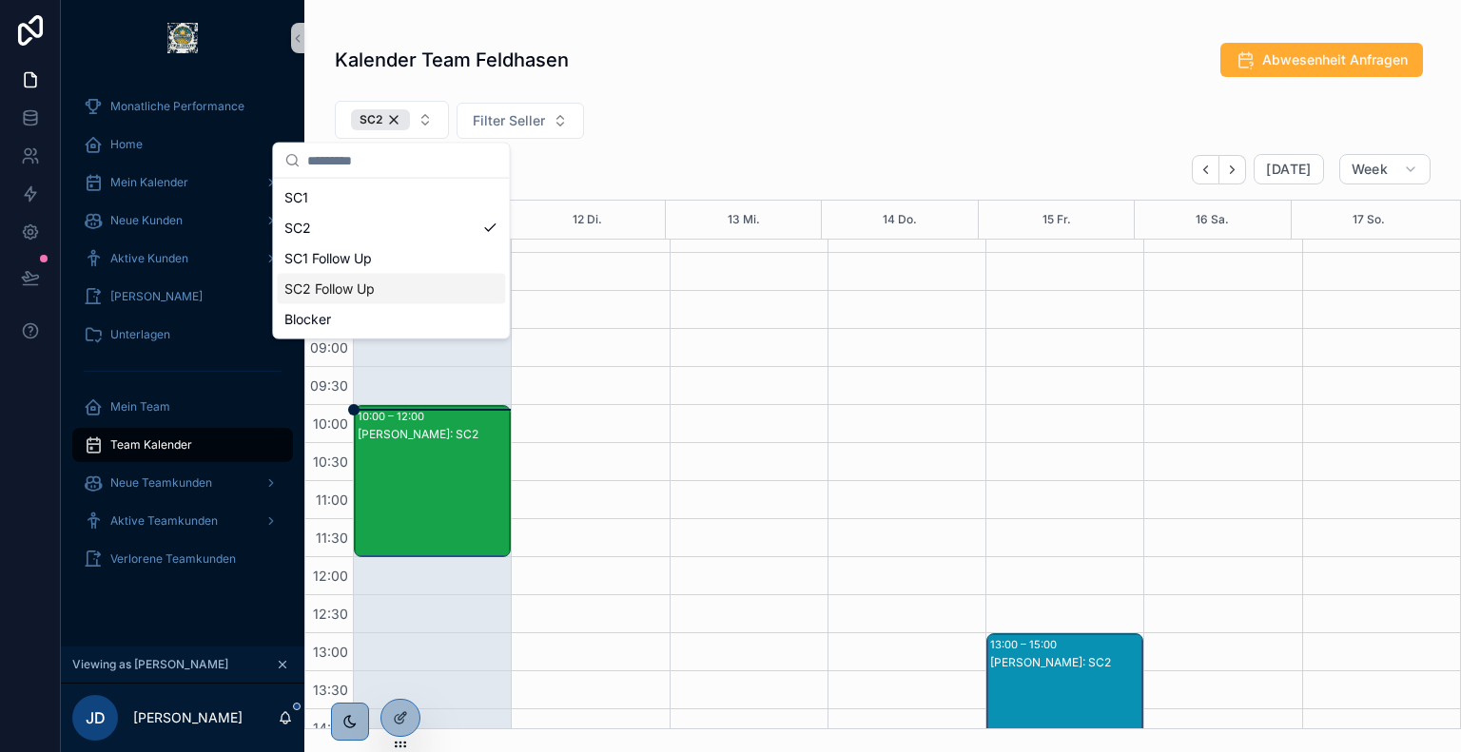
click at [408, 283] on div "SC2 Follow Up" at bounding box center [391, 289] width 228 height 30
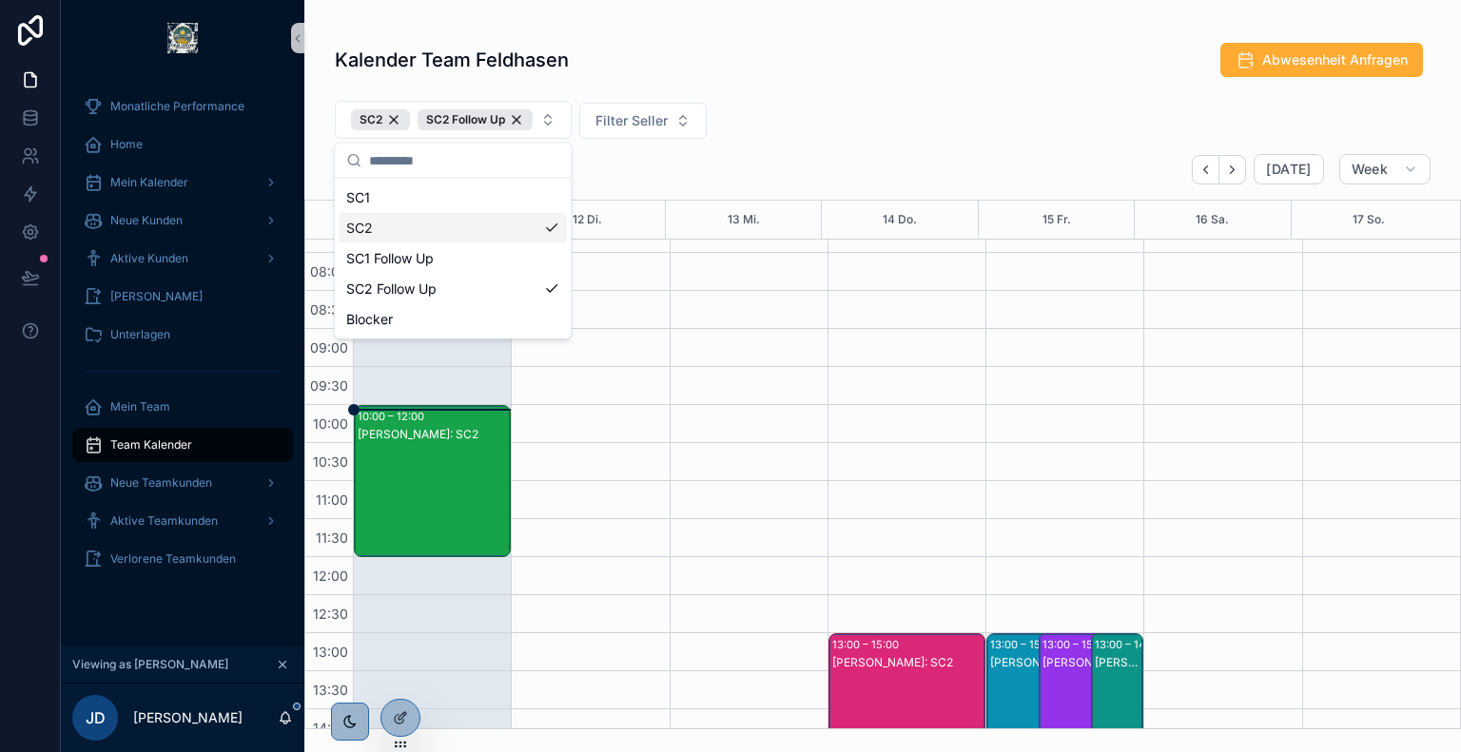
click at [856, 117] on div "SC2 SC2 Follow Up Filter Seller" at bounding box center [882, 123] width 1157 height 61
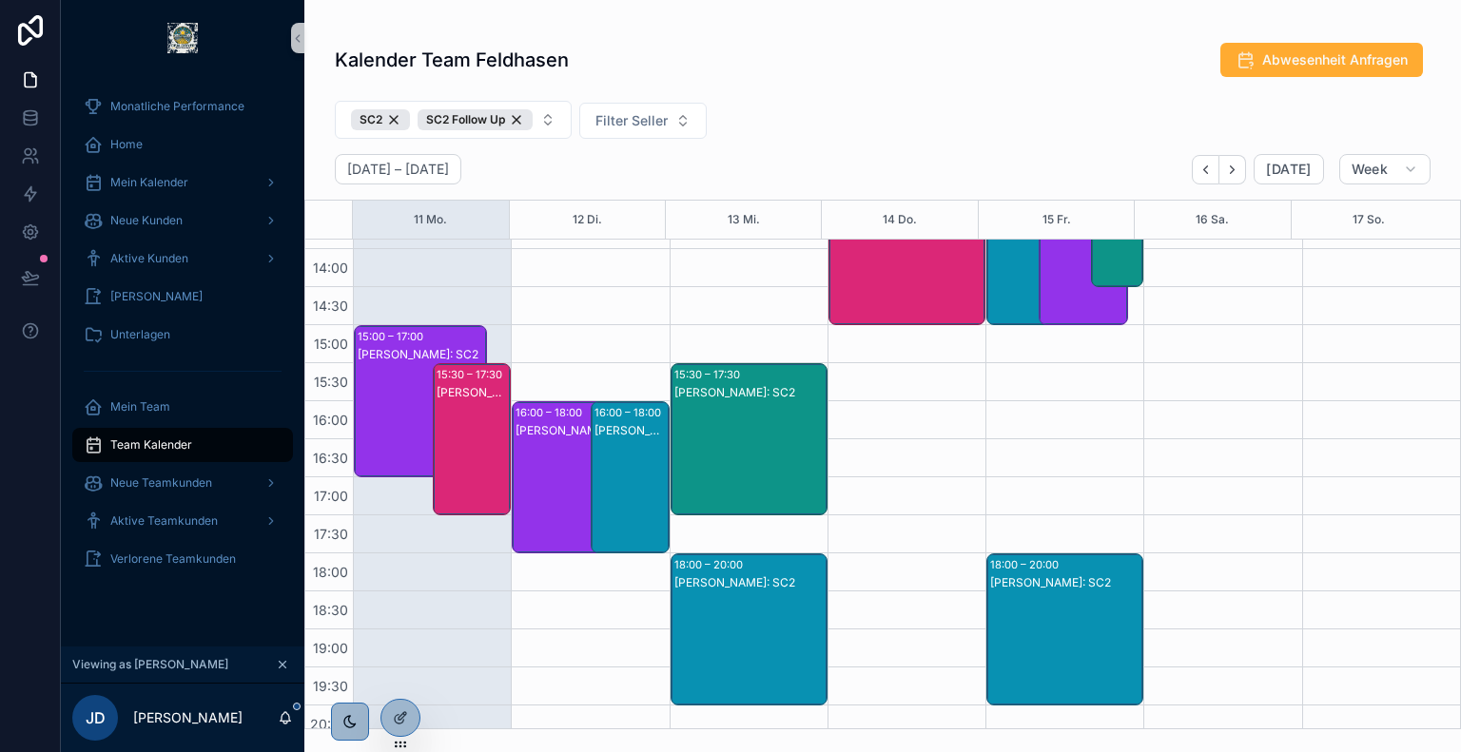
scroll to position [601, 0]
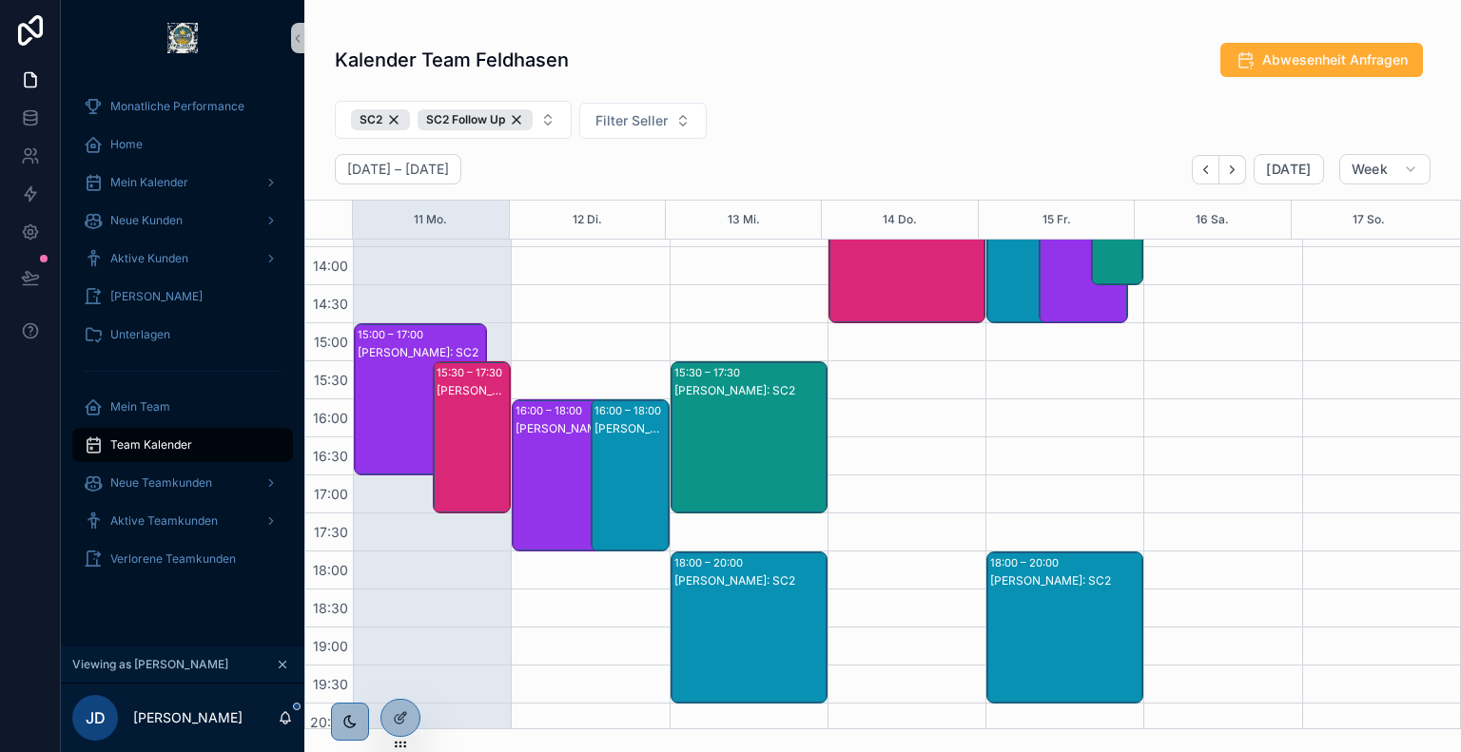
click at [618, 450] on div "Paul Zejter: SC2" at bounding box center [631, 494] width 73 height 148
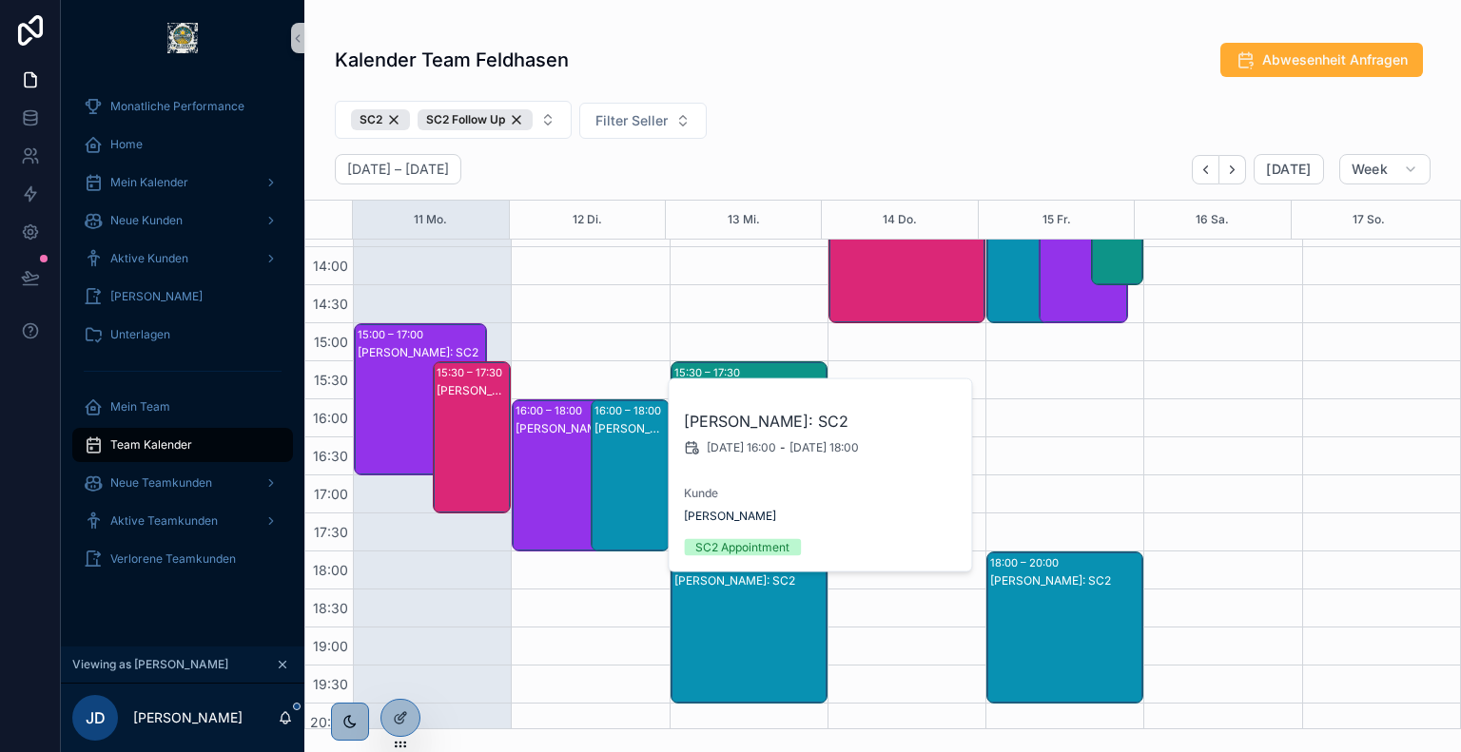
click at [522, 452] on div "Juliet Weller: SC2" at bounding box center [579, 494] width 127 height 148
click at [750, 650] on div "Paul Zejter: SC2" at bounding box center [749, 647] width 151 height 148
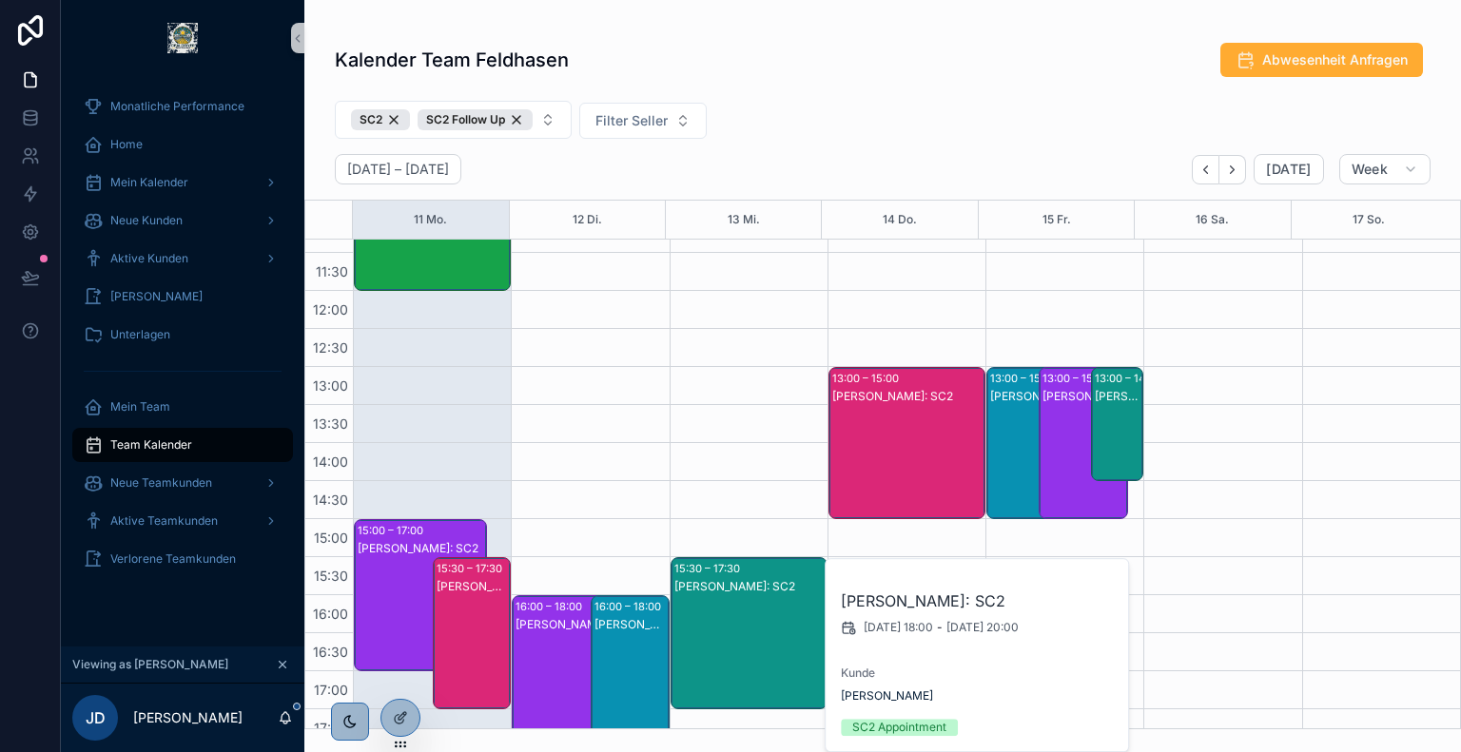
scroll to position [400, 0]
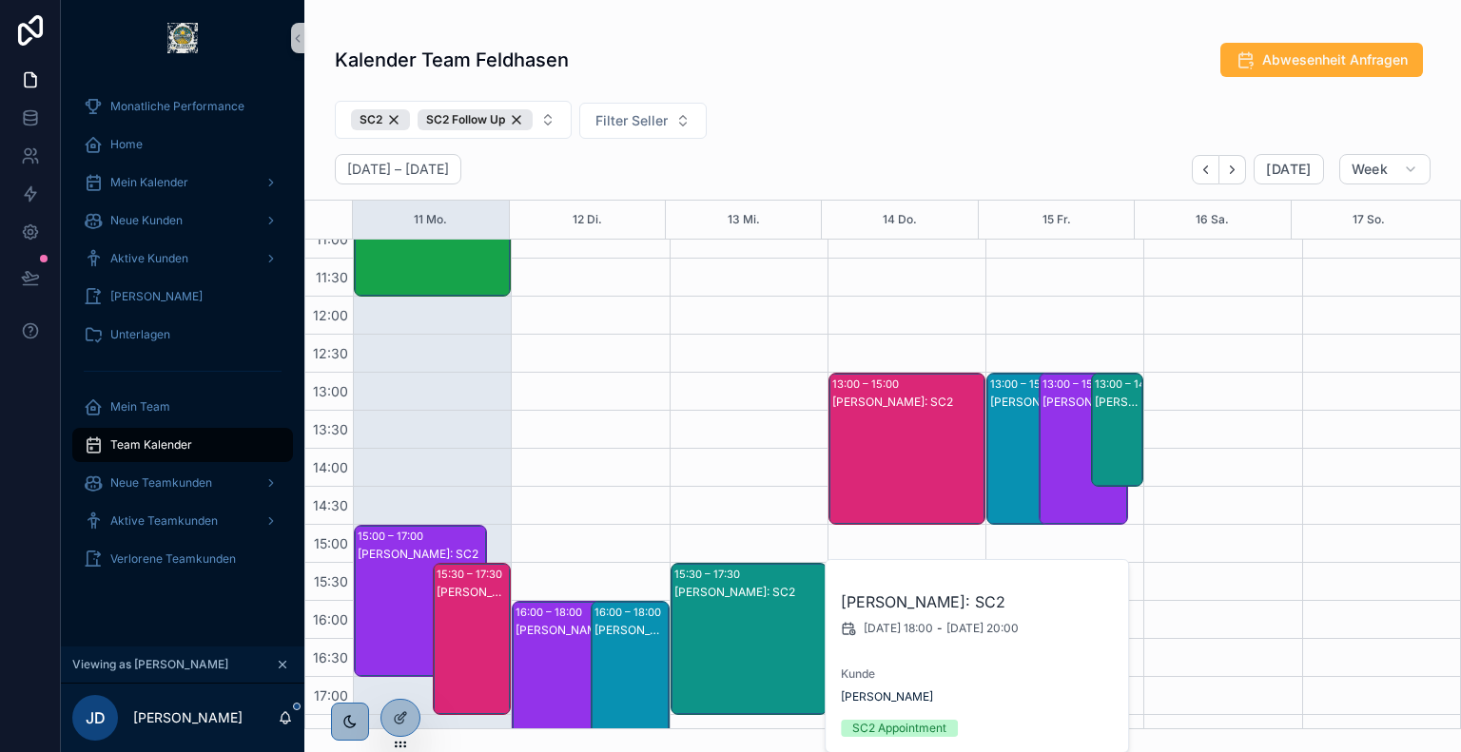
click at [1110, 408] on div "Kevin Korn: SC2 Follow Up" at bounding box center [1118, 402] width 47 height 15
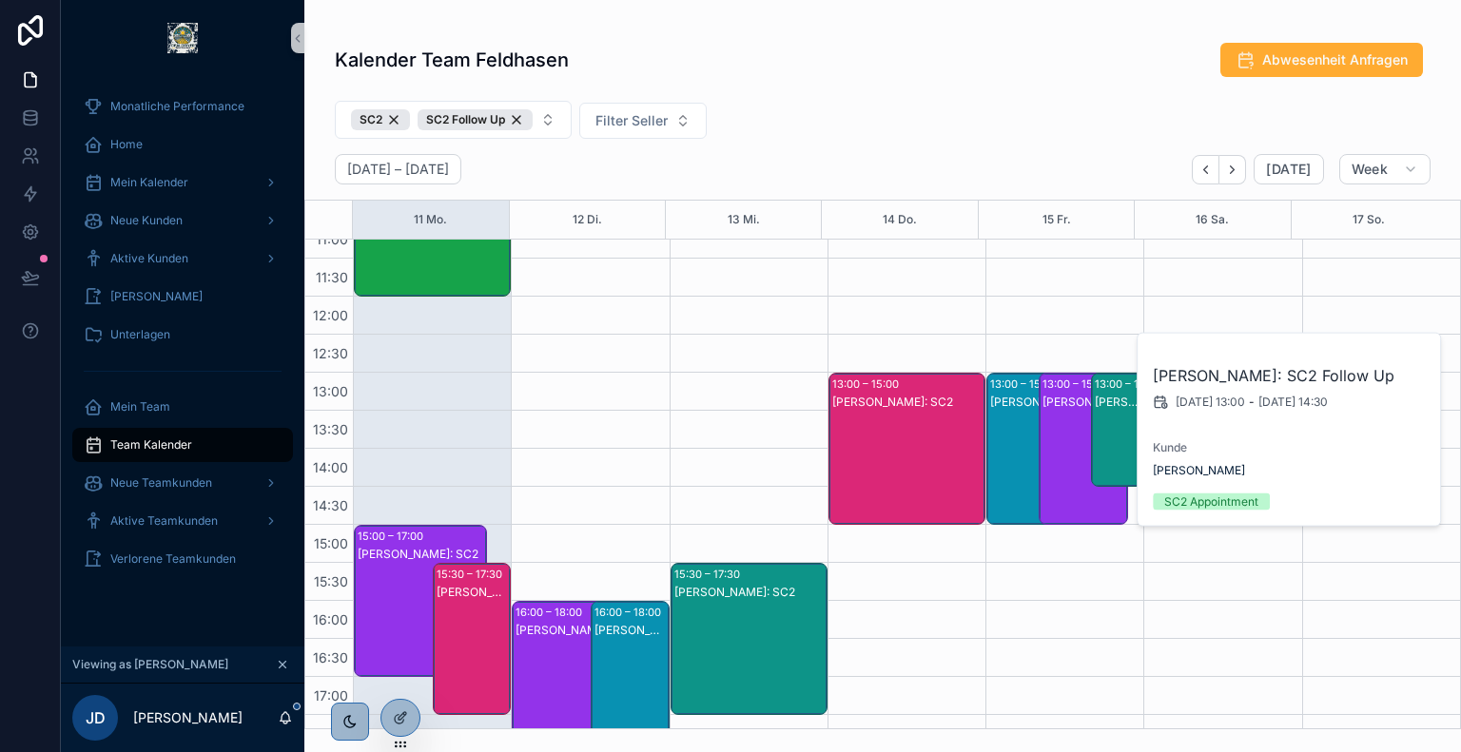
click at [906, 86] on div "Kalender Team Feldhasen Abwesenheit Anfragen SC2 SC2 Follow Up Filter Seller Au…" at bounding box center [882, 379] width 1157 height 699
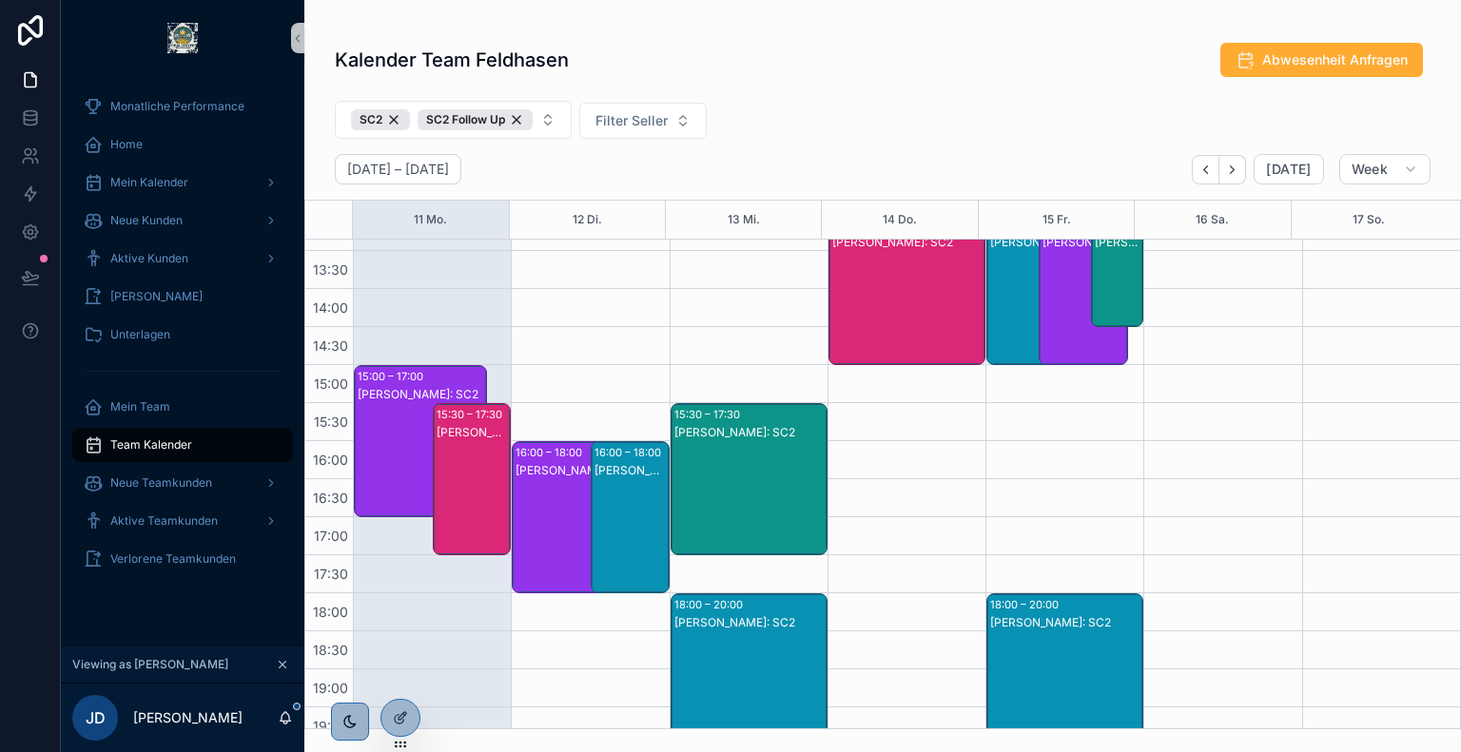
scroll to position [88, 0]
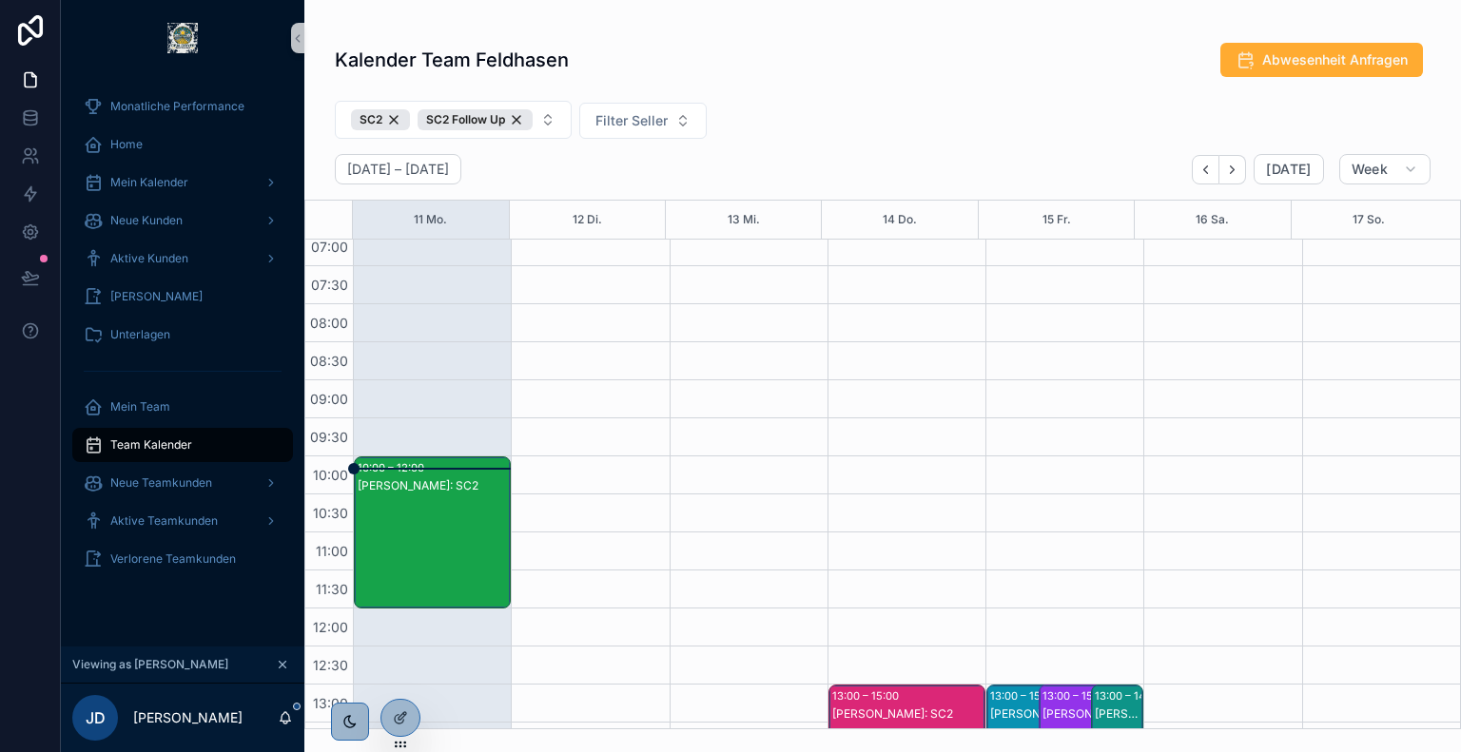
click at [439, 555] on div "Sven Sühring: SC2" at bounding box center [433, 552] width 151 height 148
click at [921, 127] on div "SC2 SC2 Follow Up Filter Seller" at bounding box center [882, 123] width 1157 height 61
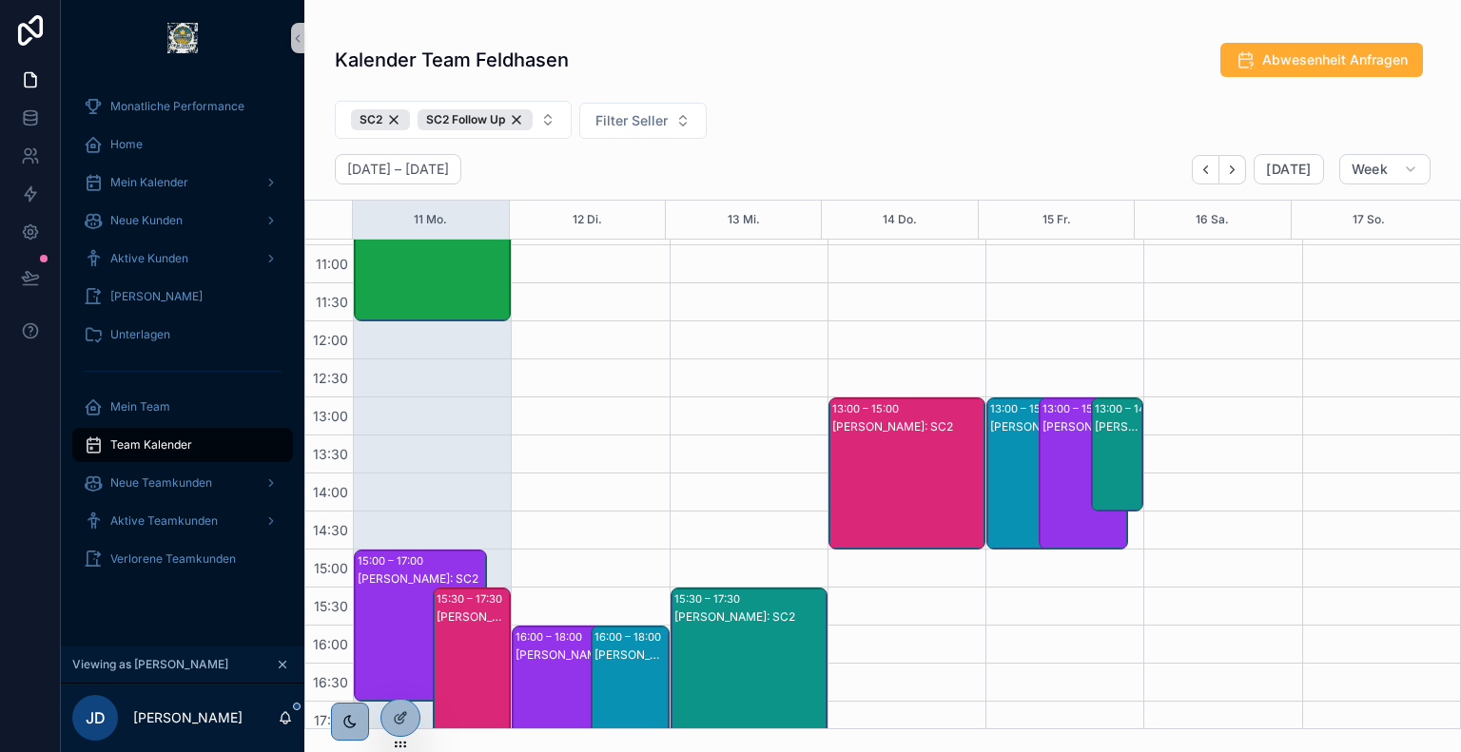
scroll to position [379, 0]
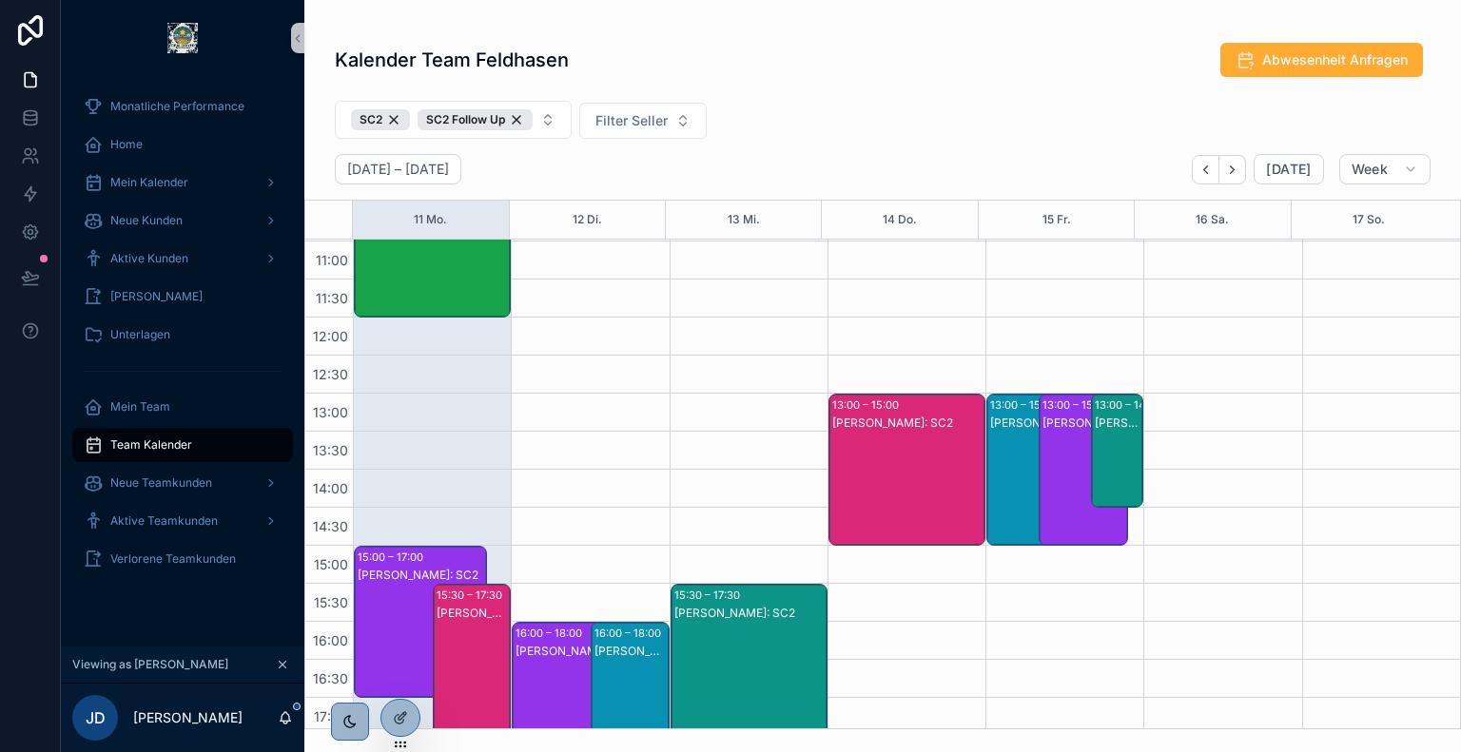
click at [444, 303] on div "Sven Sühring: SC2" at bounding box center [433, 260] width 151 height 148
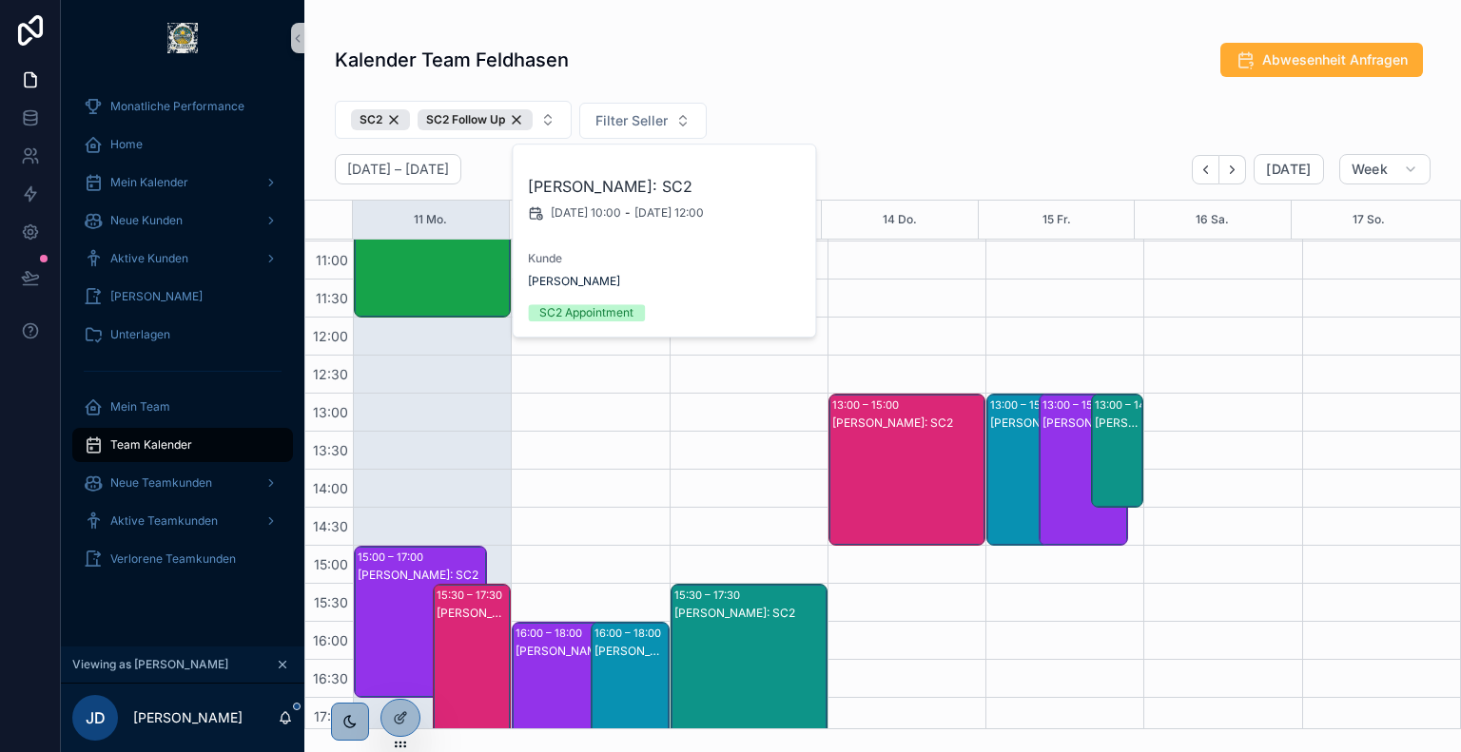
click at [953, 128] on div "SC2 SC2 Follow Up Filter Seller" at bounding box center [882, 123] width 1157 height 61
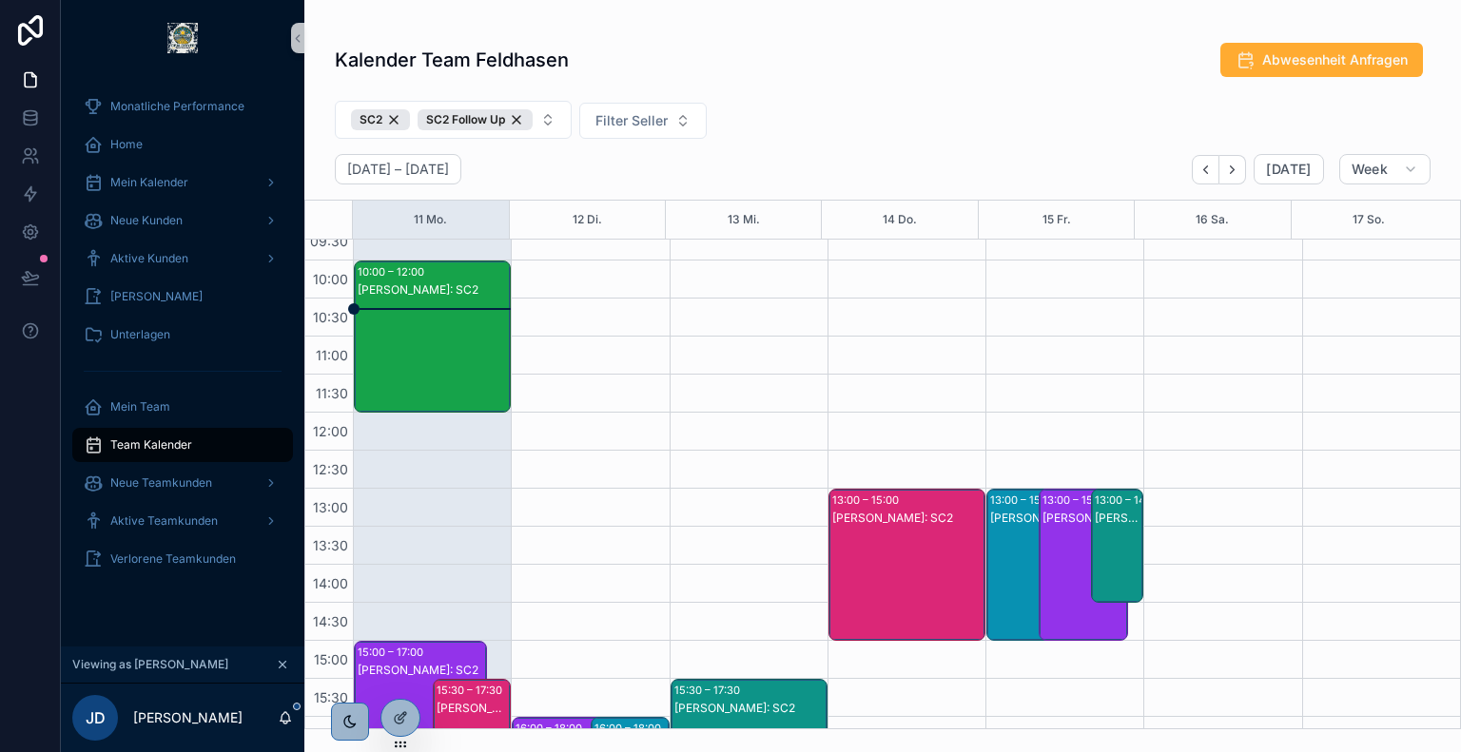
scroll to position [282, 0]
